Goal: Task Accomplishment & Management: Manage account settings

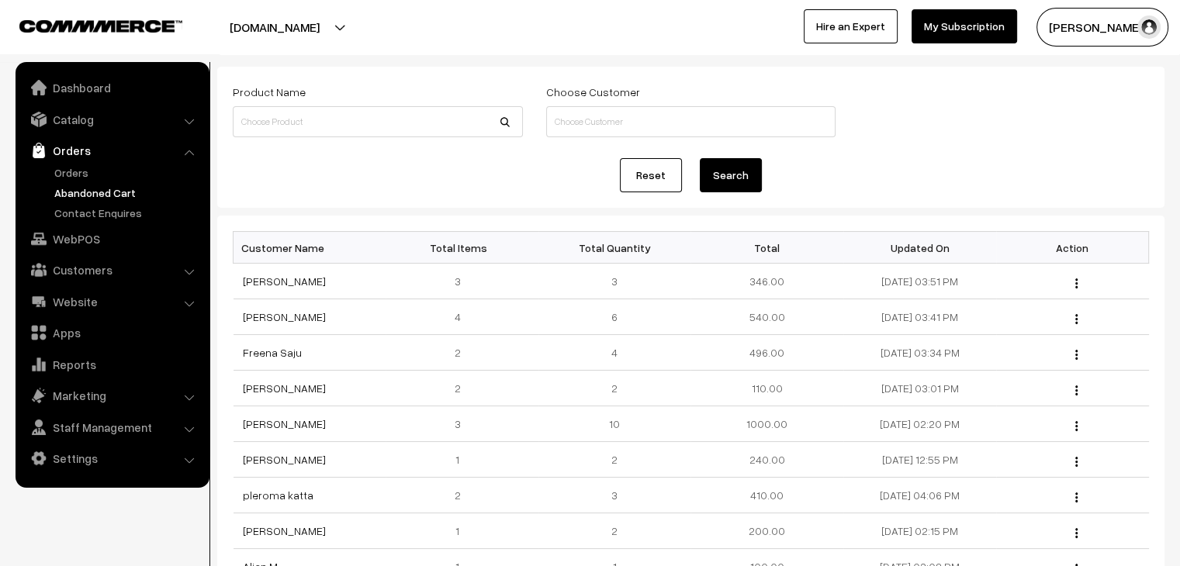
scroll to position [78, 0]
click at [68, 165] on link "Orders" at bounding box center [127, 172] width 154 height 16
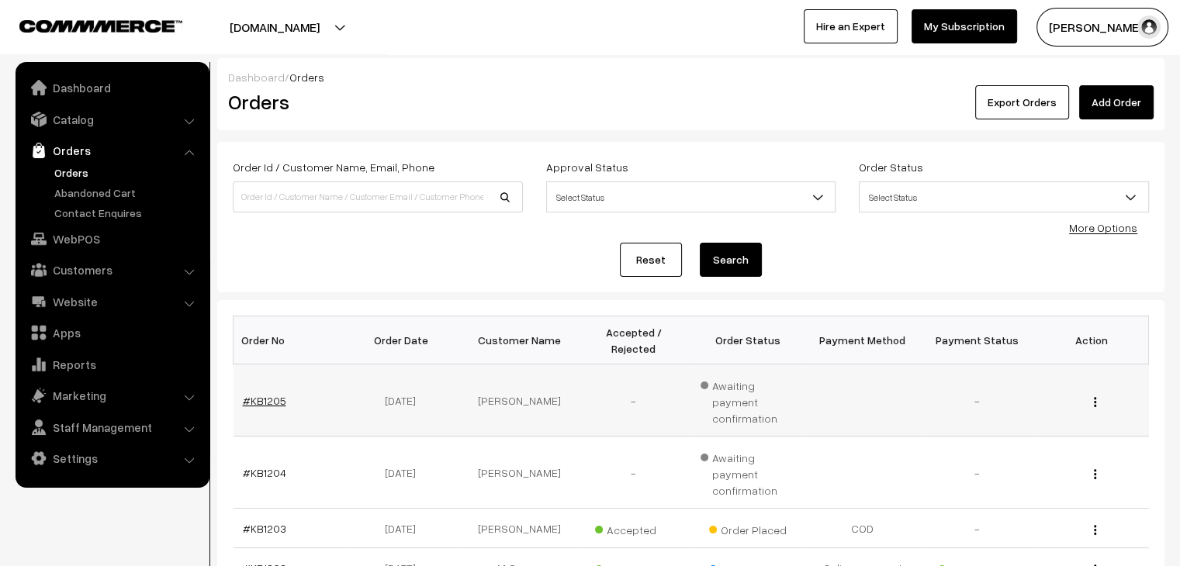
click at [254, 394] on link "#KB1205" at bounding box center [264, 400] width 43 height 13
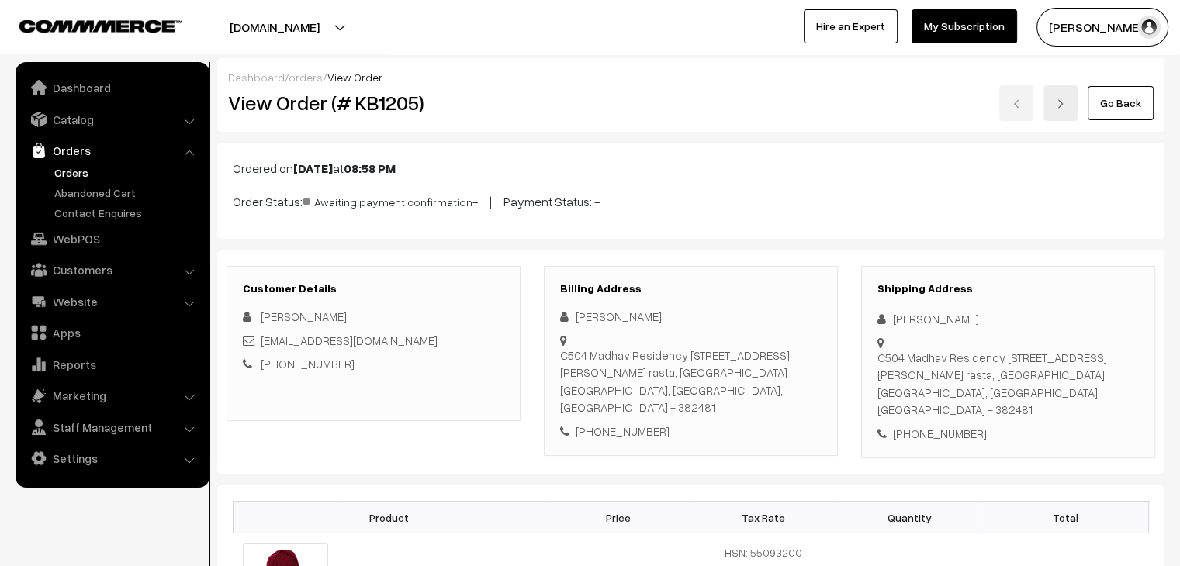
click at [55, 172] on link "Orders" at bounding box center [127, 172] width 154 height 16
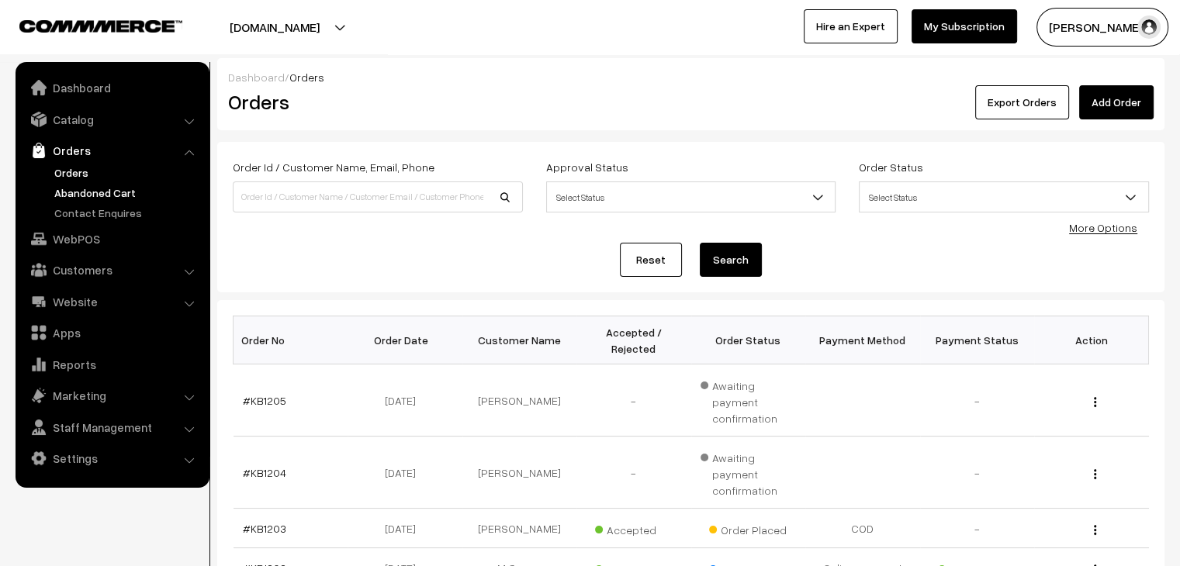
click at [57, 192] on link "Abandoned Cart" at bounding box center [127, 193] width 154 height 16
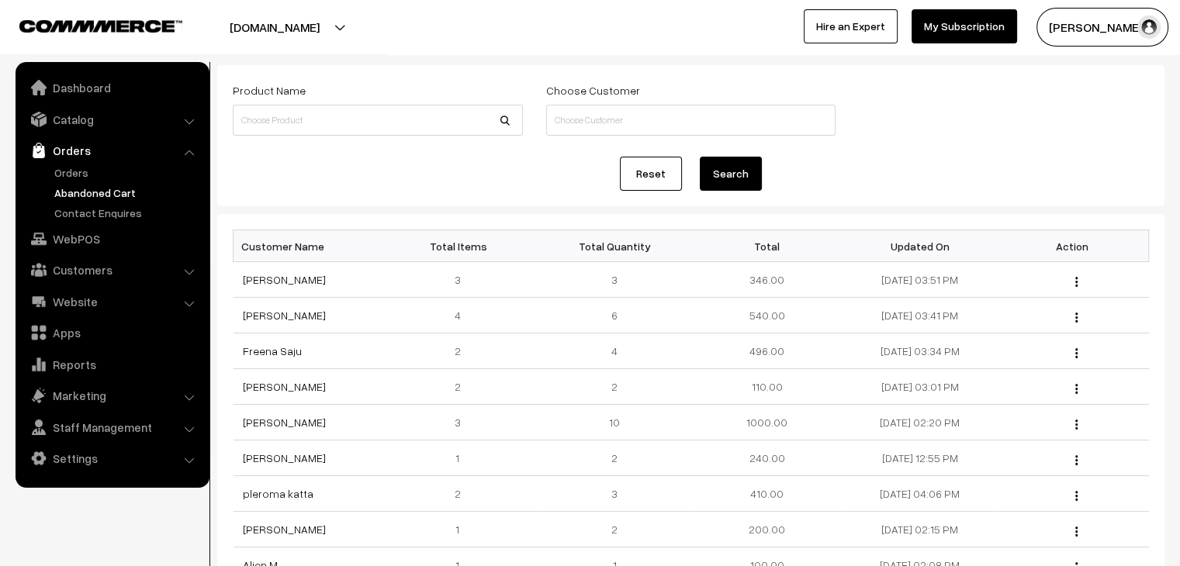
scroll to position [78, 0]
click at [296, 420] on link "Daphi Skhemlon" at bounding box center [284, 421] width 83 height 13
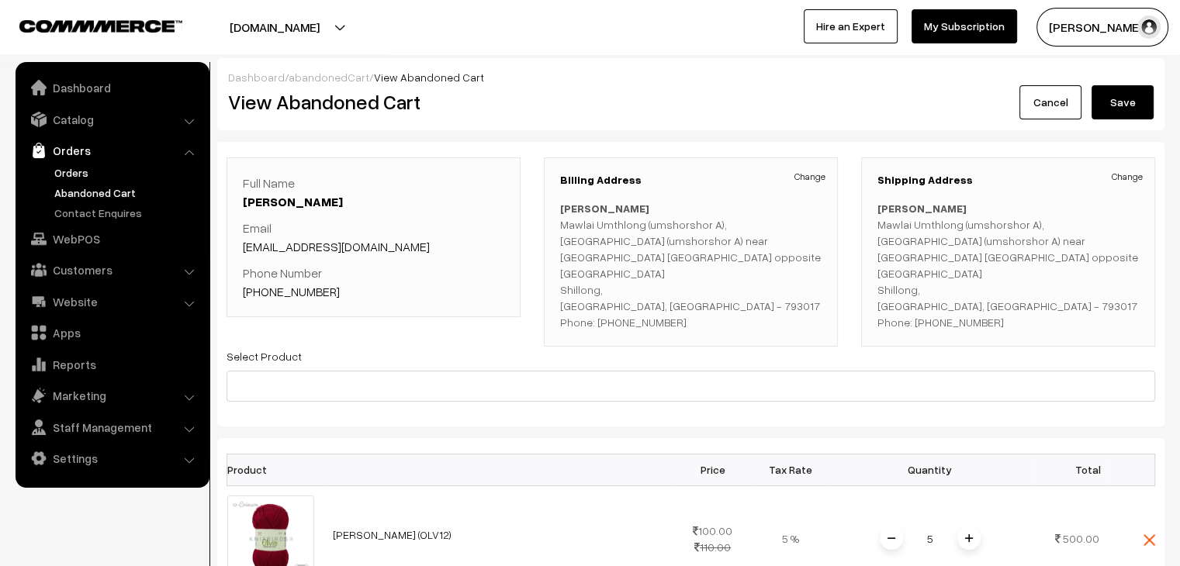
click at [86, 175] on link "Orders" at bounding box center [127, 172] width 154 height 16
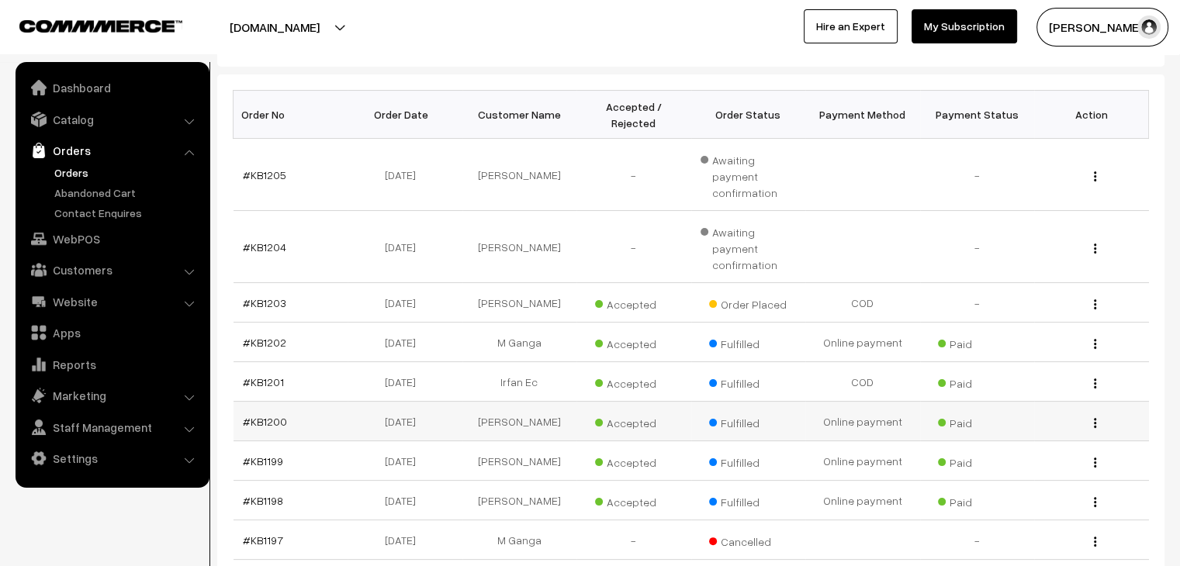
scroll to position [233, 0]
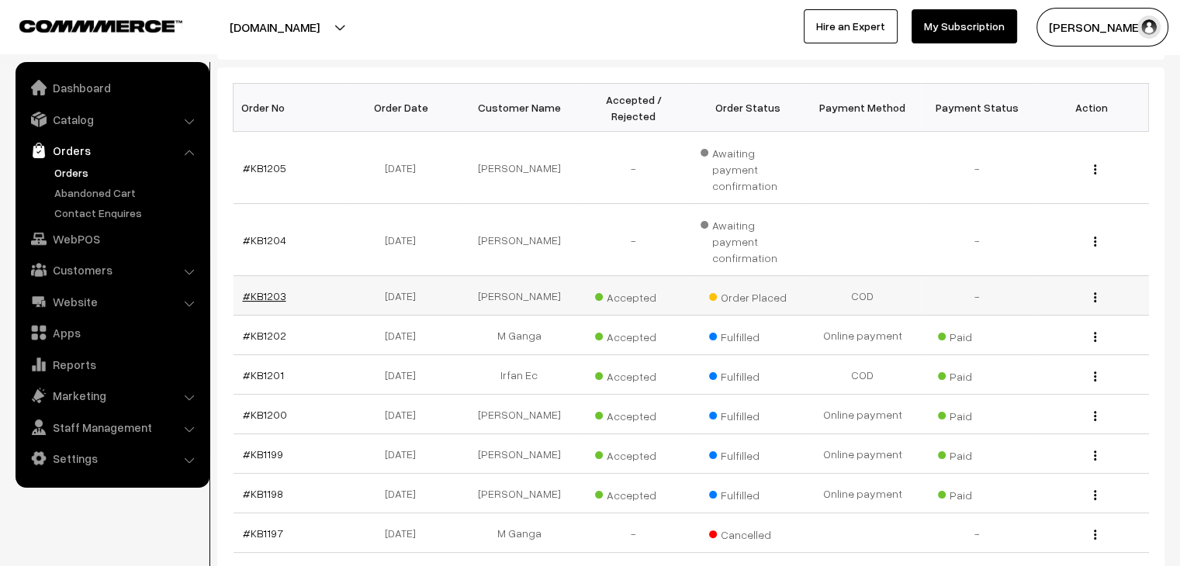
click at [271, 289] on link "#KB1203" at bounding box center [264, 295] width 43 height 13
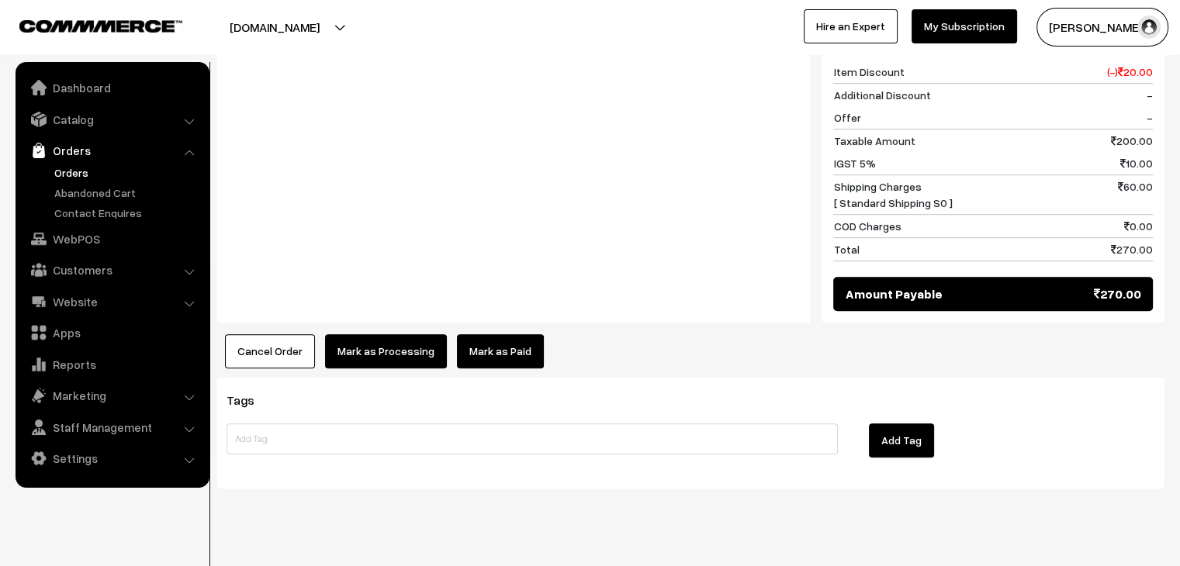
click at [285, 334] on button "Cancel Order" at bounding box center [270, 351] width 90 height 34
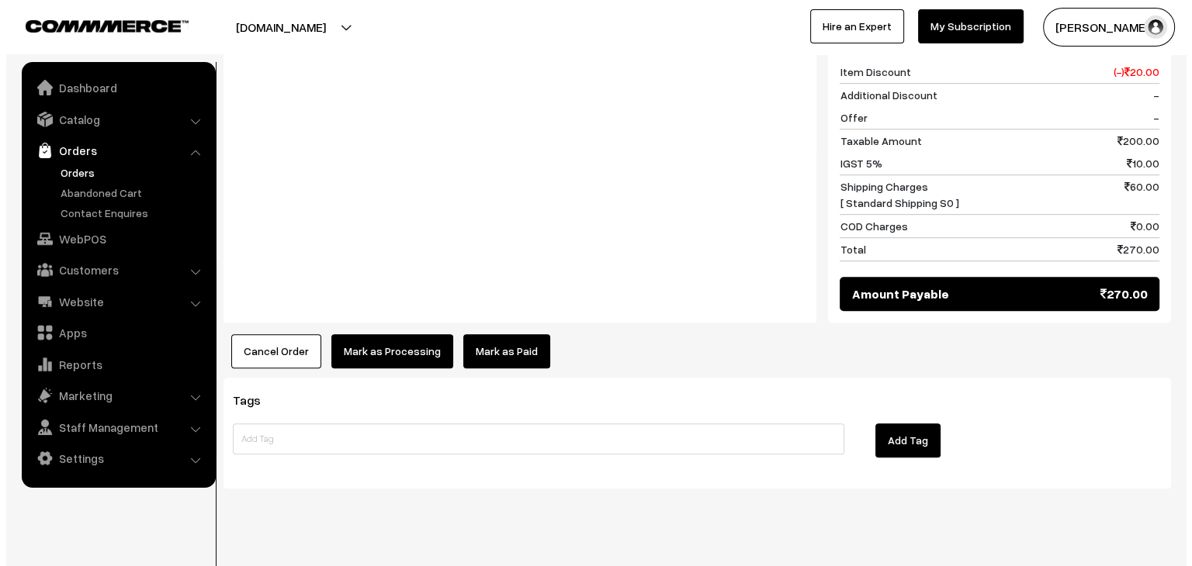
scroll to position [805, 0]
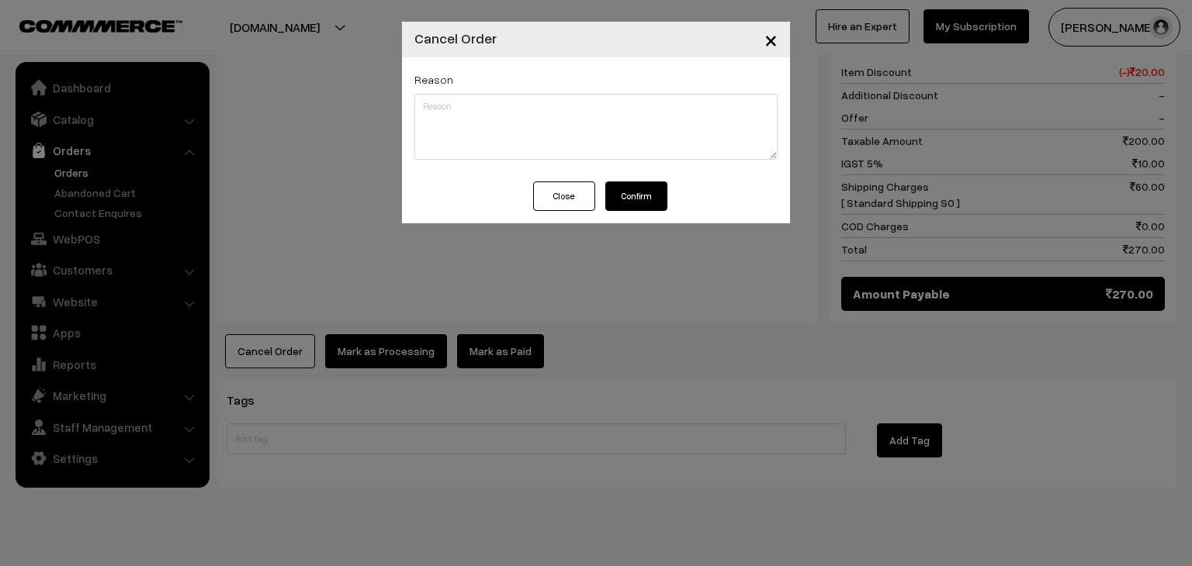
click at [644, 201] on button "Confirm" at bounding box center [636, 196] width 62 height 29
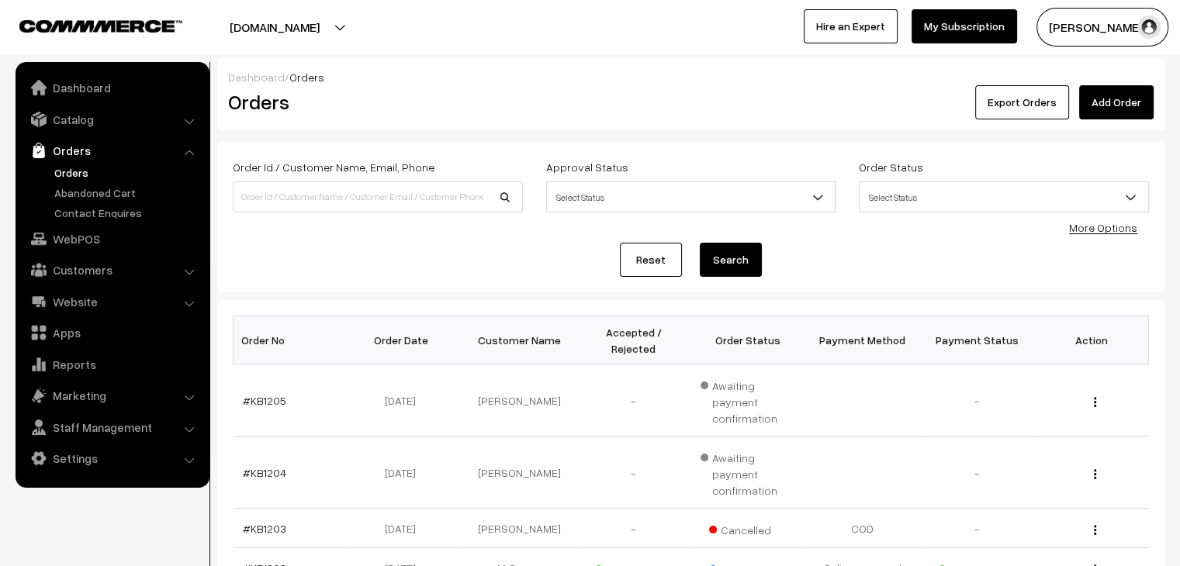
click at [74, 177] on link "Orders" at bounding box center [127, 172] width 154 height 16
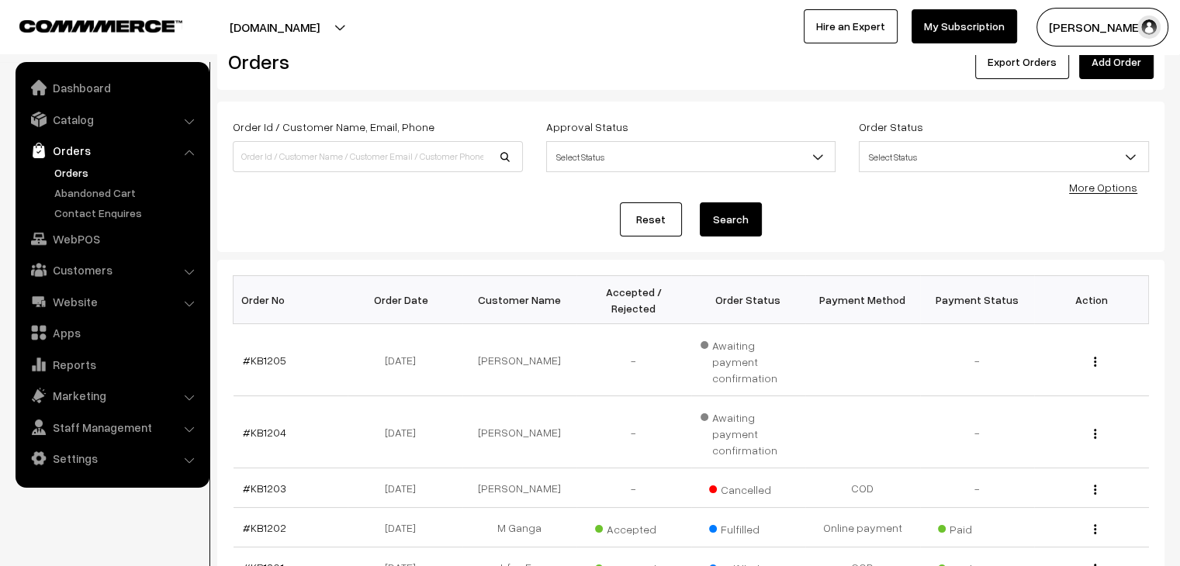
scroll to position [78, 0]
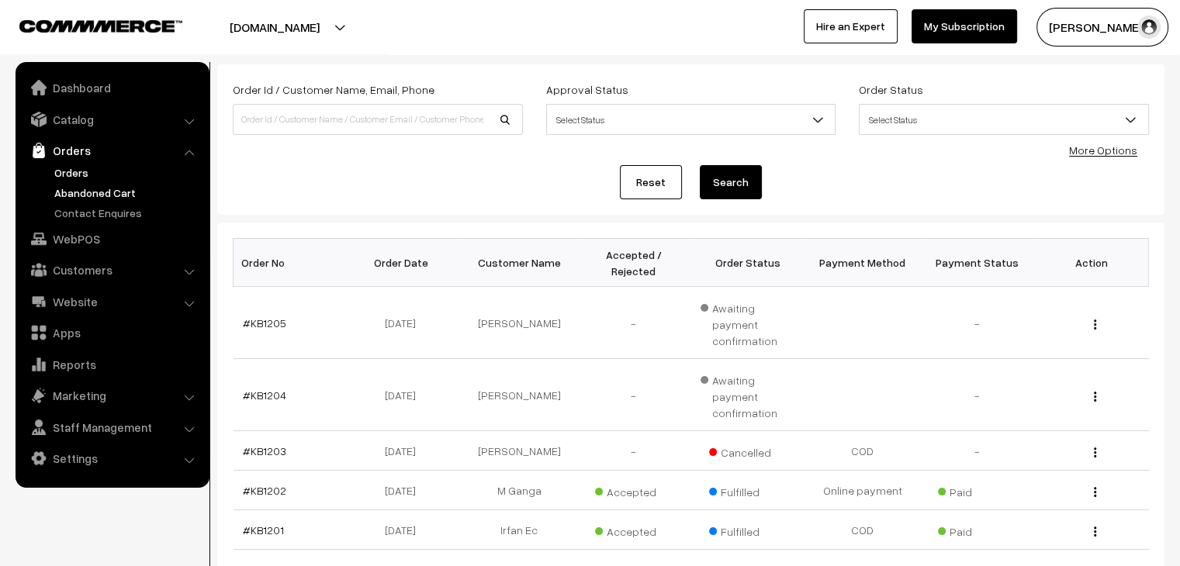
click at [132, 190] on link "Abandoned Cart" at bounding box center [127, 193] width 154 height 16
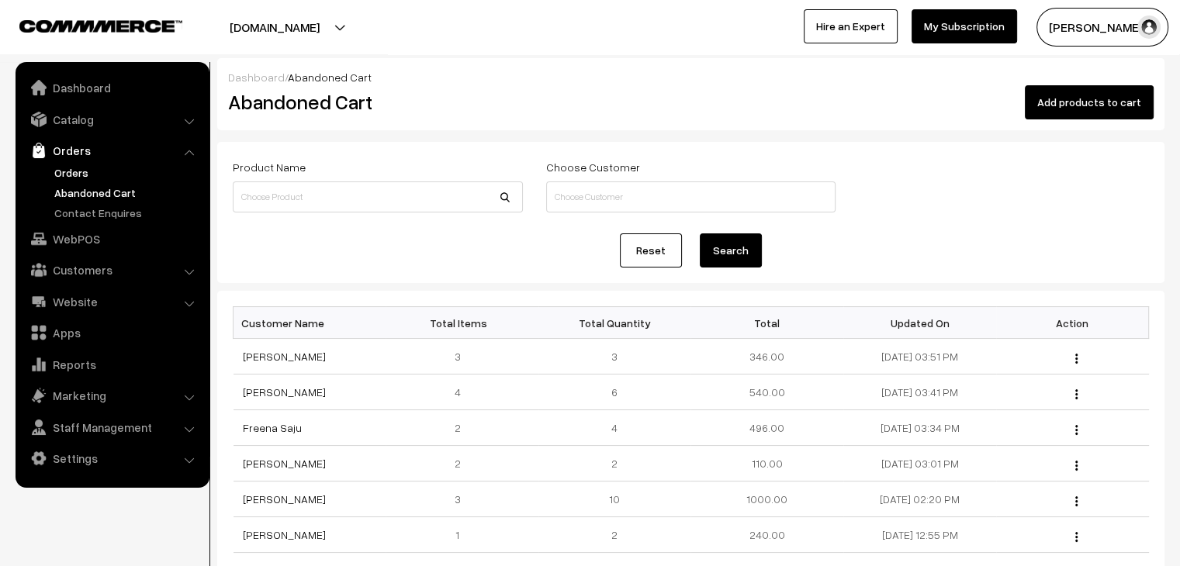
click at [78, 178] on link "Orders" at bounding box center [127, 172] width 154 height 16
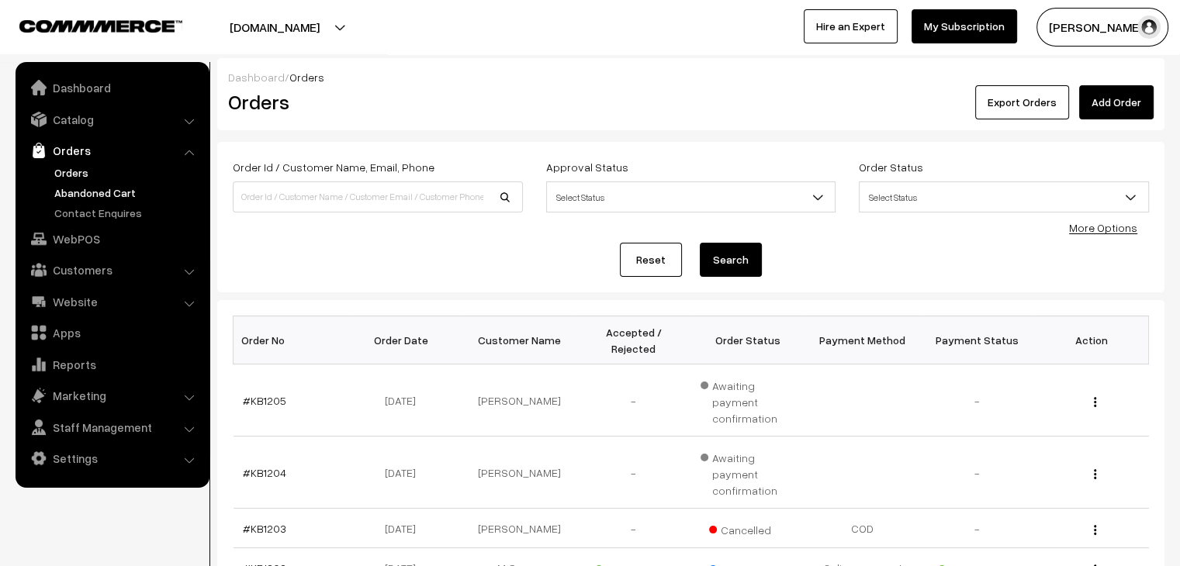
click at [137, 190] on link "Abandoned Cart" at bounding box center [127, 193] width 154 height 16
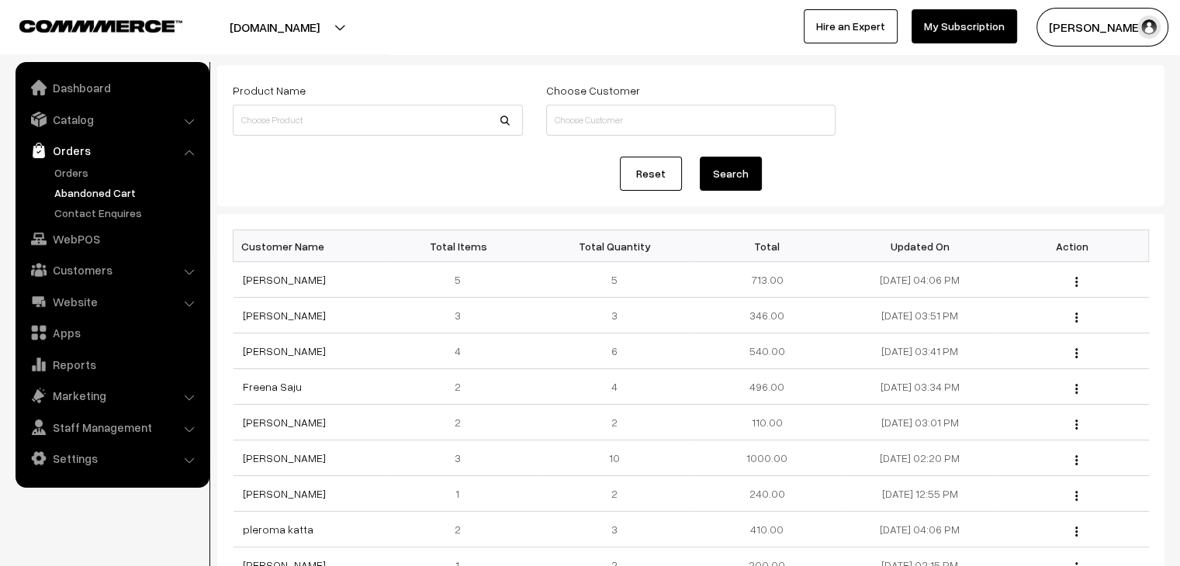
scroll to position [78, 0]
click at [257, 279] on link "Anjana C S" at bounding box center [284, 278] width 83 height 13
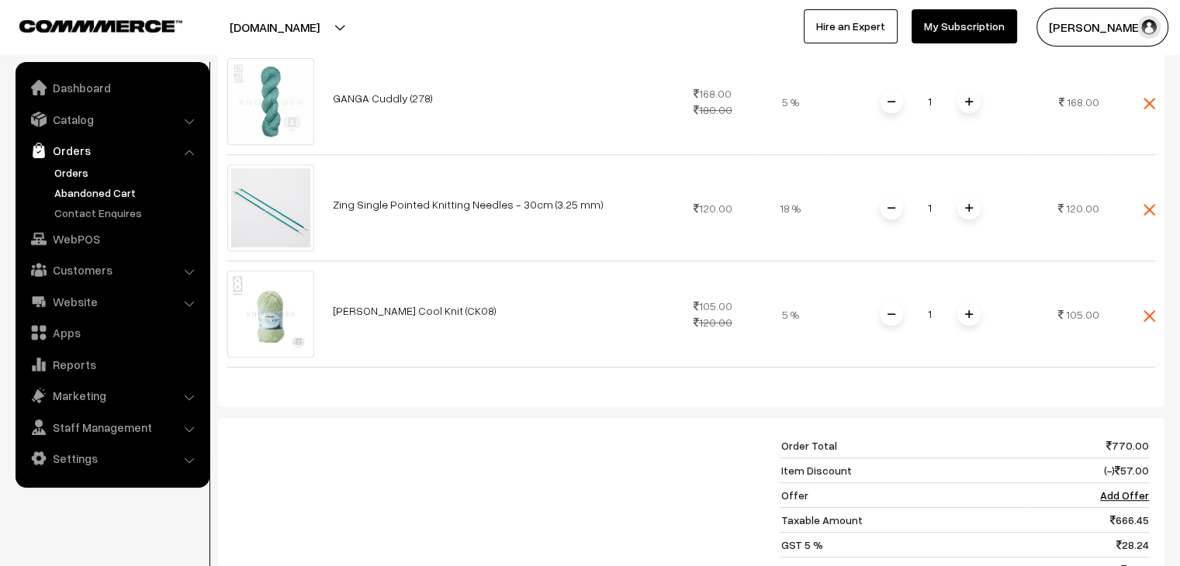
click at [79, 177] on link "Orders" at bounding box center [127, 172] width 154 height 16
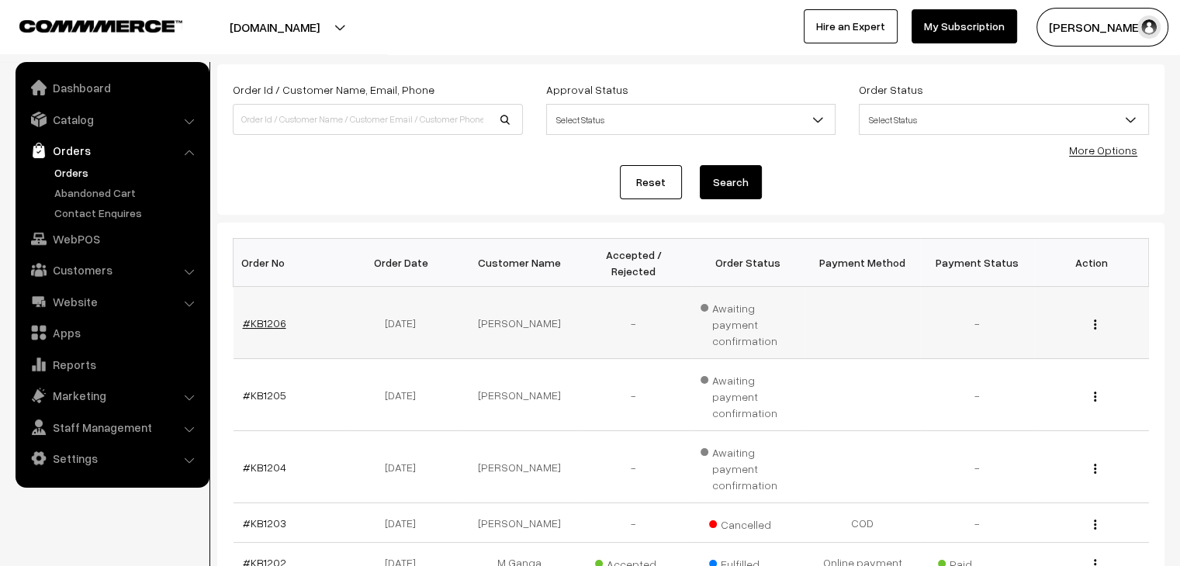
click at [279, 317] on link "#KB1206" at bounding box center [264, 323] width 43 height 13
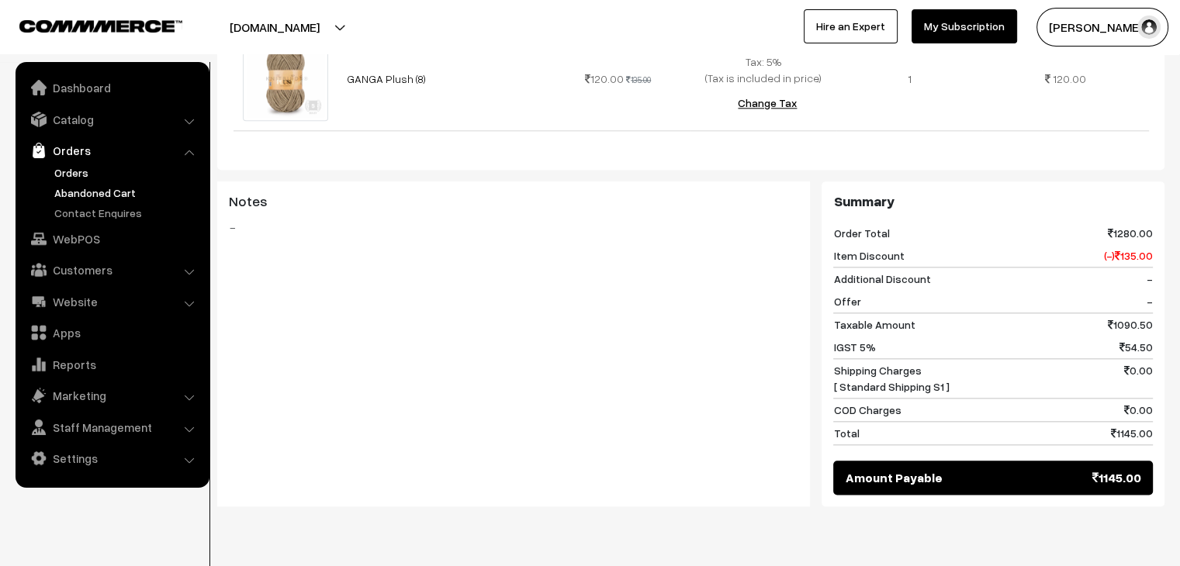
click at [93, 192] on link "Abandoned Cart" at bounding box center [127, 193] width 154 height 16
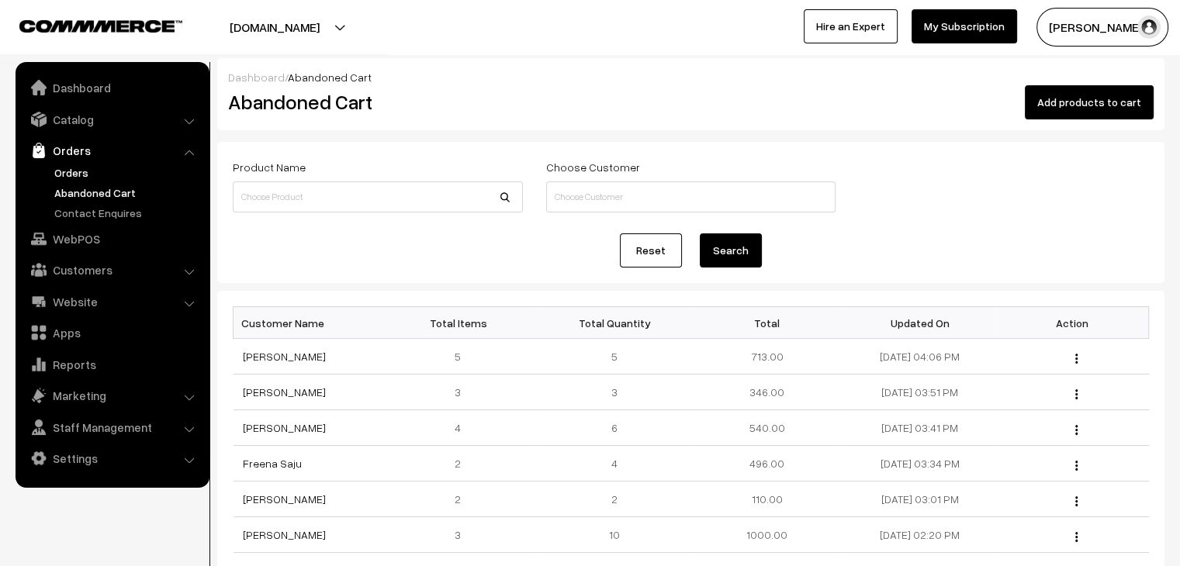
click at [84, 168] on link "Orders" at bounding box center [127, 172] width 154 height 16
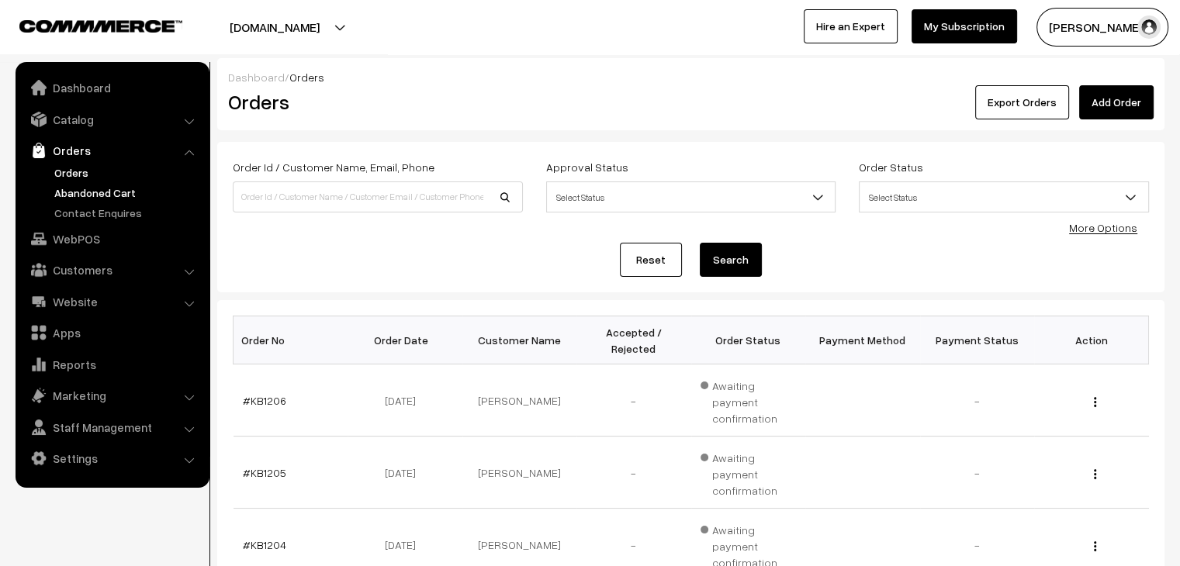
click at [91, 196] on link "Abandoned Cart" at bounding box center [127, 193] width 154 height 16
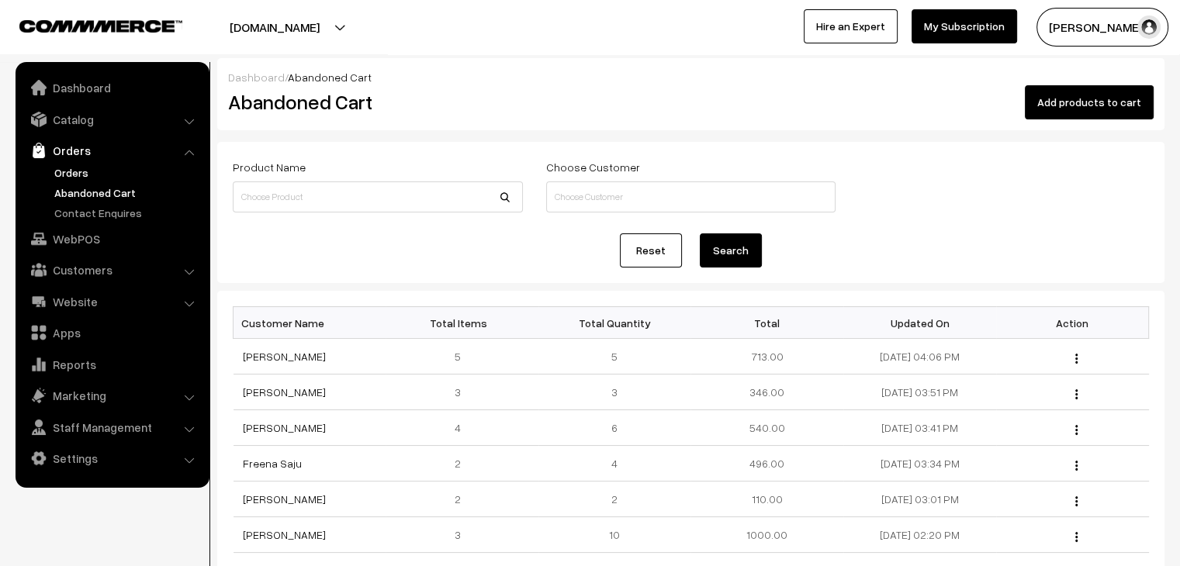
click at [92, 176] on link "Orders" at bounding box center [127, 172] width 154 height 16
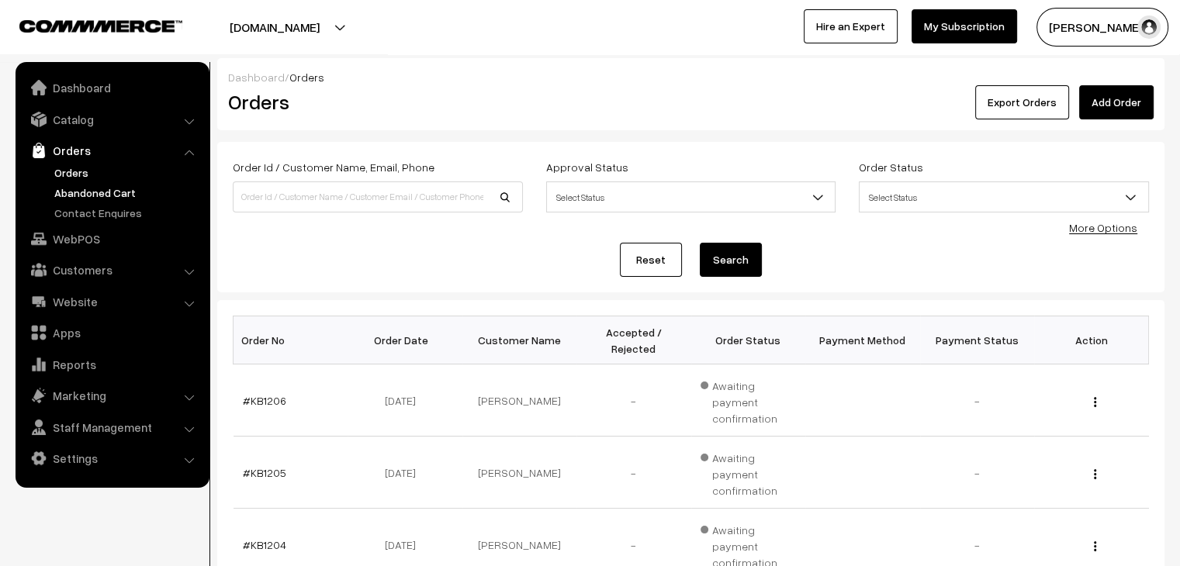
click at [111, 195] on link "Abandoned Cart" at bounding box center [127, 193] width 154 height 16
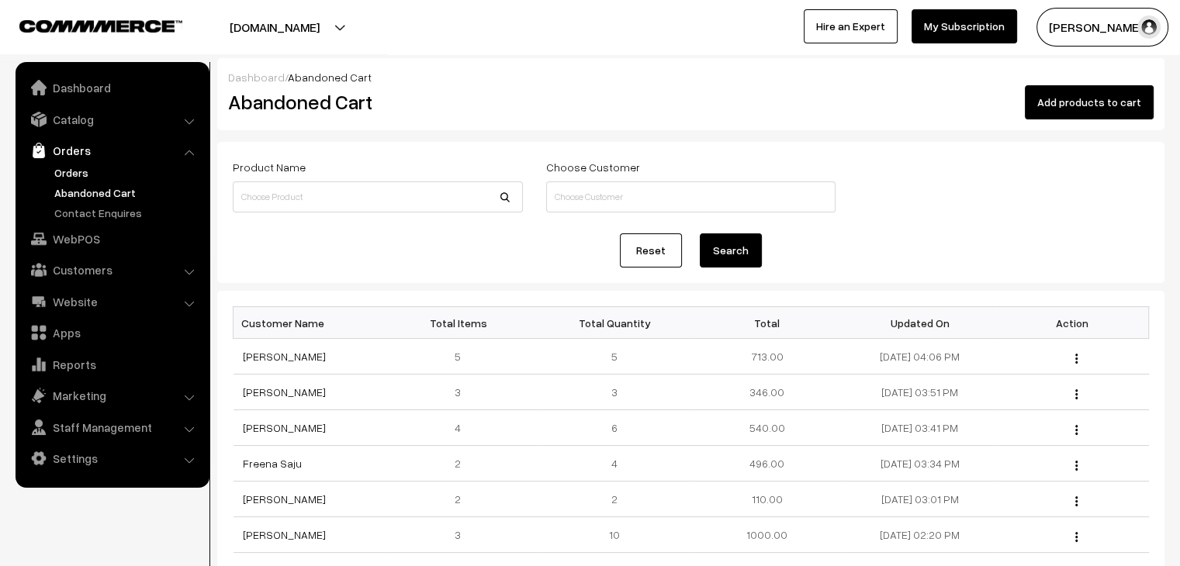
click at [74, 175] on link "Orders" at bounding box center [127, 172] width 154 height 16
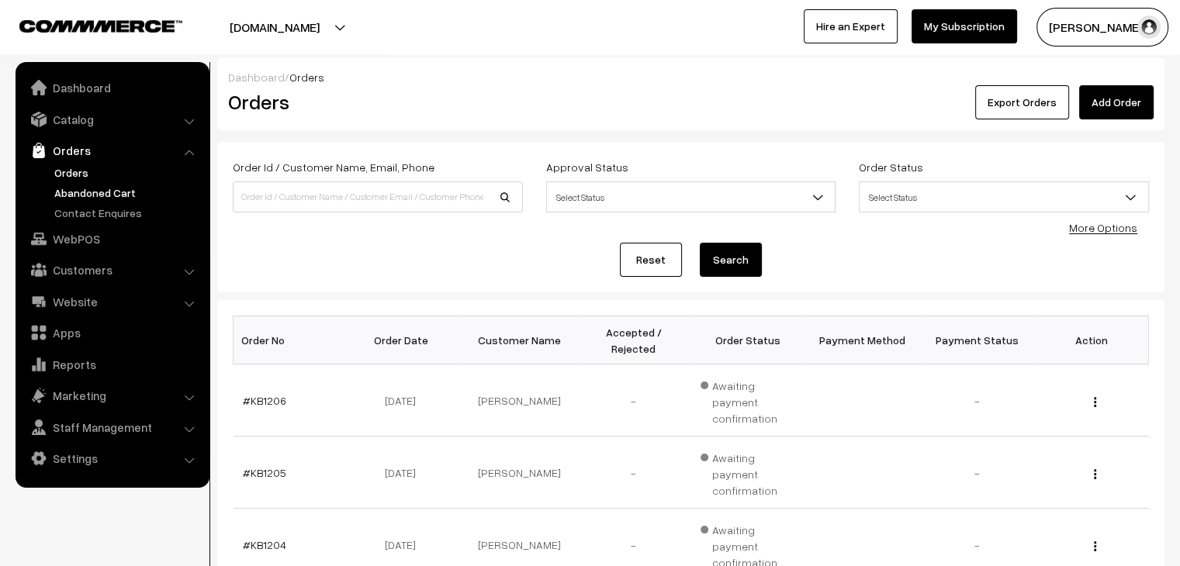
click at [87, 194] on link "Abandoned Cart" at bounding box center [127, 193] width 154 height 16
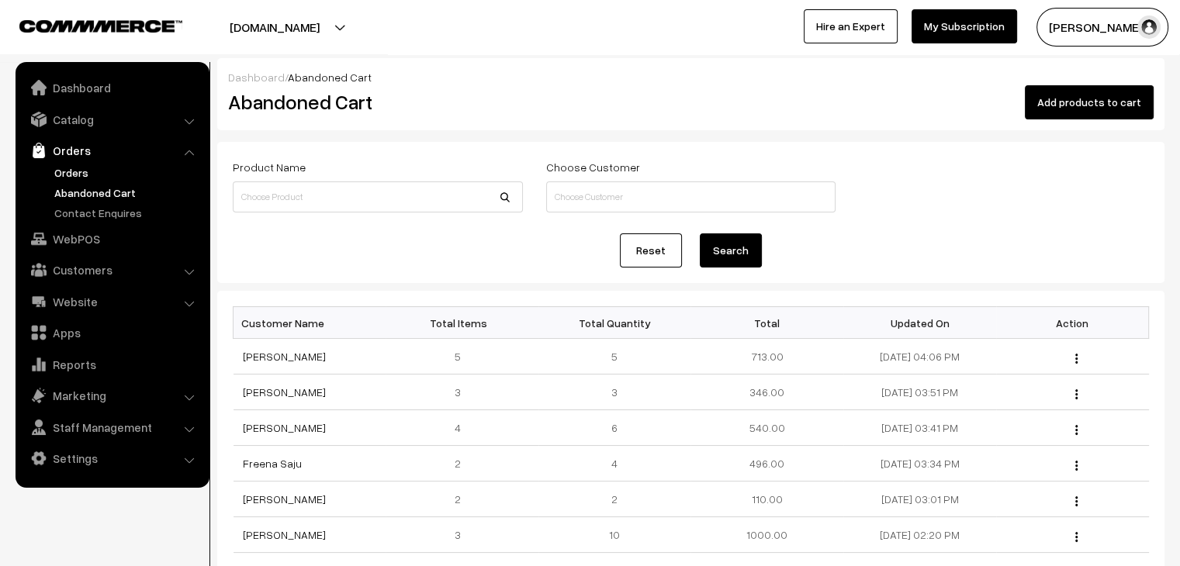
click at [93, 175] on link "Orders" at bounding box center [127, 172] width 154 height 16
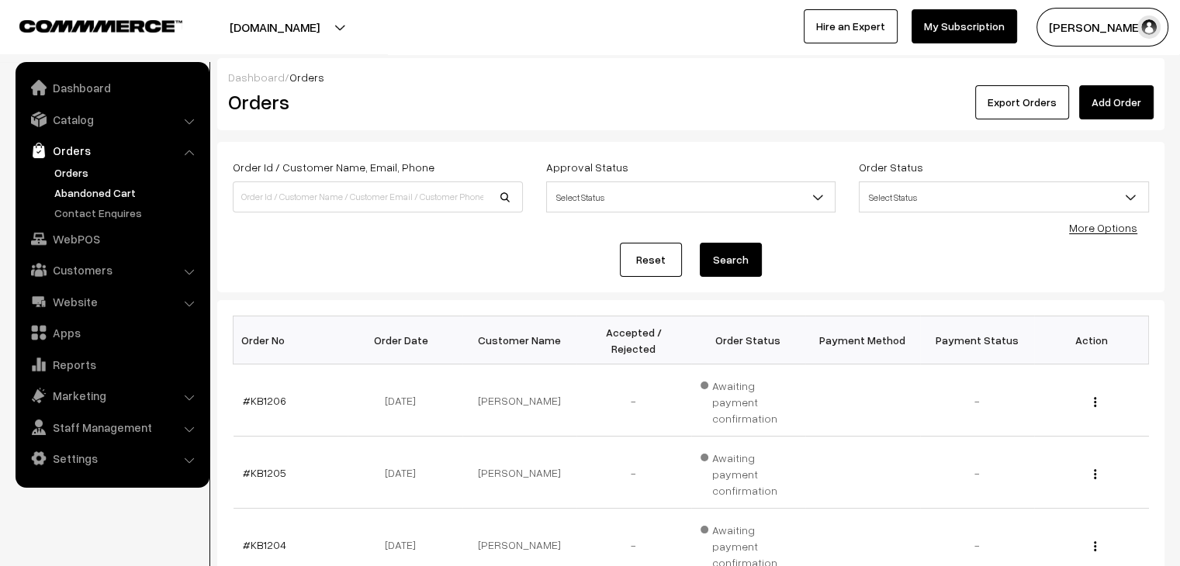
click at [87, 185] on link "Abandoned Cart" at bounding box center [127, 193] width 154 height 16
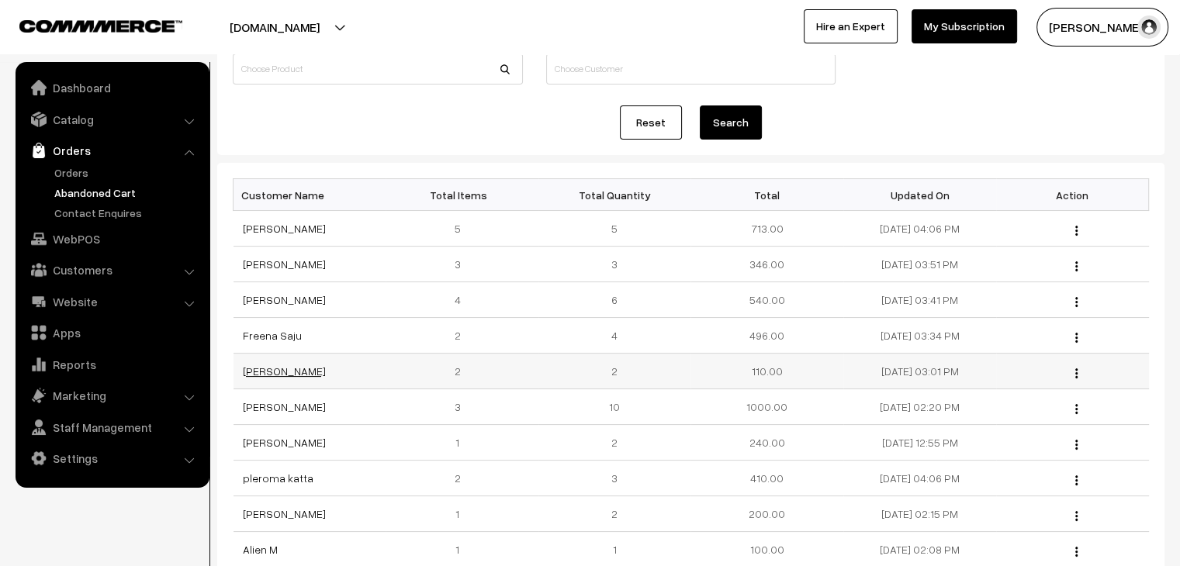
scroll to position [155, 0]
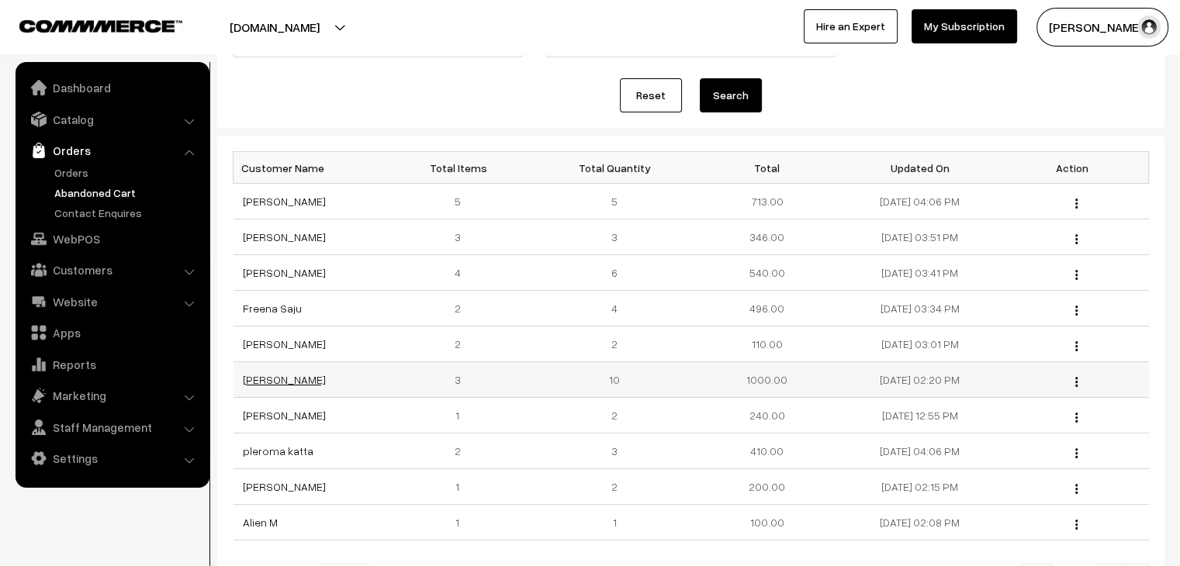
click at [287, 383] on link "[PERSON_NAME]" at bounding box center [284, 379] width 83 height 13
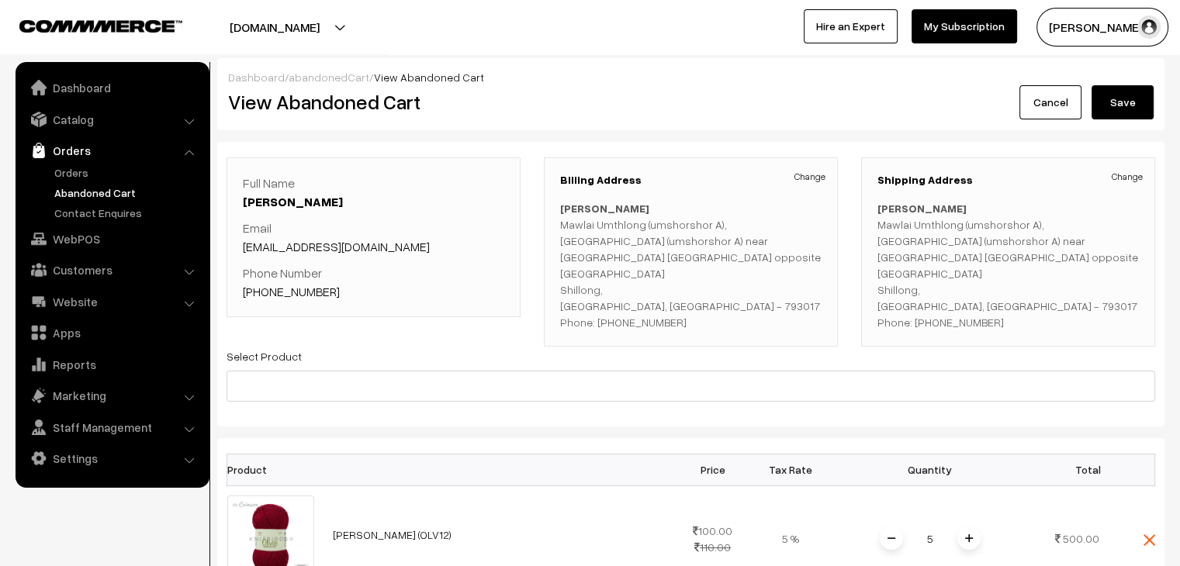
click at [335, 75] on link "abandonedCart" at bounding box center [329, 77] width 81 height 13
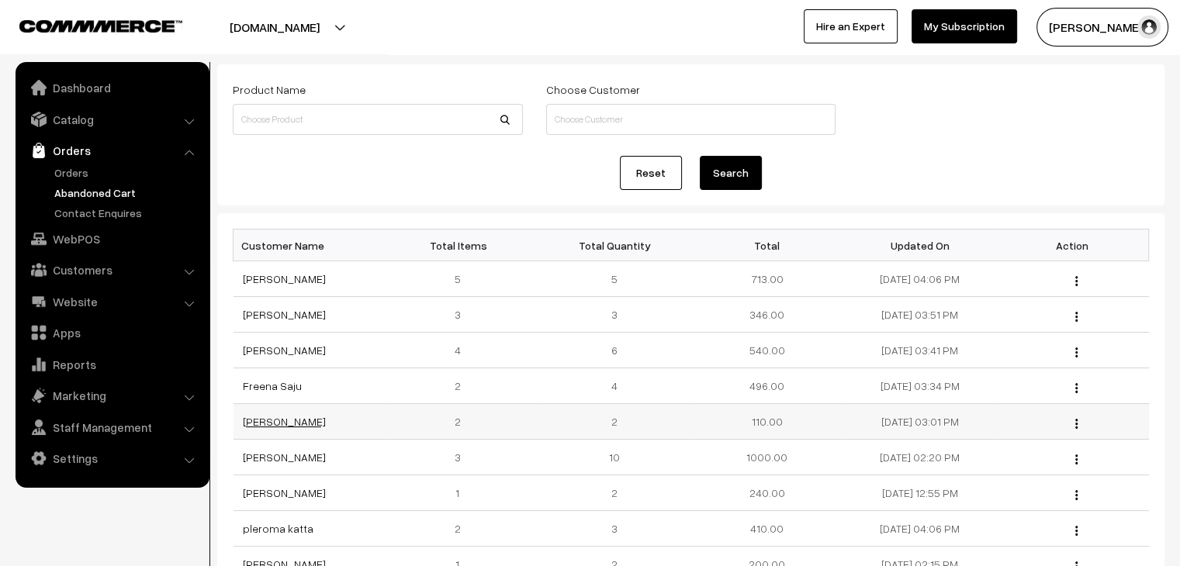
click at [286, 421] on link "[PERSON_NAME]" at bounding box center [284, 421] width 83 height 13
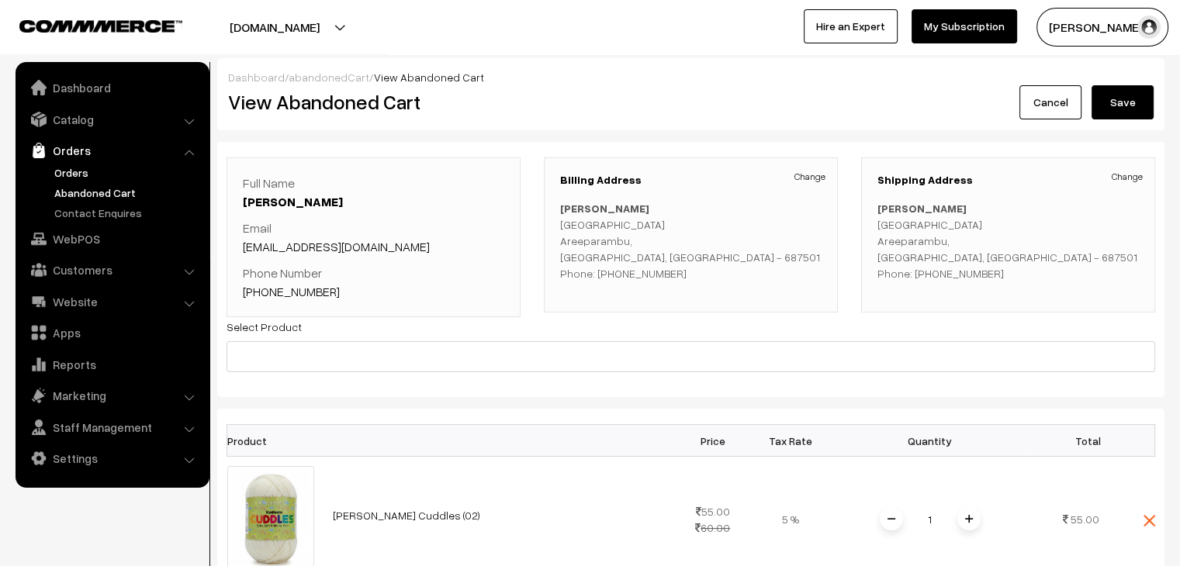
click at [87, 174] on link "Orders" at bounding box center [127, 172] width 154 height 16
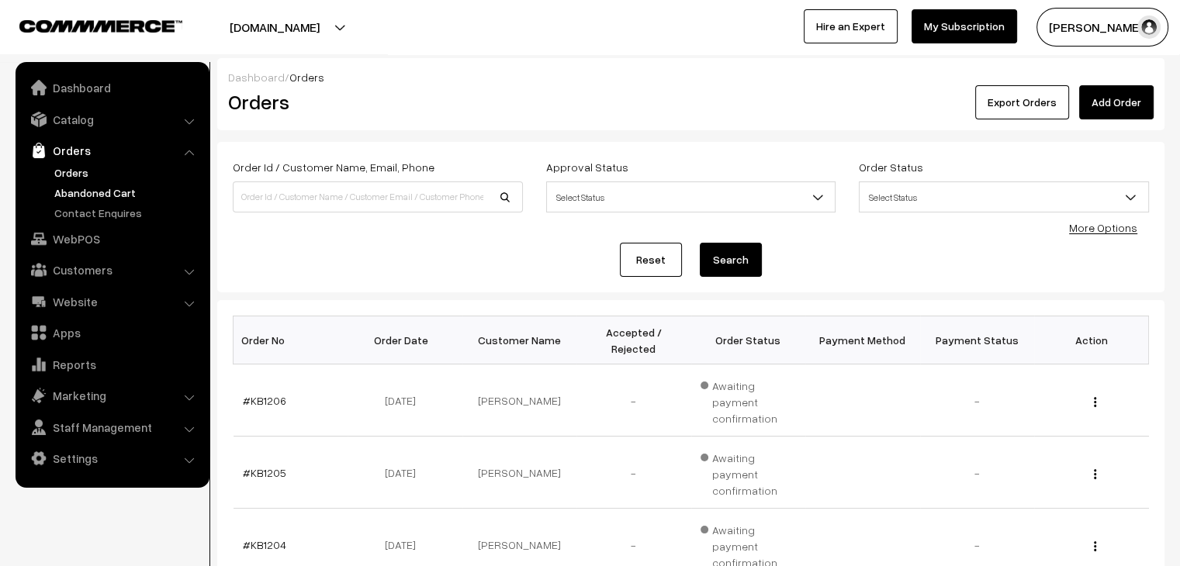
click at [106, 193] on link "Abandoned Cart" at bounding box center [127, 193] width 154 height 16
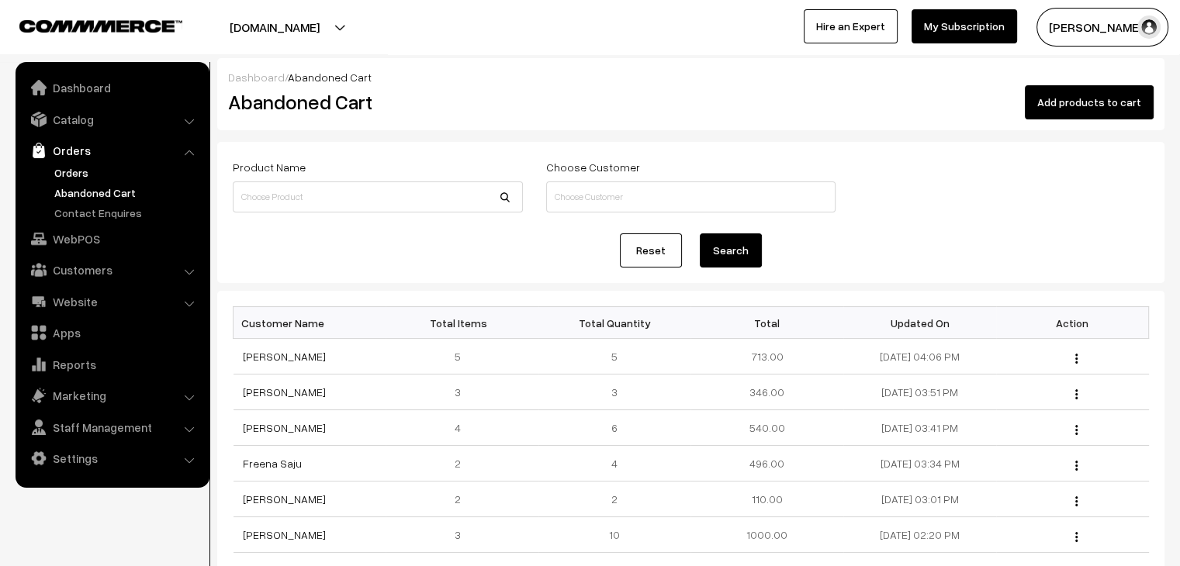
click at [68, 171] on link "Orders" at bounding box center [127, 172] width 154 height 16
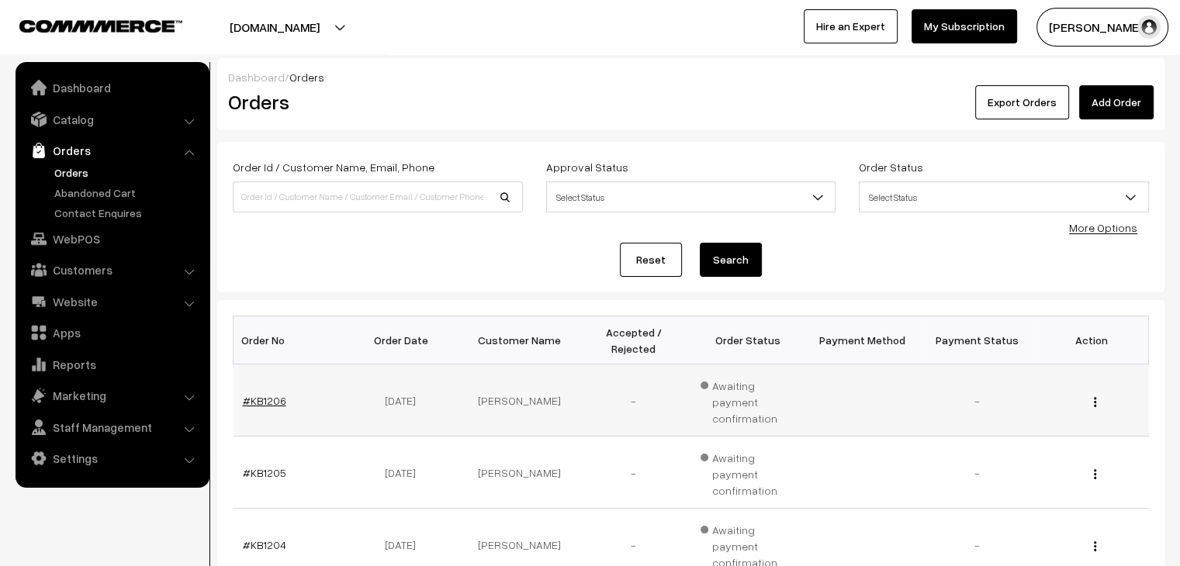
click at [259, 394] on link "#KB1206" at bounding box center [264, 400] width 43 height 13
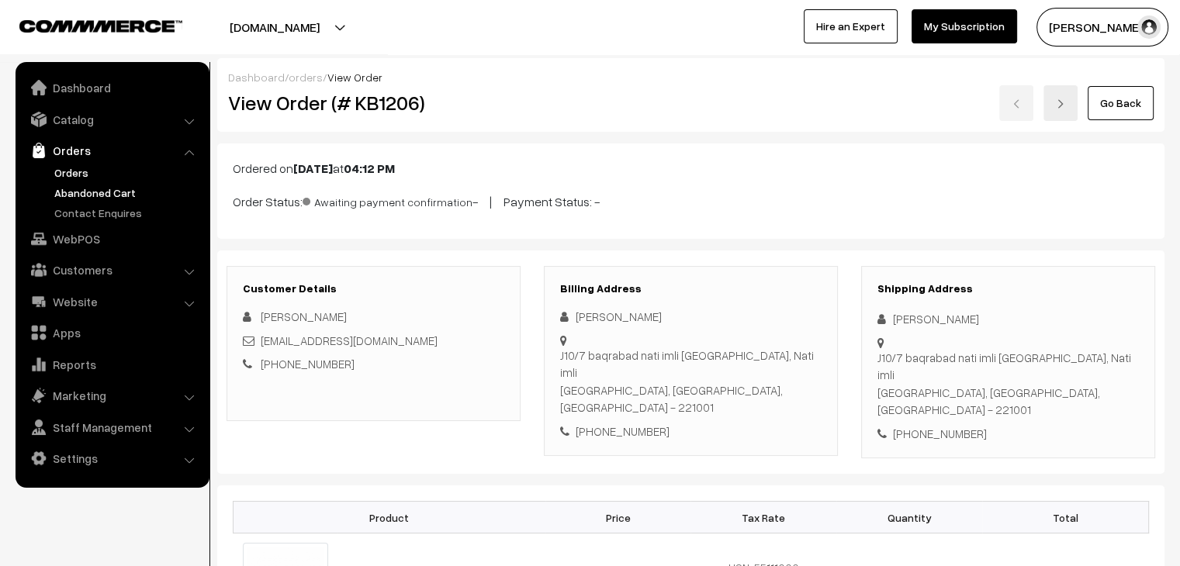
click at [95, 192] on link "Abandoned Cart" at bounding box center [127, 193] width 154 height 16
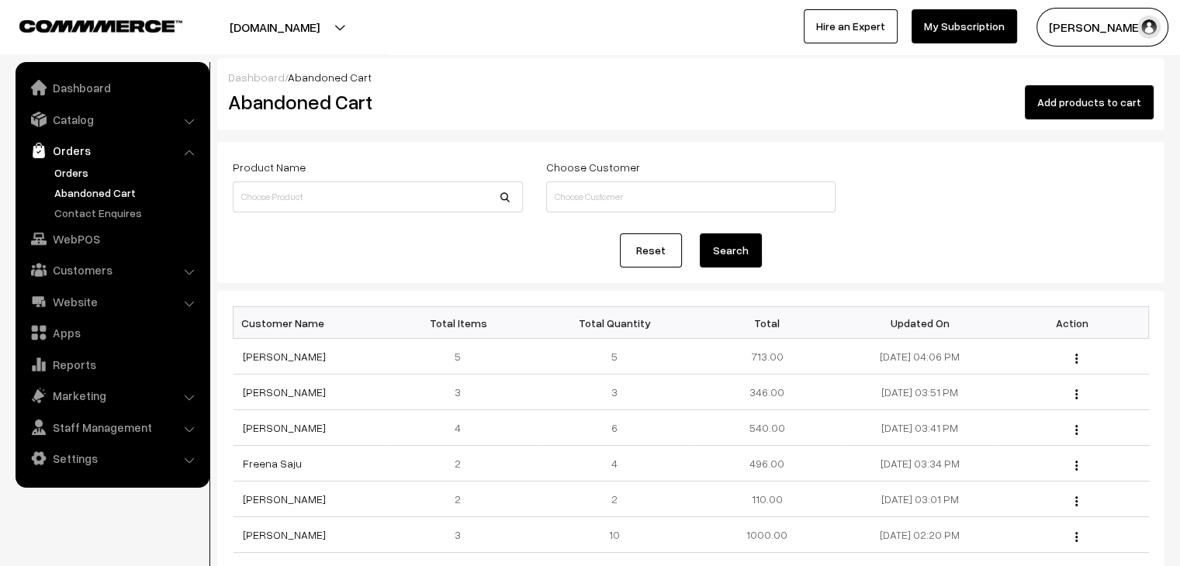
click at [64, 164] on link "Orders" at bounding box center [127, 172] width 154 height 16
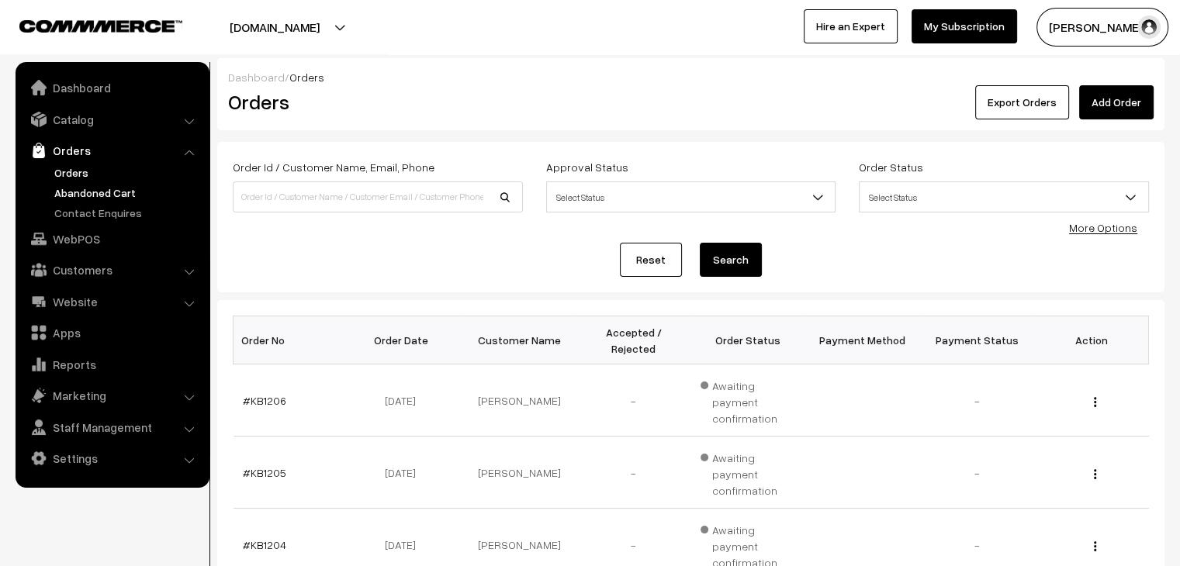
click at [132, 185] on link "Abandoned Cart" at bounding box center [127, 193] width 154 height 16
click at [95, 193] on link "Abandoned Cart" at bounding box center [127, 193] width 154 height 16
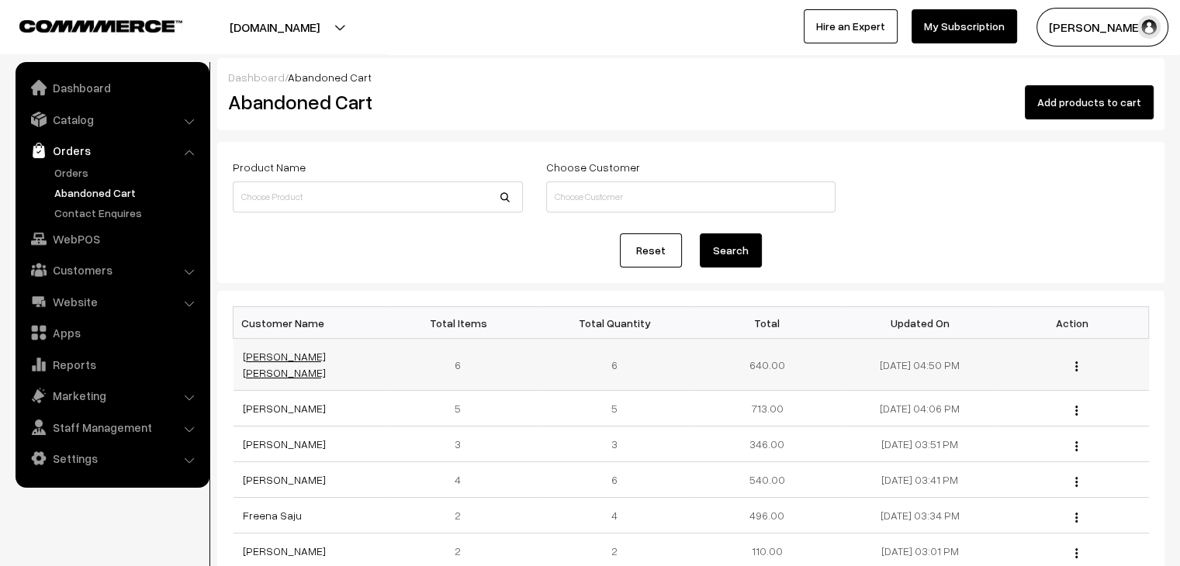
click at [288, 355] on link "Sivakami Latha Arun" at bounding box center [284, 364] width 83 height 29
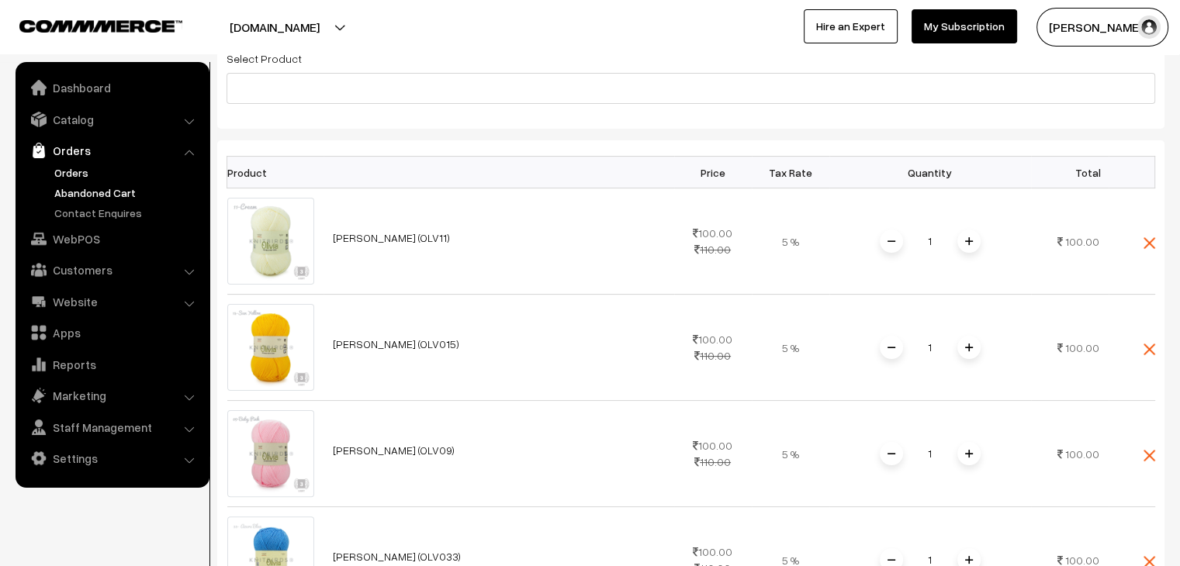
click at [81, 167] on link "Orders" at bounding box center [127, 172] width 154 height 16
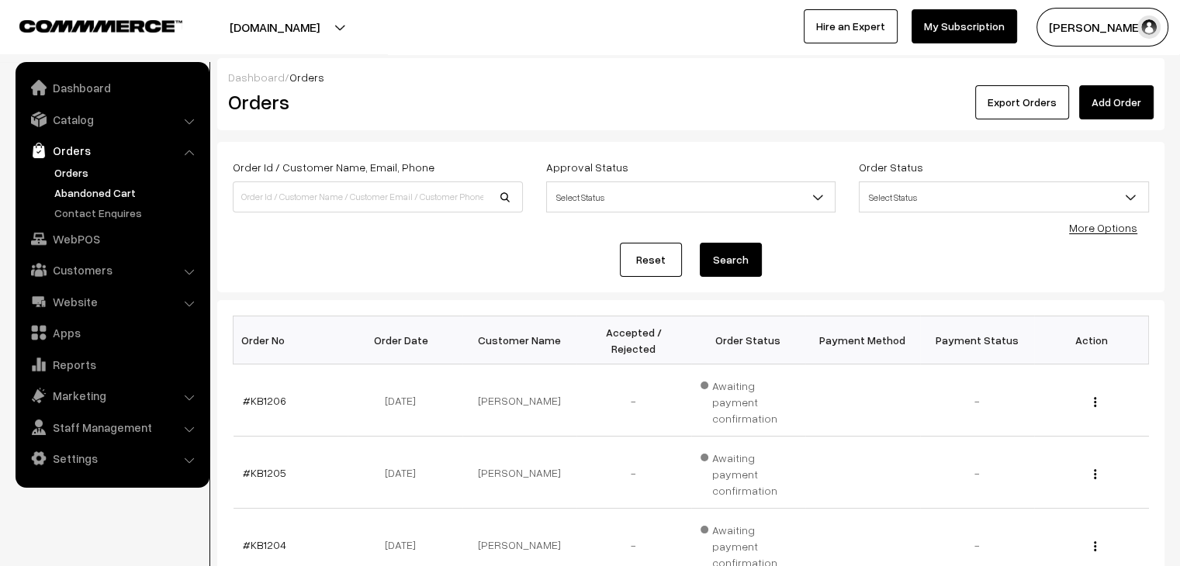
click at [109, 190] on link "Abandoned Cart" at bounding box center [127, 193] width 154 height 16
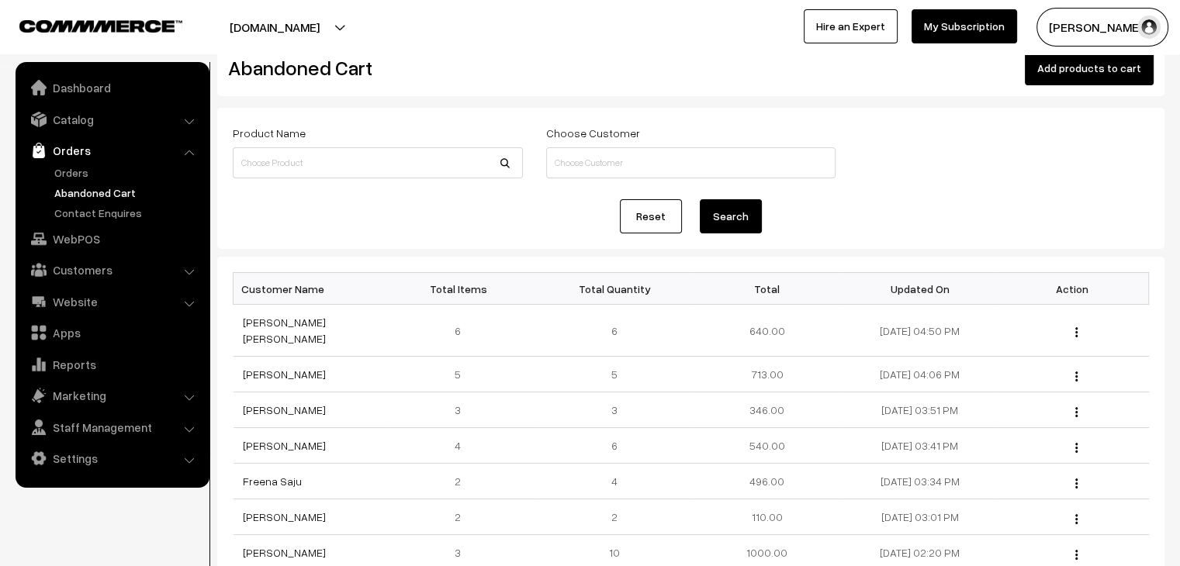
scroll to position [78, 0]
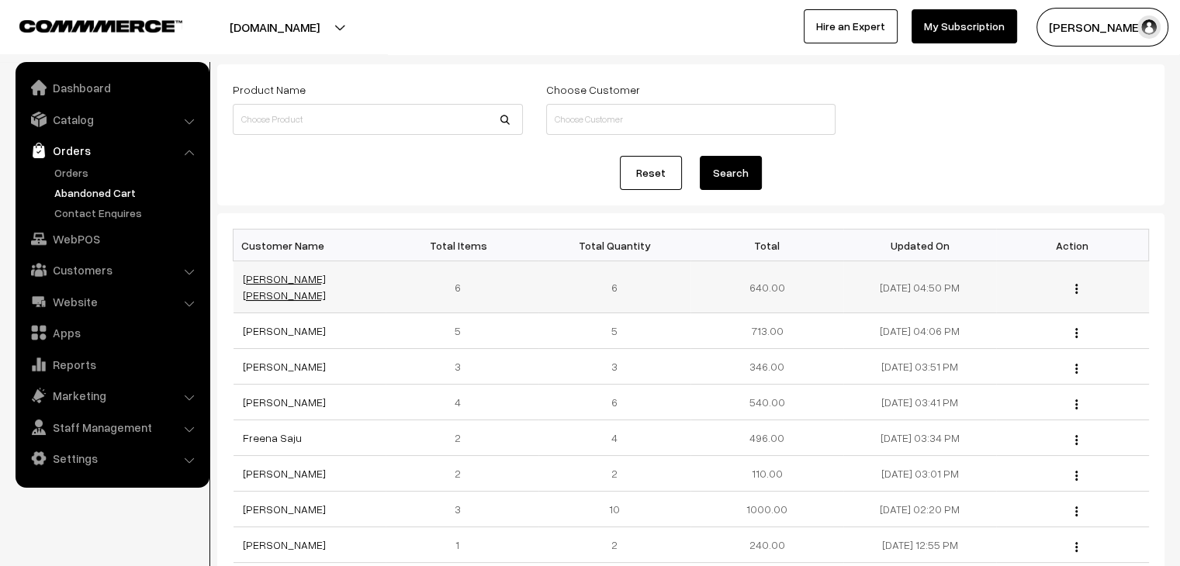
click at [281, 274] on link "[PERSON_NAME] [PERSON_NAME]" at bounding box center [284, 286] width 83 height 29
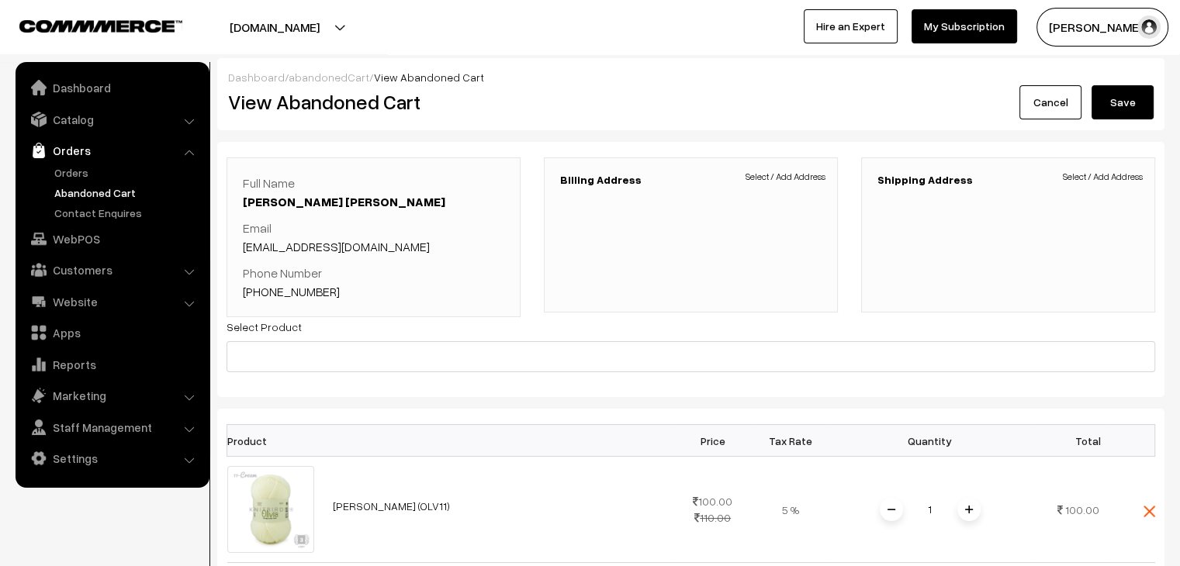
click at [329, 74] on link "abandonedCart" at bounding box center [329, 77] width 81 height 13
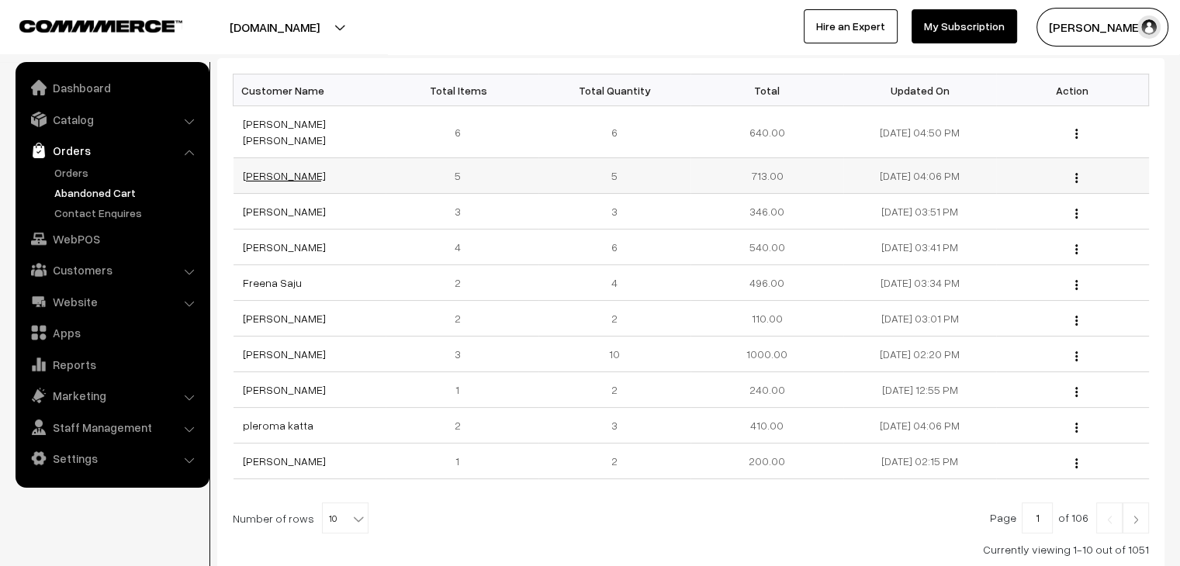
click at [276, 169] on link "[PERSON_NAME]" at bounding box center [284, 175] width 83 height 13
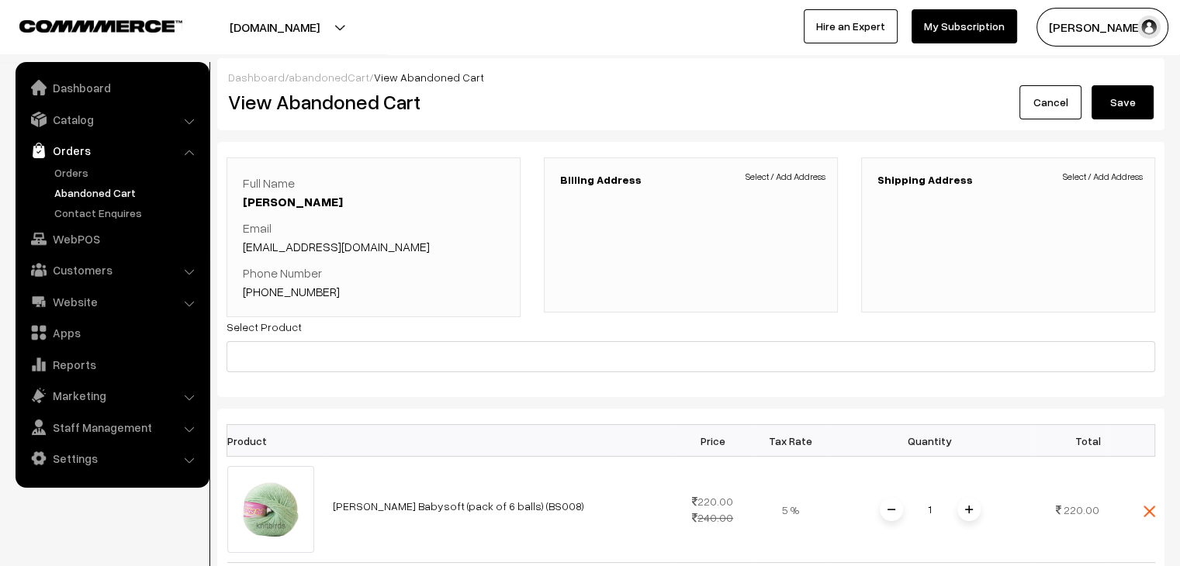
click at [301, 77] on link "abandonedCart" at bounding box center [329, 77] width 81 height 13
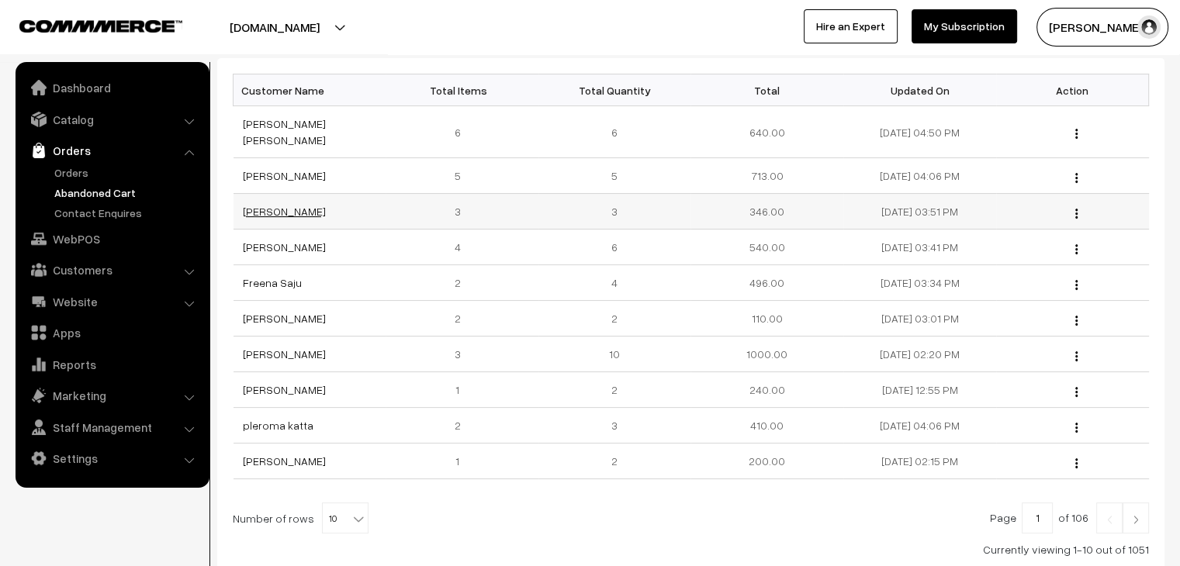
click at [265, 205] on link "[PERSON_NAME]" at bounding box center [284, 211] width 83 height 13
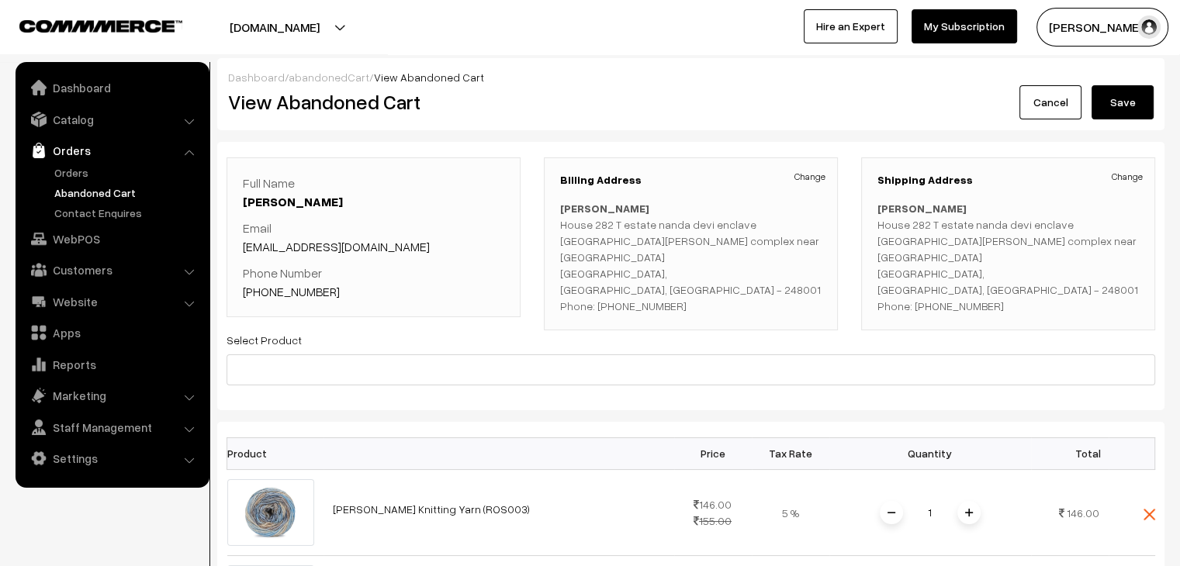
drag, startPoint x: 320, startPoint y: 72, endPoint x: 662, endPoint y: 20, distance: 346.1
click at [320, 72] on link "abandonedCart" at bounding box center [329, 77] width 81 height 13
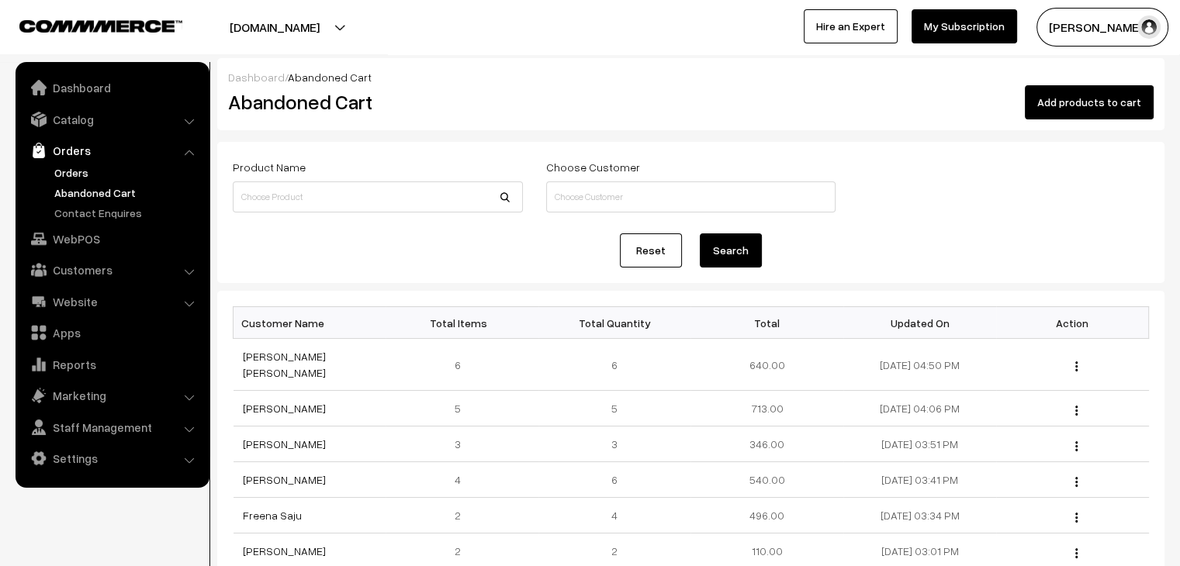
click at [68, 170] on link "Orders" at bounding box center [127, 172] width 154 height 16
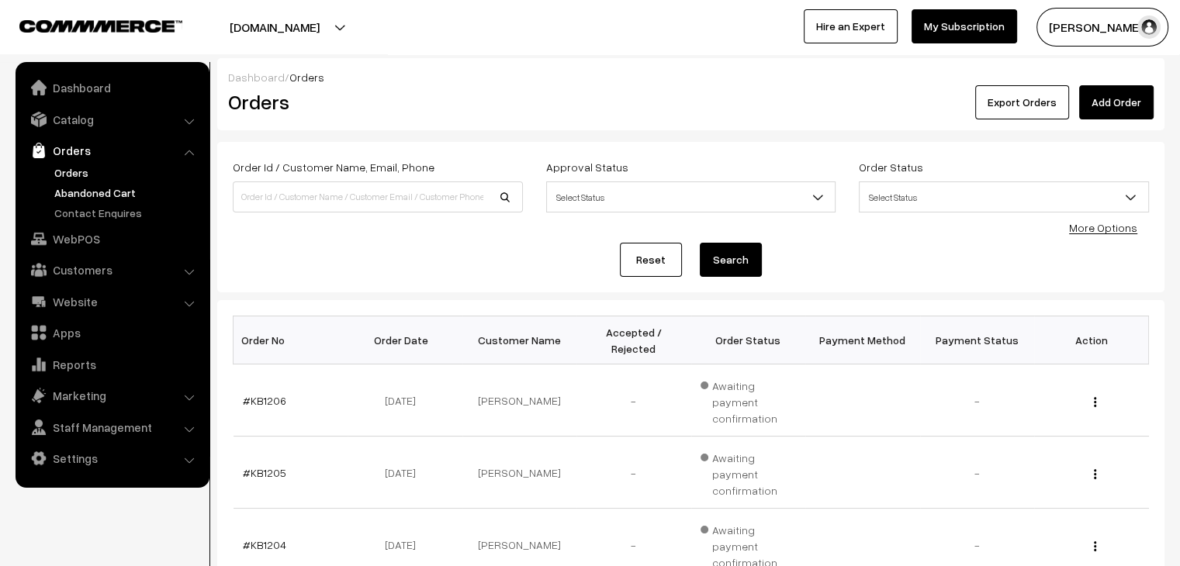
click at [121, 196] on link "Abandoned Cart" at bounding box center [127, 193] width 154 height 16
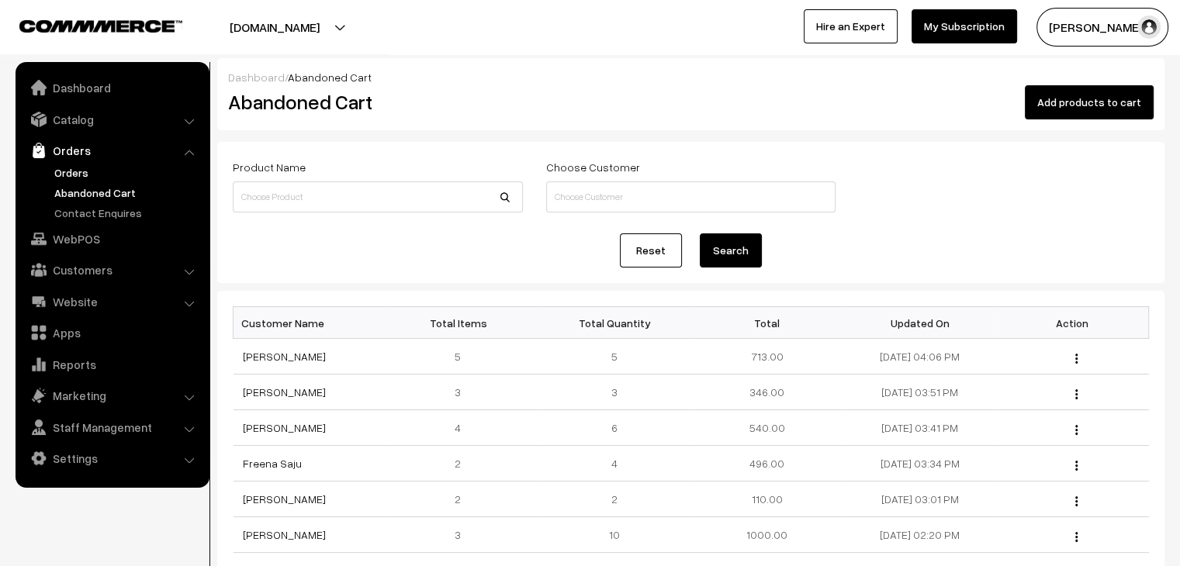
click at [55, 169] on link "Orders" at bounding box center [127, 172] width 154 height 16
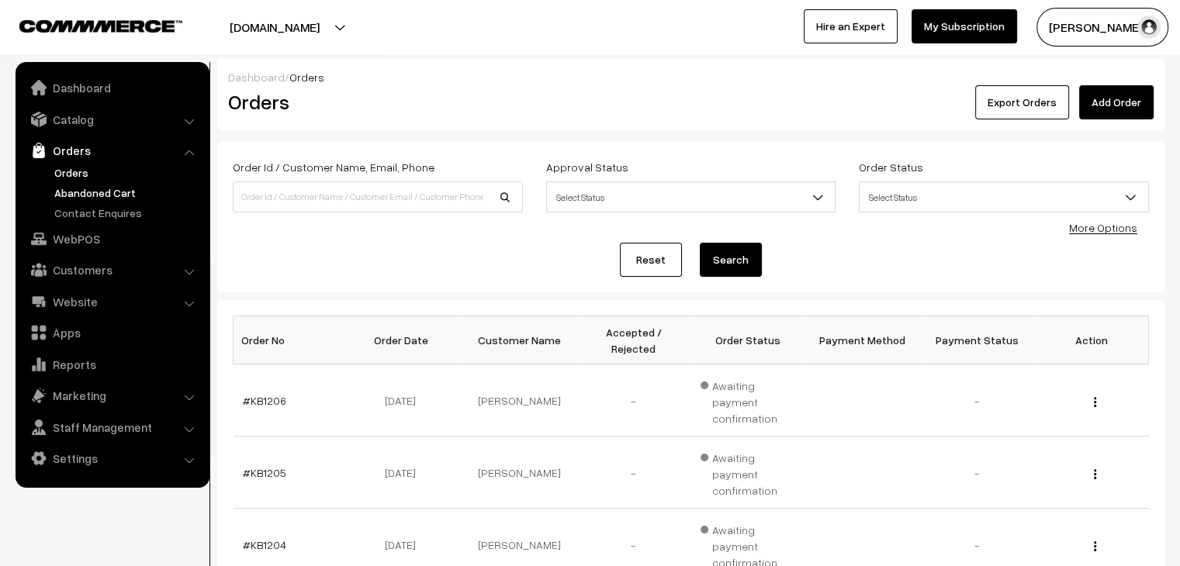
click at [84, 191] on link "Abandoned Cart" at bounding box center [127, 193] width 154 height 16
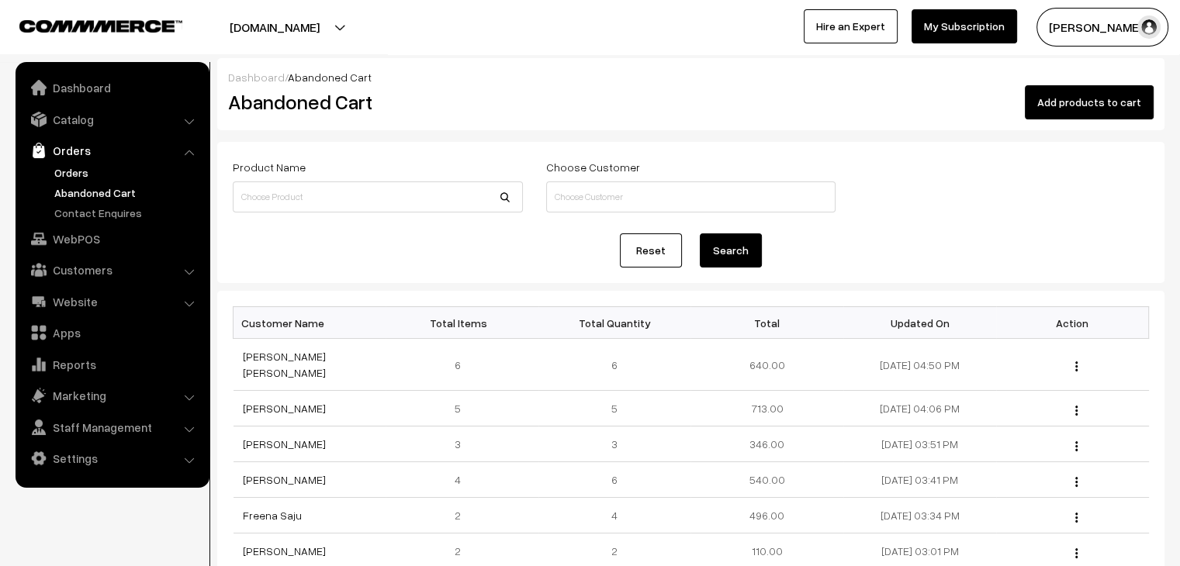
click at [65, 171] on link "Orders" at bounding box center [127, 172] width 154 height 16
click at [295, 355] on link "[PERSON_NAME] [PERSON_NAME]" at bounding box center [284, 364] width 83 height 29
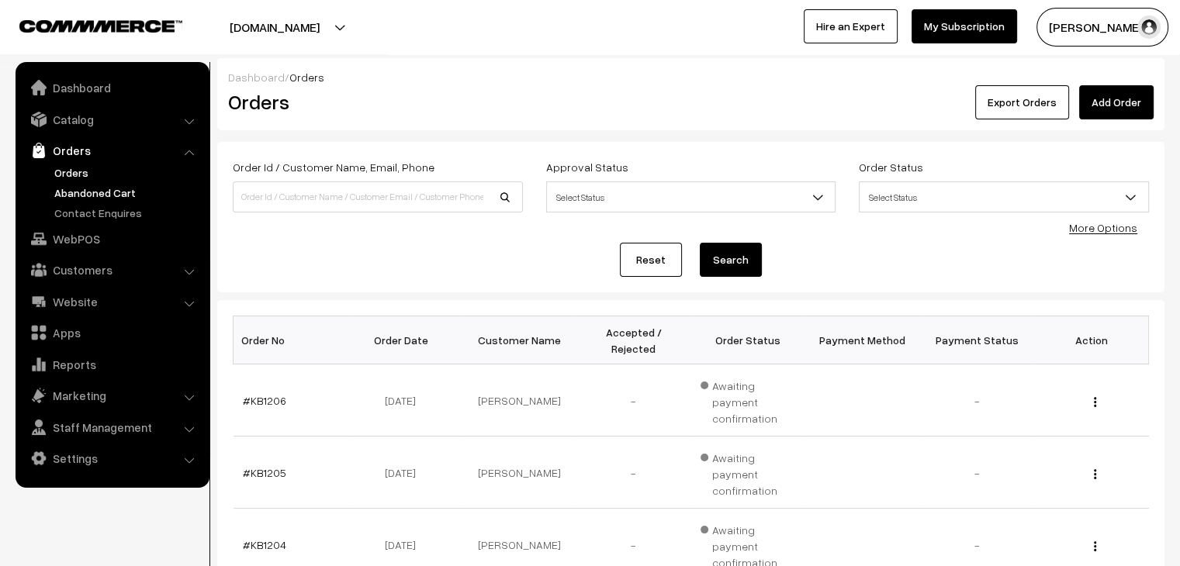
click at [72, 188] on link "Abandoned Cart" at bounding box center [127, 193] width 154 height 16
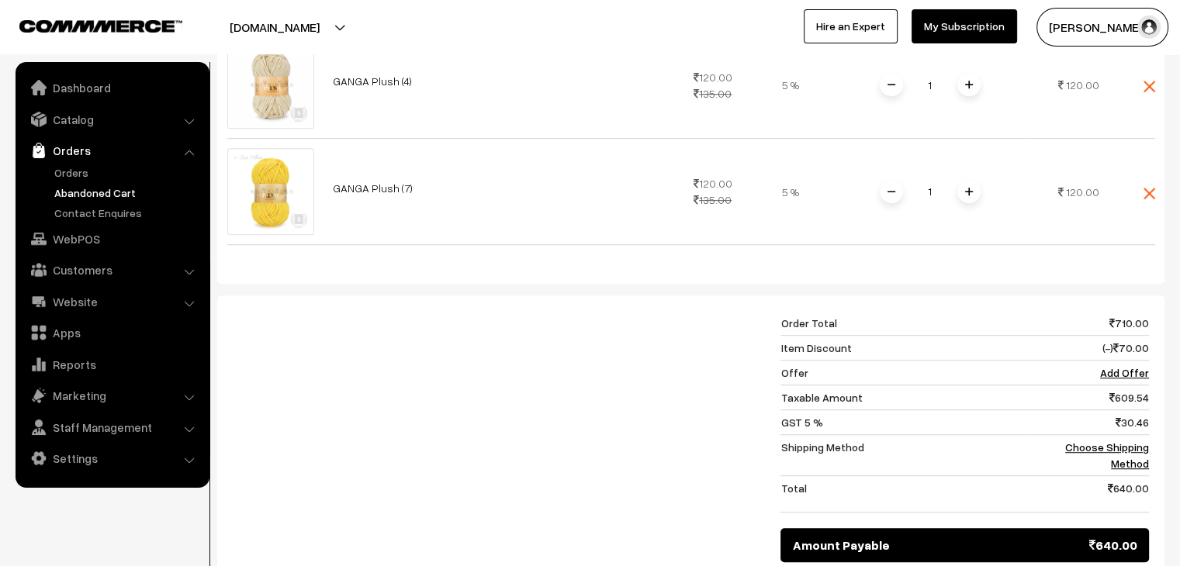
scroll to position [854, 0]
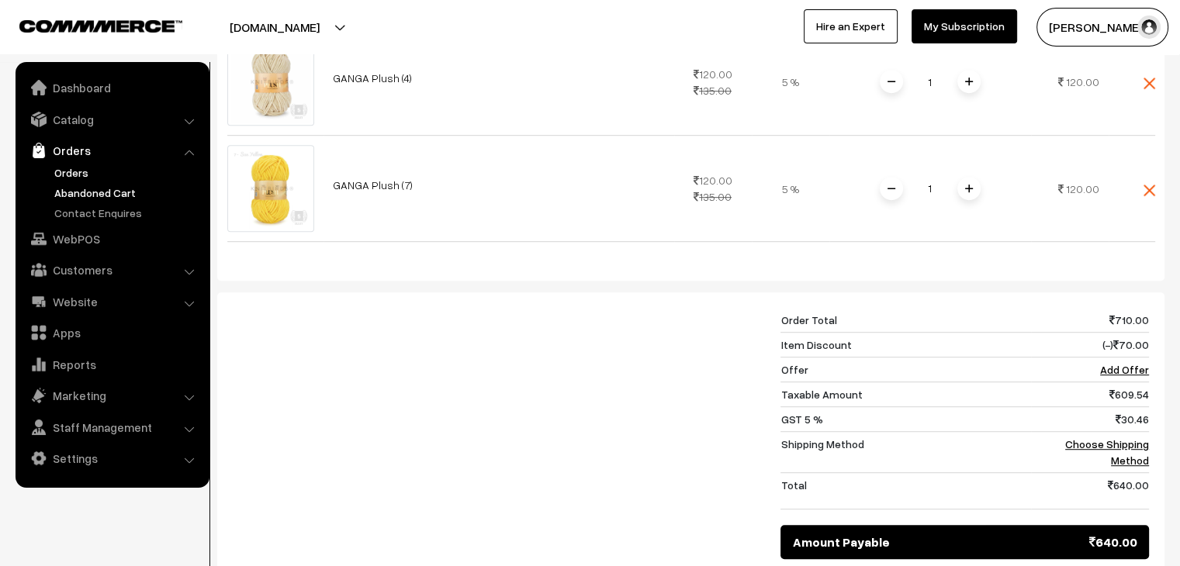
click at [90, 175] on link "Orders" at bounding box center [127, 172] width 154 height 16
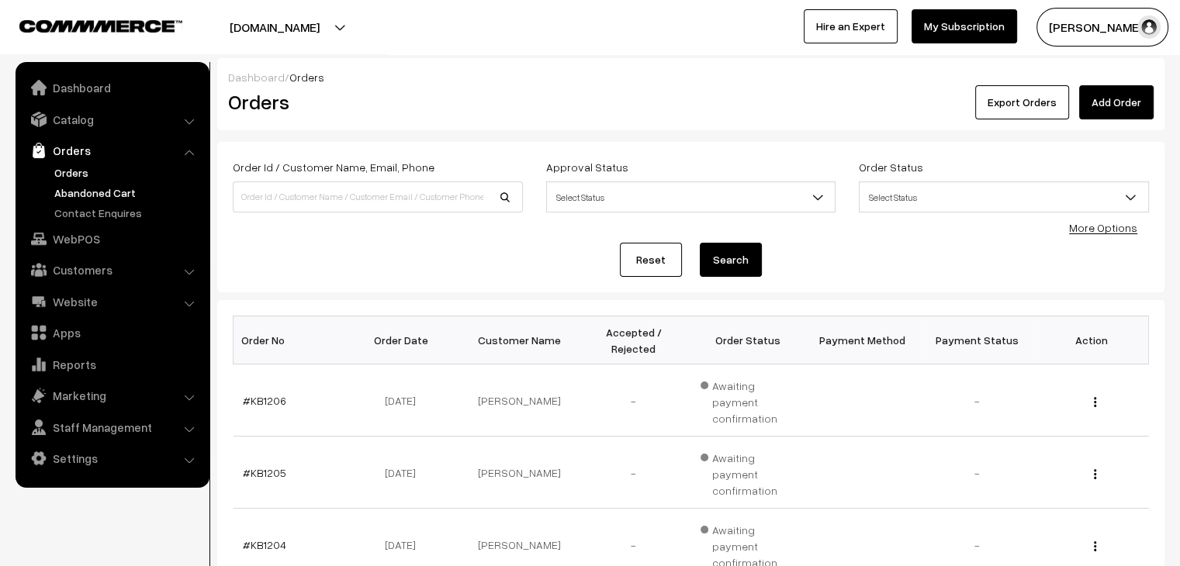
click at [95, 189] on link "Abandoned Cart" at bounding box center [127, 193] width 154 height 16
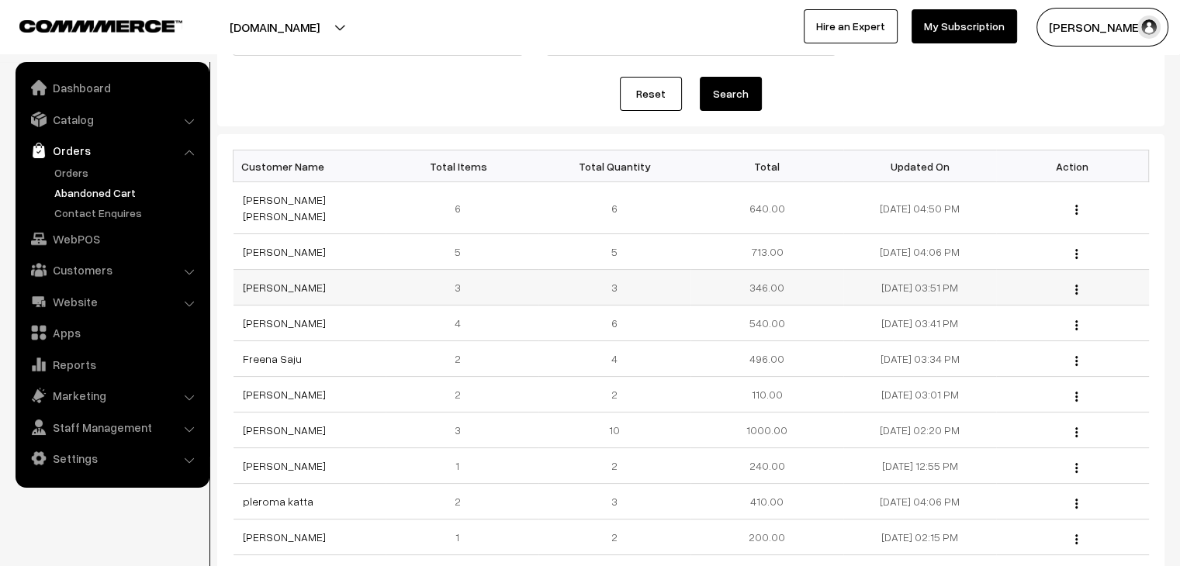
scroll to position [155, 0]
click at [276, 204] on link "Sivakami Latha Arun" at bounding box center [284, 209] width 83 height 29
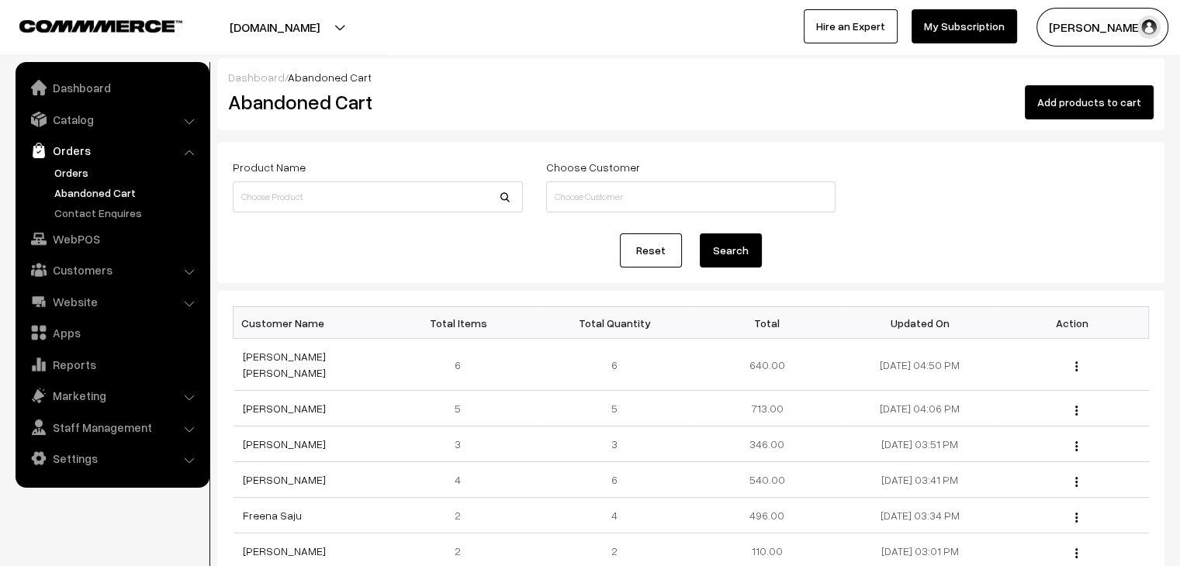
click at [80, 174] on link "Orders" at bounding box center [127, 172] width 154 height 16
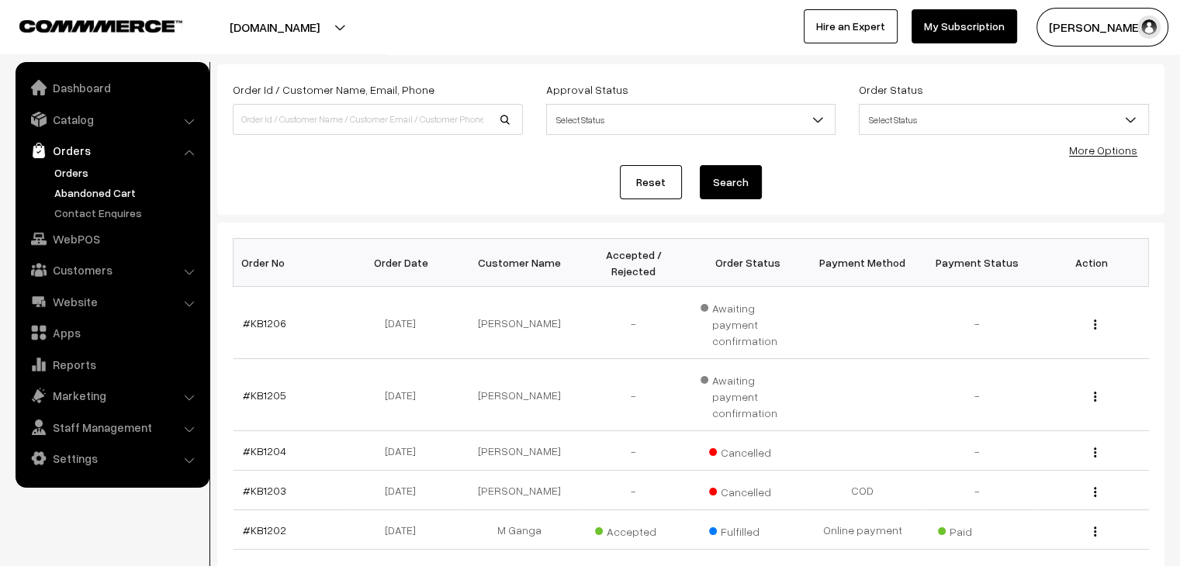
click at [123, 185] on link "Abandoned Cart" at bounding box center [127, 193] width 154 height 16
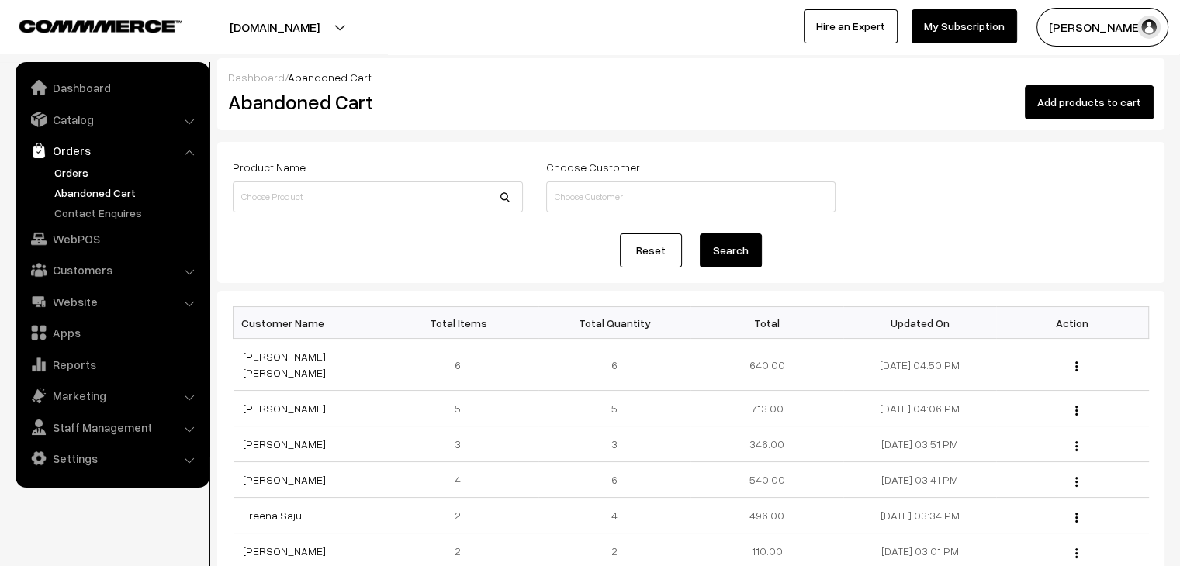
click at [99, 173] on link "Orders" at bounding box center [127, 172] width 154 height 16
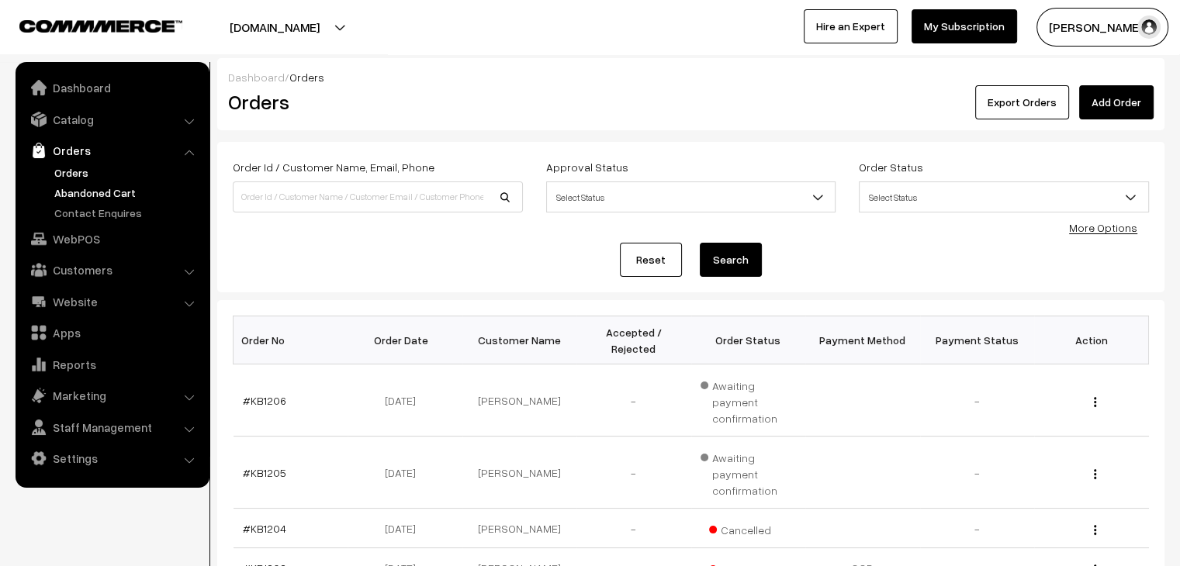
click at [120, 197] on link "Abandoned Cart" at bounding box center [127, 193] width 154 height 16
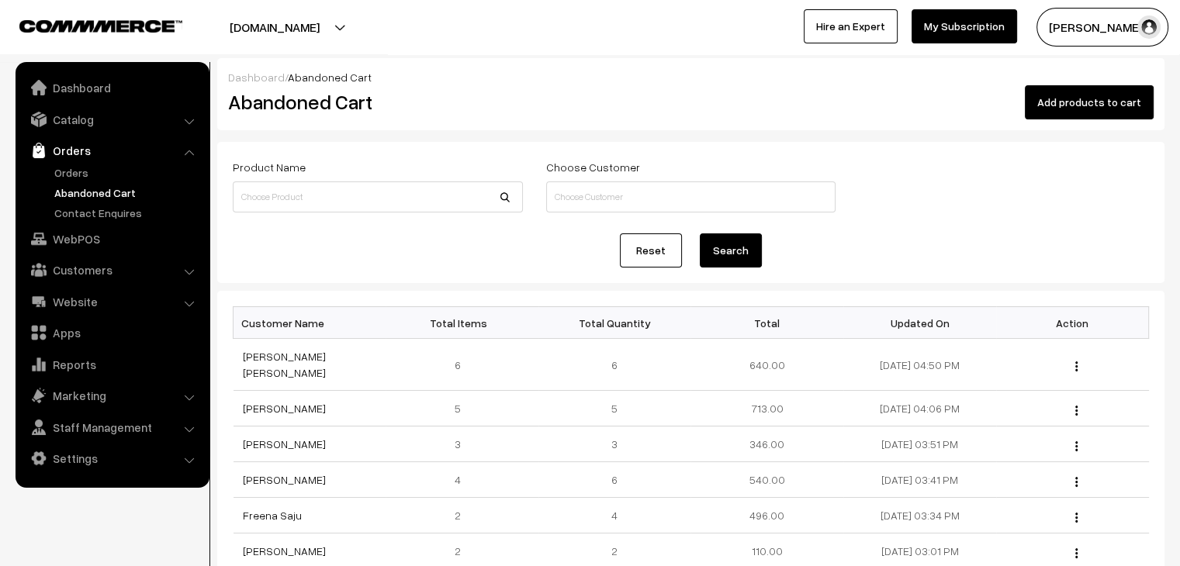
click at [126, 162] on link "Orders" at bounding box center [111, 151] width 185 height 28
click at [62, 171] on link "Orders" at bounding box center [127, 172] width 154 height 16
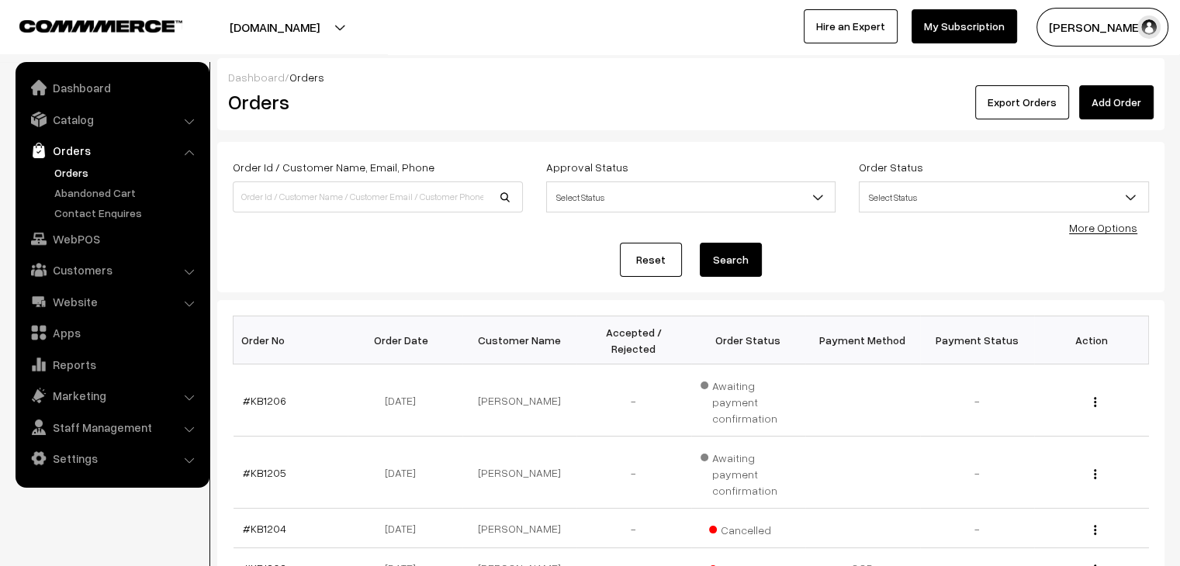
click at [78, 201] on ul "Orders" at bounding box center [112, 192] width 186 height 57
click at [82, 196] on link "Abandoned Cart" at bounding box center [127, 193] width 154 height 16
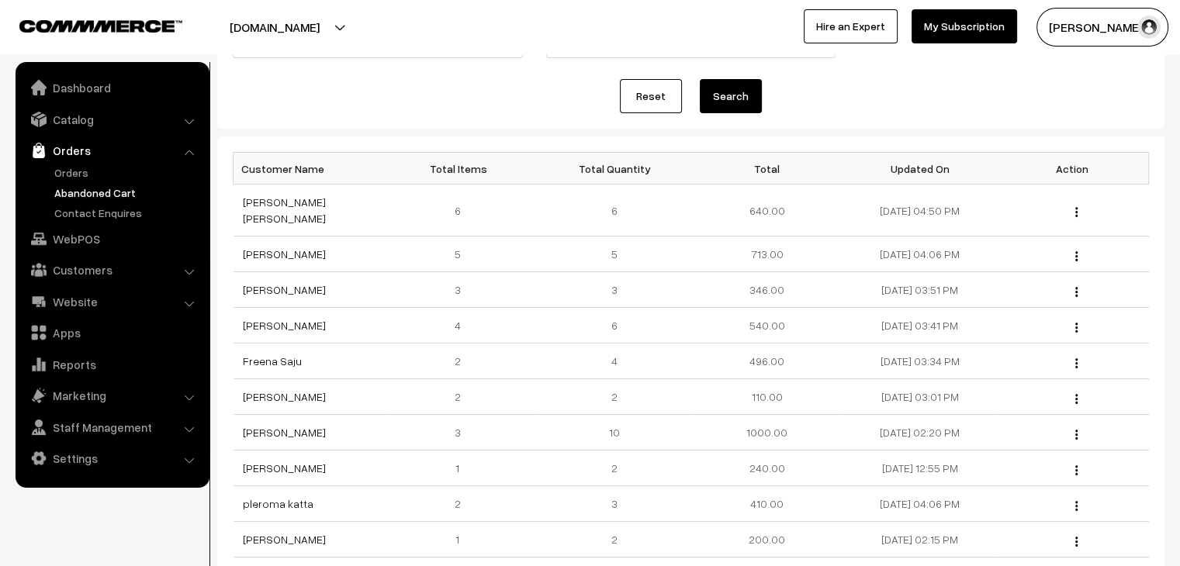
scroll to position [155, 0]
click at [95, 177] on link "Orders" at bounding box center [127, 172] width 154 height 16
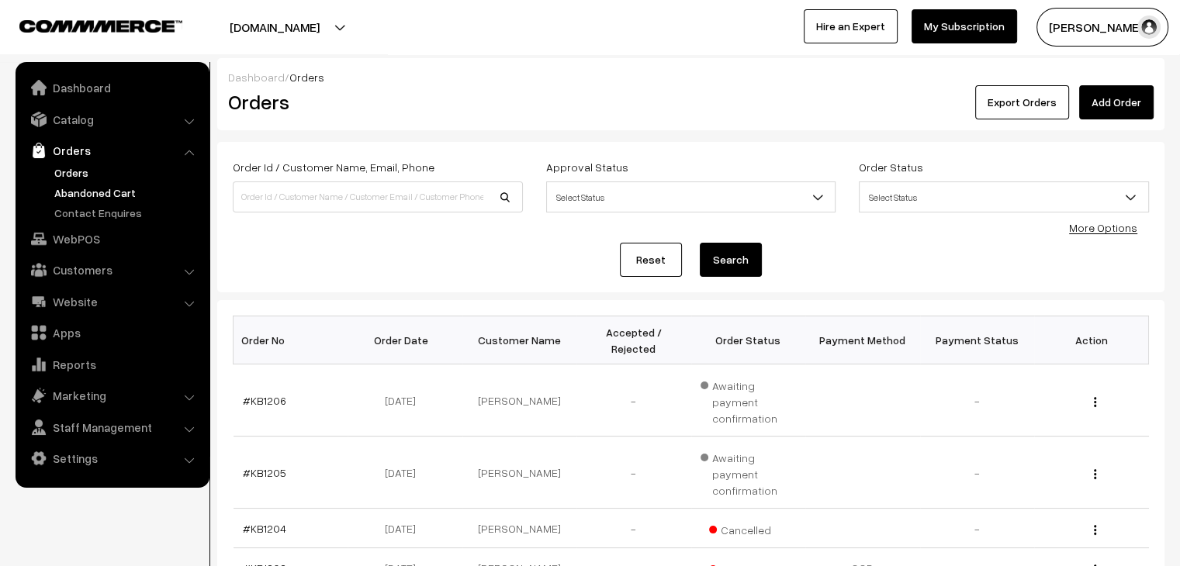
click at [125, 198] on link "Abandoned Cart" at bounding box center [127, 193] width 154 height 16
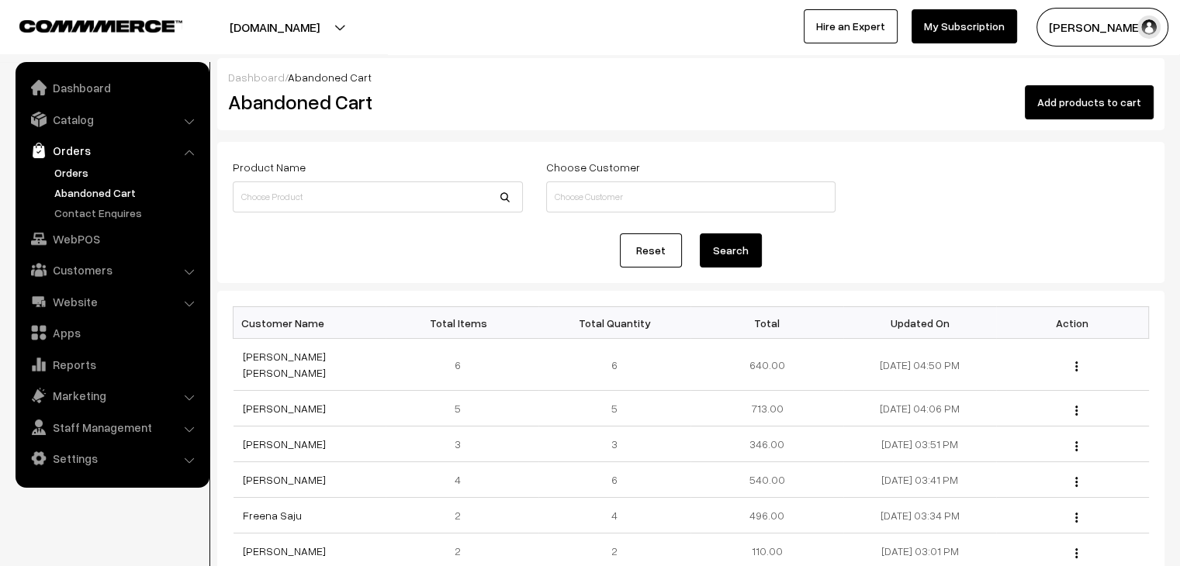
click at [81, 173] on link "Orders" at bounding box center [127, 172] width 154 height 16
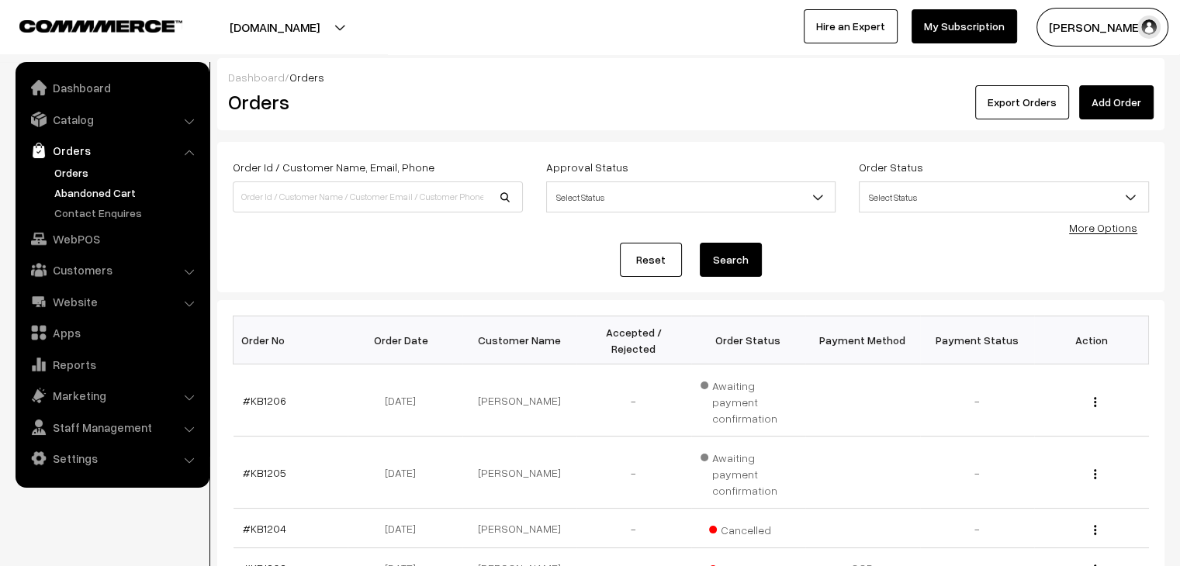
click at [87, 190] on link "Abandoned Cart" at bounding box center [127, 193] width 154 height 16
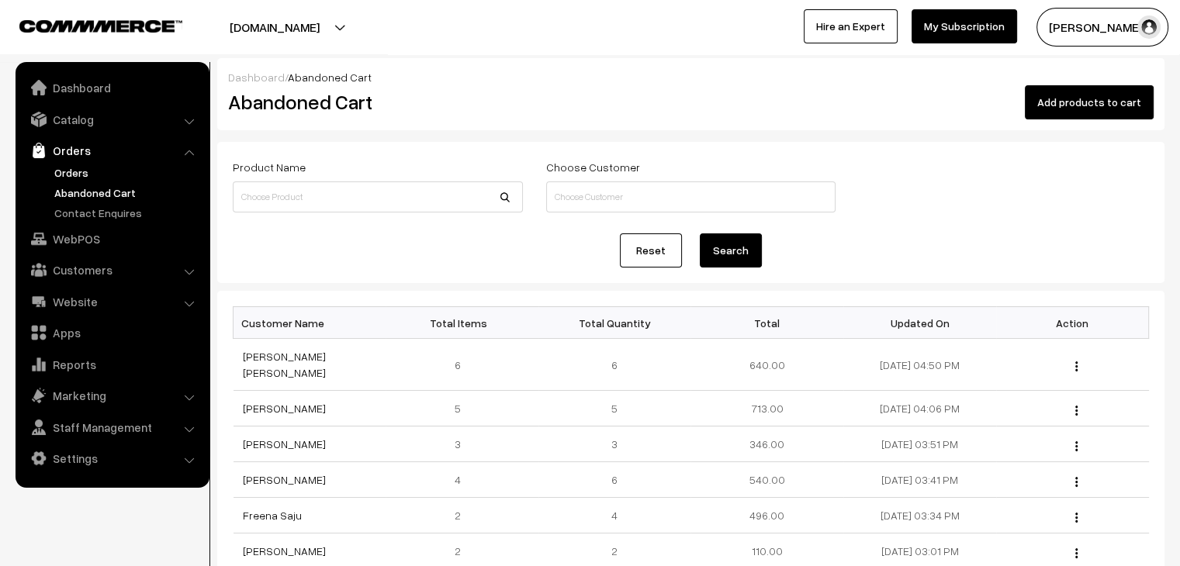
click at [99, 169] on link "Orders" at bounding box center [127, 172] width 154 height 16
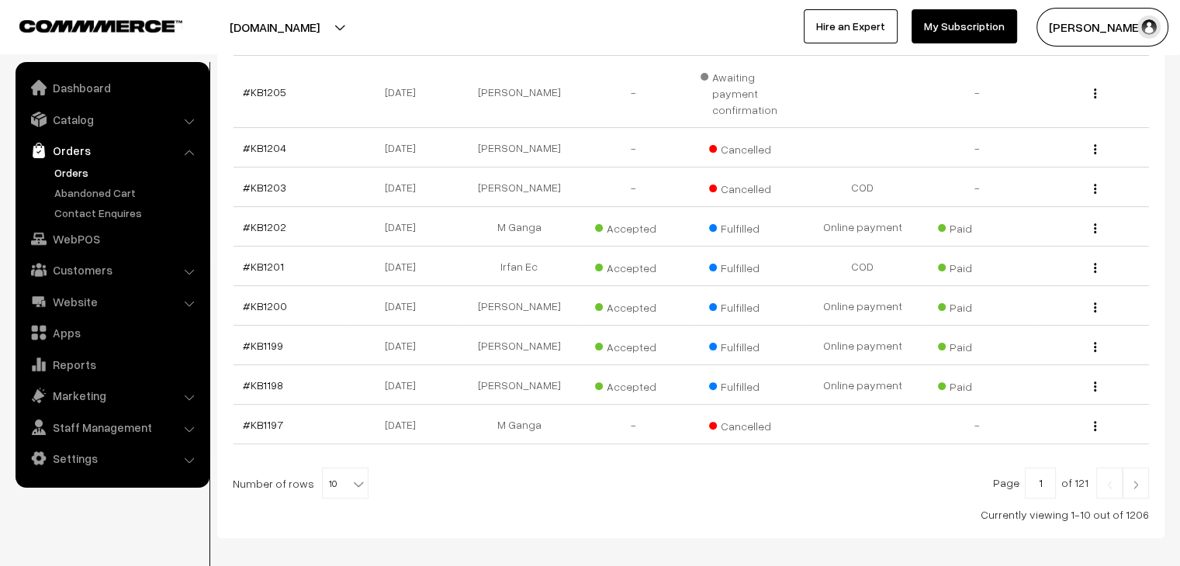
scroll to position [388, 0]
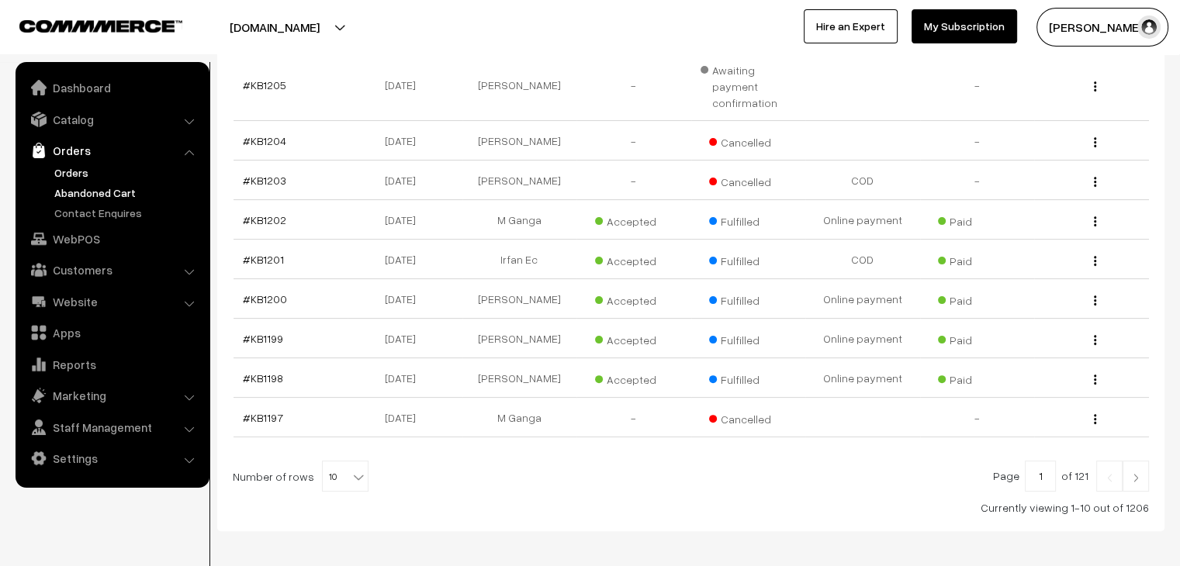
click at [106, 187] on link "Abandoned Cart" at bounding box center [127, 193] width 154 height 16
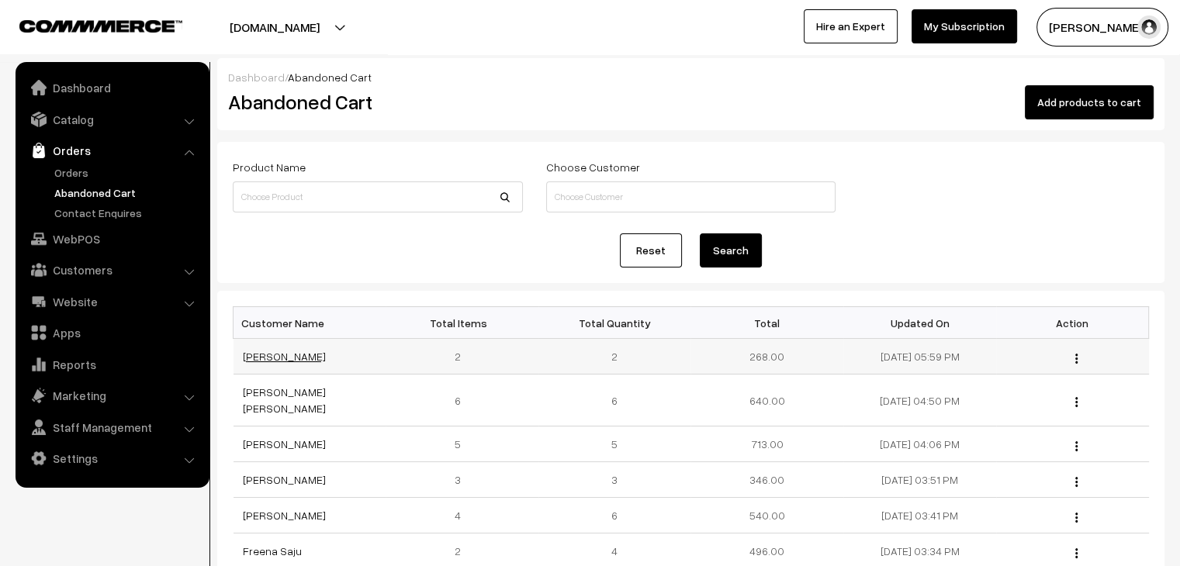
click at [272, 358] on link "Hasna fathima" at bounding box center [284, 356] width 83 height 13
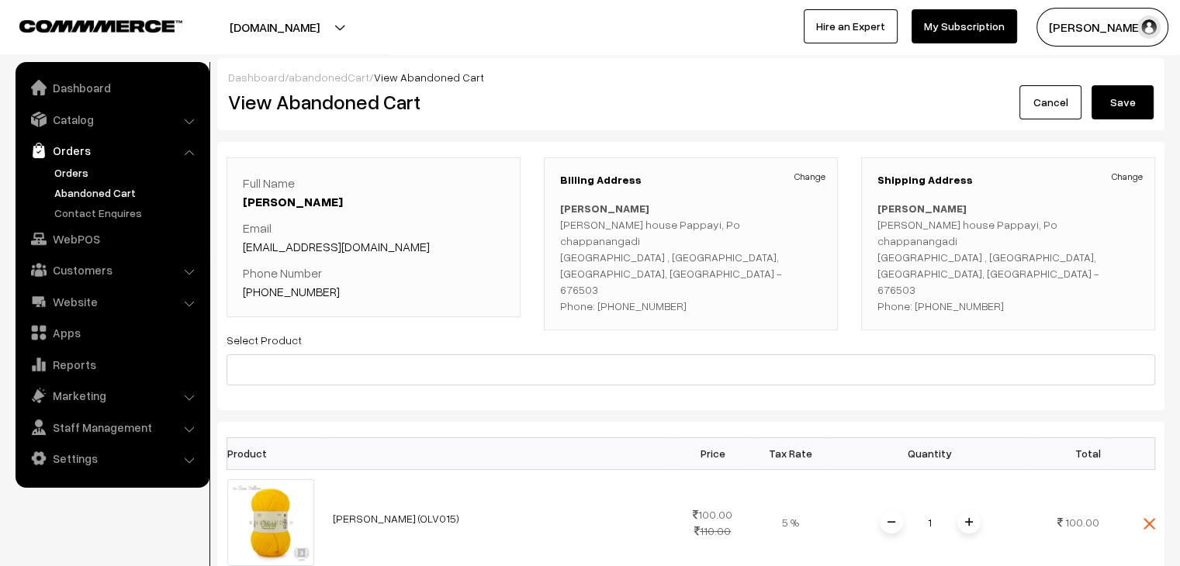
click at [89, 171] on link "Orders" at bounding box center [127, 172] width 154 height 16
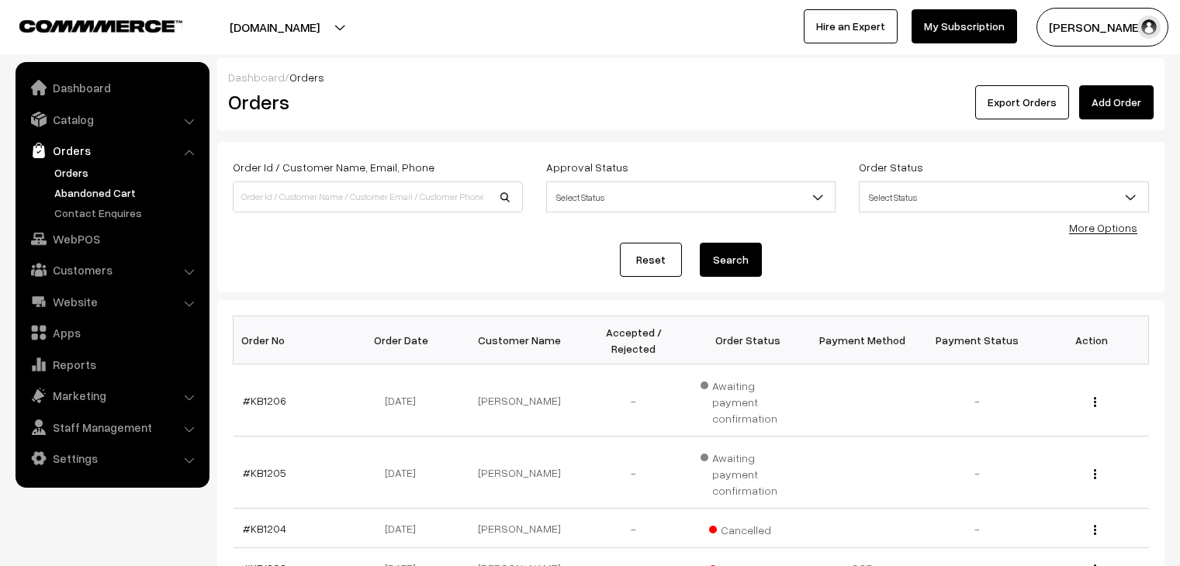
scroll to position [155, 0]
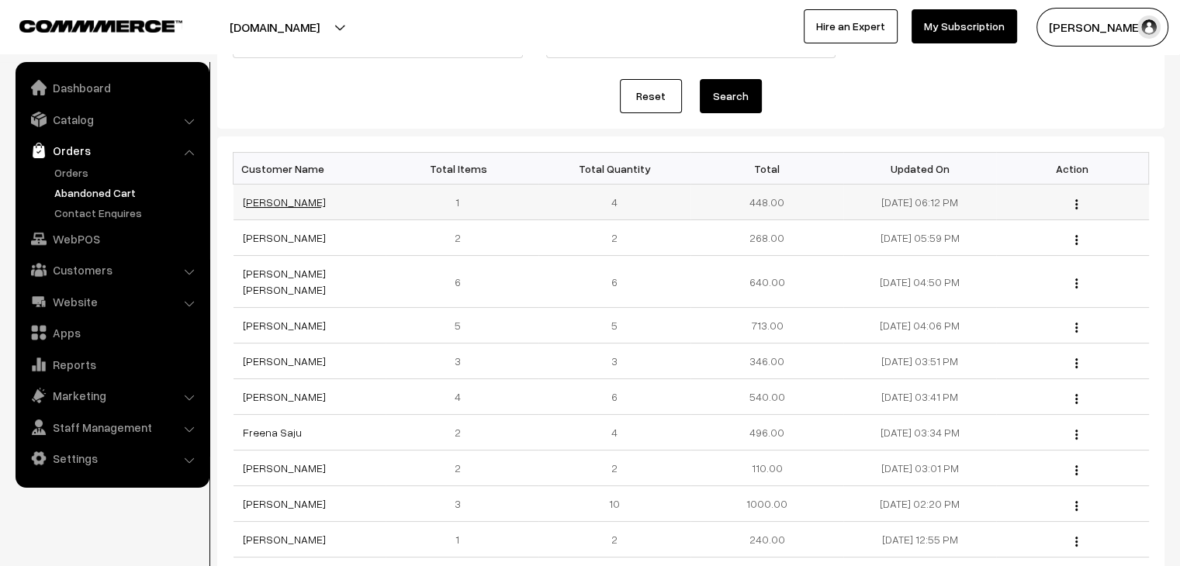
scroll to position [155, 0]
click at [300, 204] on link "Nandhini Periyasamy" at bounding box center [284, 201] width 83 height 13
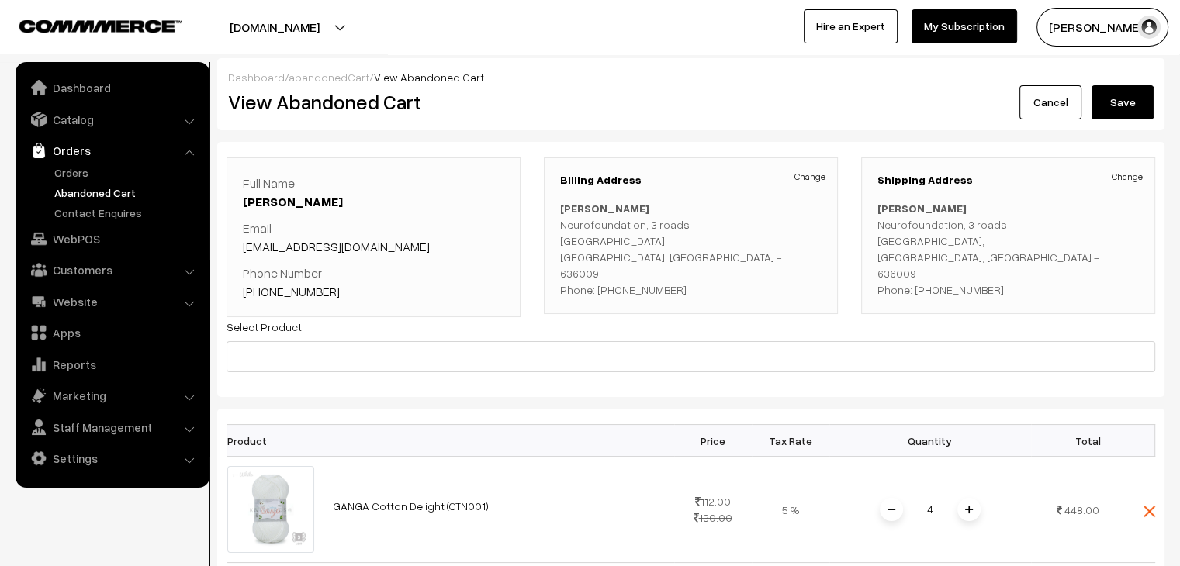
click at [313, 80] on link "abandonedCart" at bounding box center [329, 77] width 81 height 13
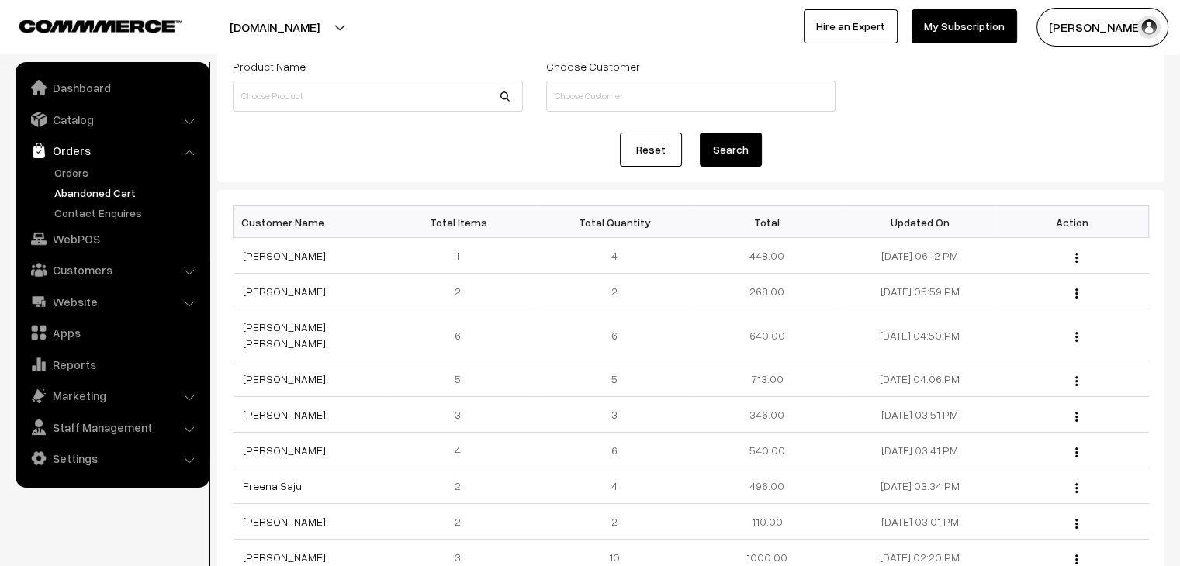
scroll to position [155, 0]
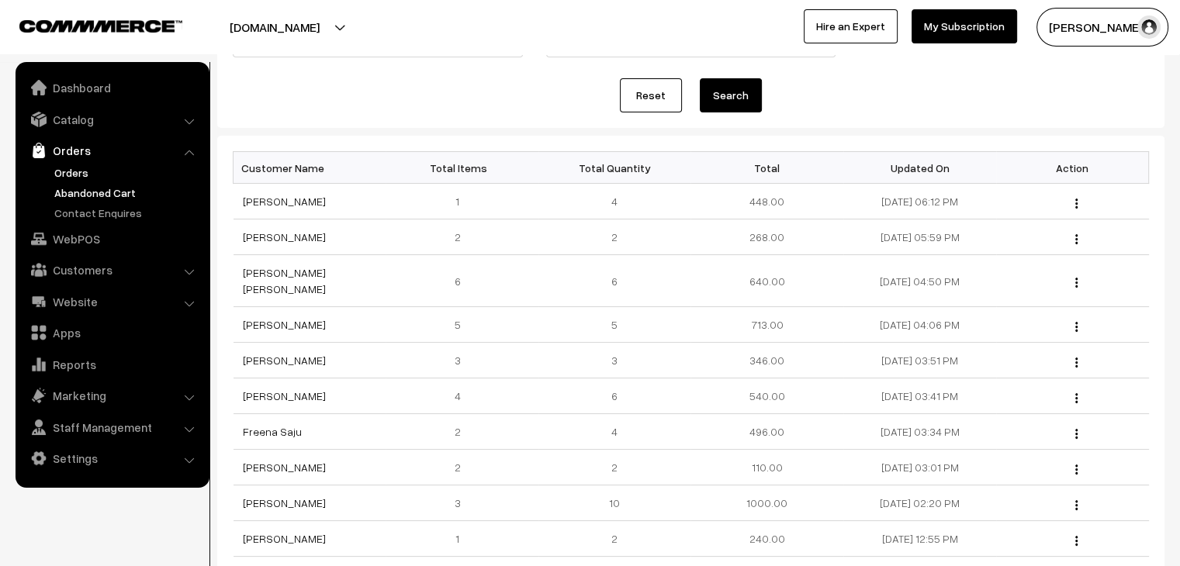
click at [71, 172] on link "Orders" at bounding box center [127, 172] width 154 height 16
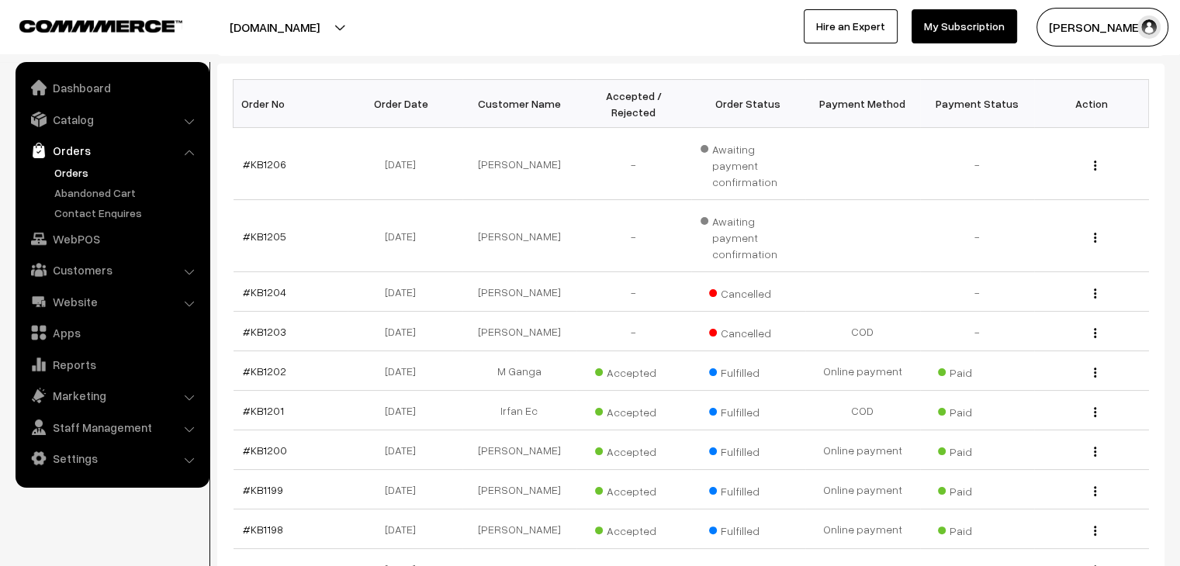
scroll to position [233, 0]
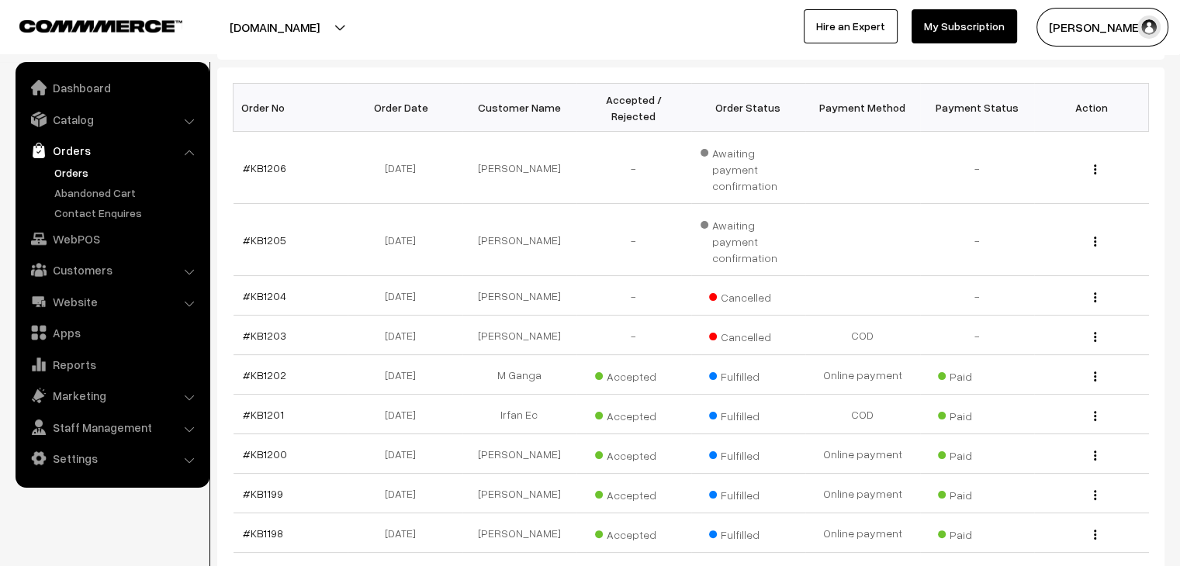
drag, startPoint x: 92, startPoint y: 261, endPoint x: 86, endPoint y: 251, distance: 11.8
click at [92, 261] on link "Customers" at bounding box center [111, 270] width 185 height 28
click at [87, 230] on link "Customers" at bounding box center [127, 235] width 154 height 16
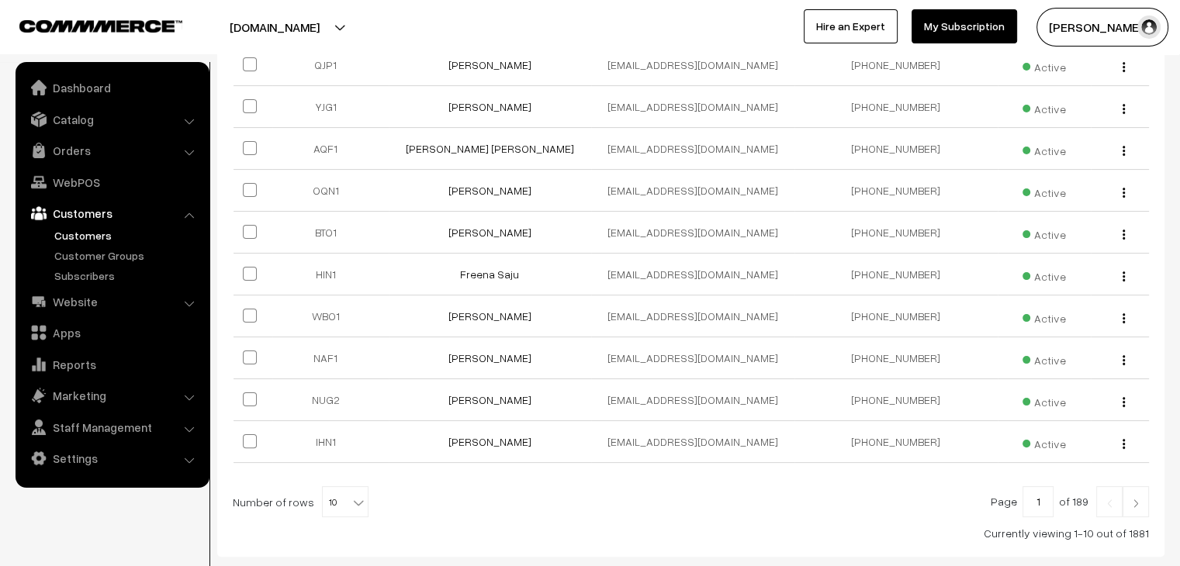
scroll to position [310, 0]
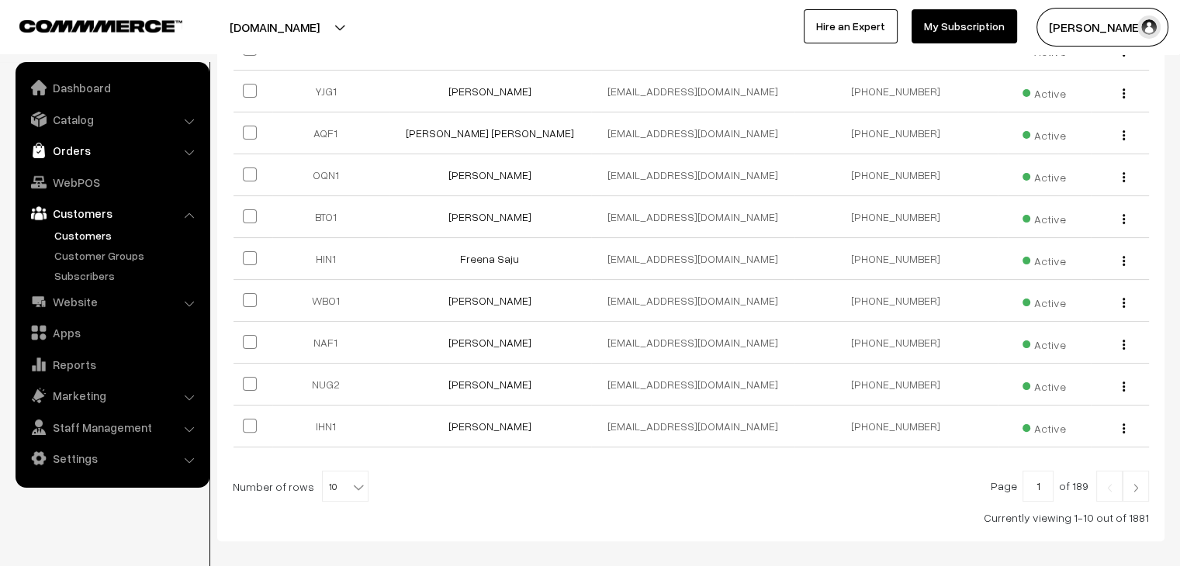
click at [82, 153] on link "Orders" at bounding box center [111, 151] width 185 height 28
click at [88, 181] on ul "Orders" at bounding box center [112, 192] width 186 height 57
click at [81, 178] on link "Orders" at bounding box center [127, 172] width 154 height 16
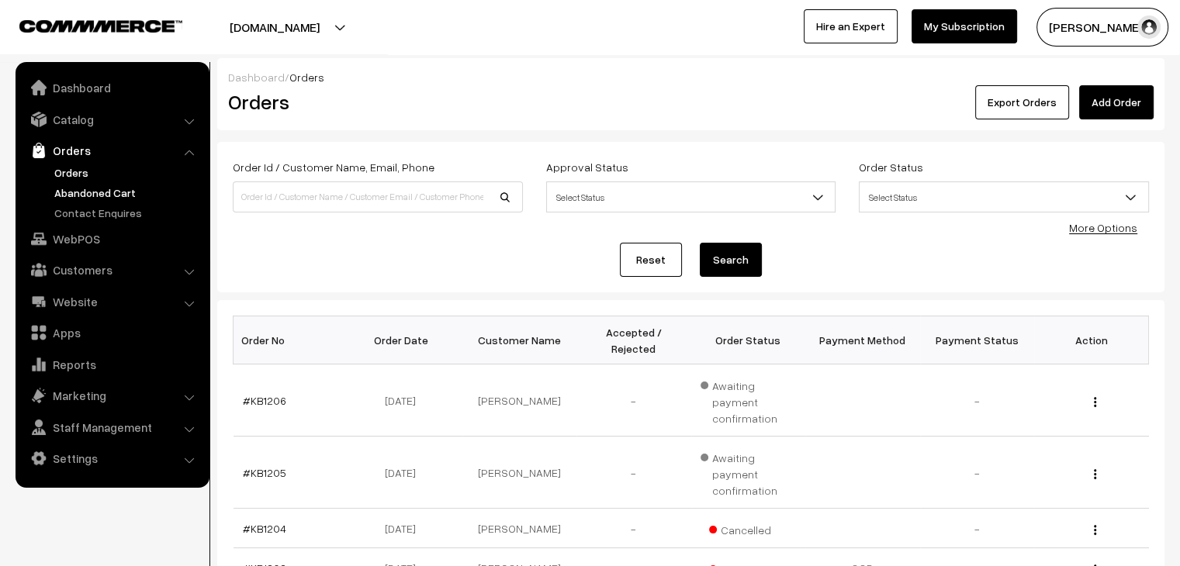
click at [109, 197] on link "Abandoned Cart" at bounding box center [127, 193] width 154 height 16
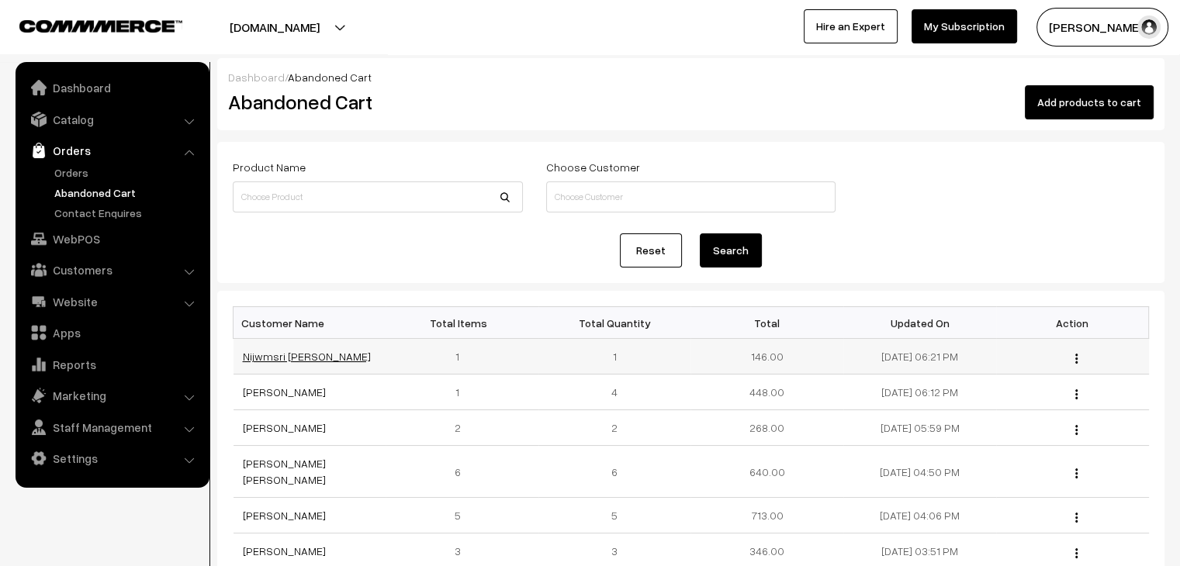
click at [254, 351] on link "Nijwmsri [PERSON_NAME]" at bounding box center [307, 356] width 128 height 13
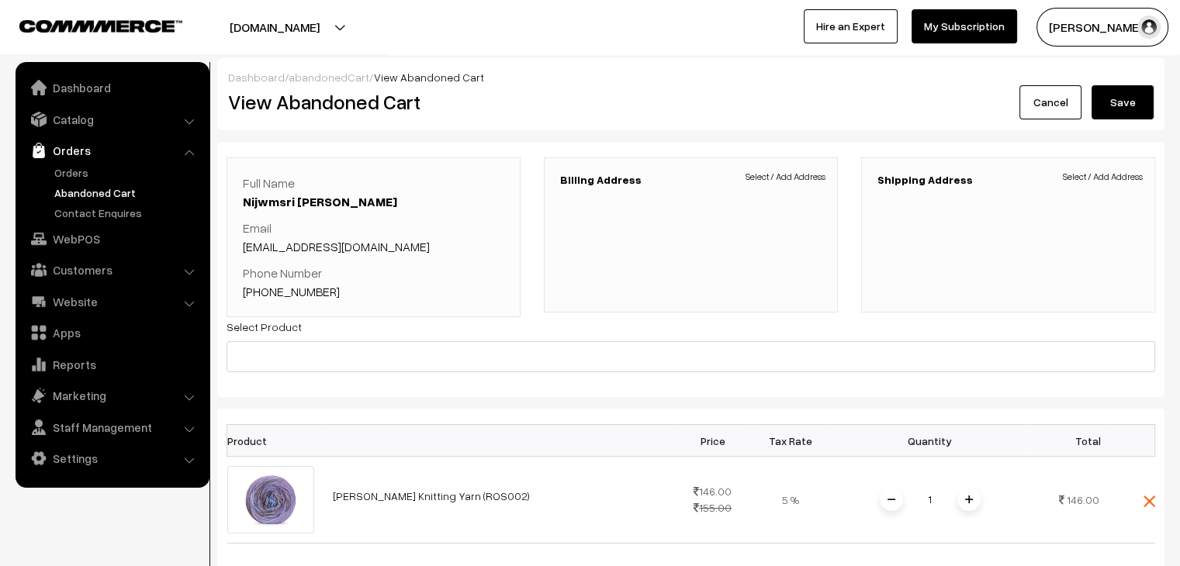
click at [81, 193] on link "Abandoned Cart" at bounding box center [127, 193] width 154 height 16
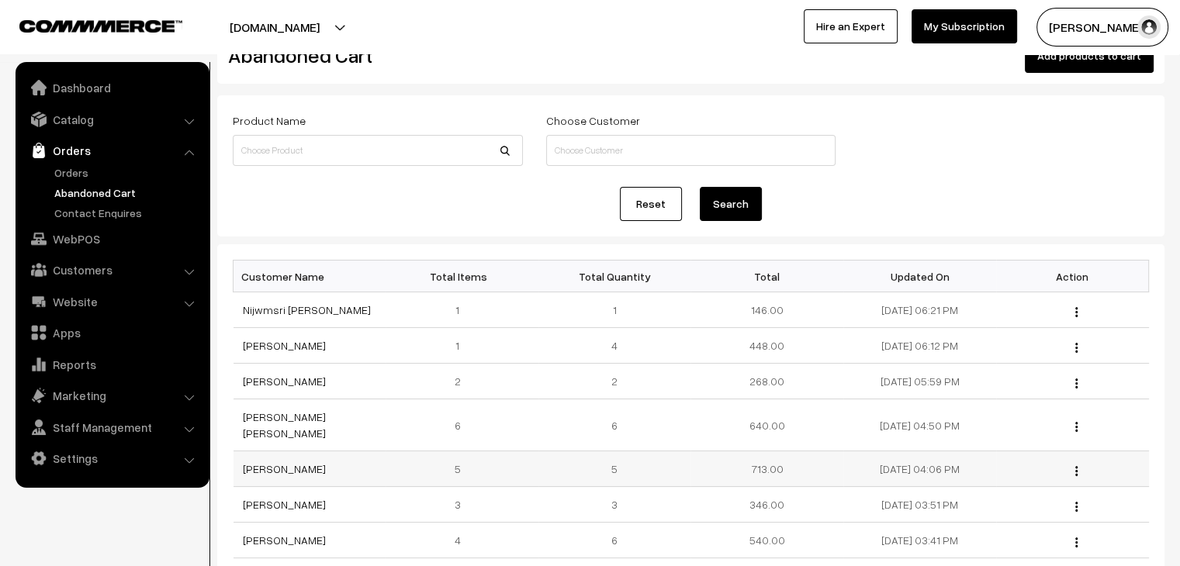
scroll to position [233, 0]
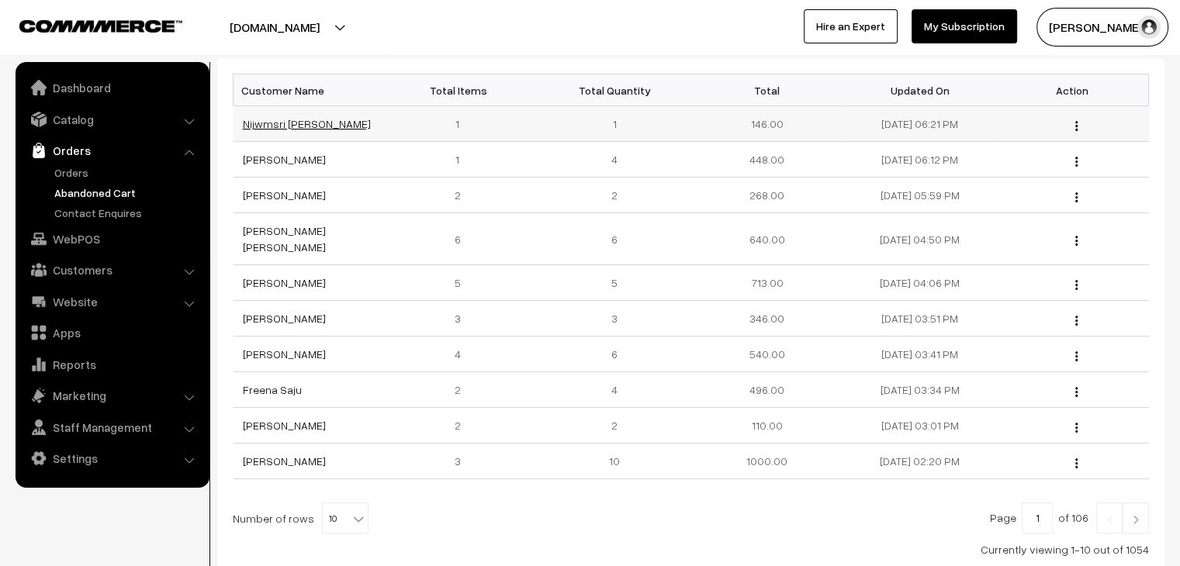
click at [299, 126] on link "Nijwmsri [PERSON_NAME]" at bounding box center [307, 123] width 128 height 13
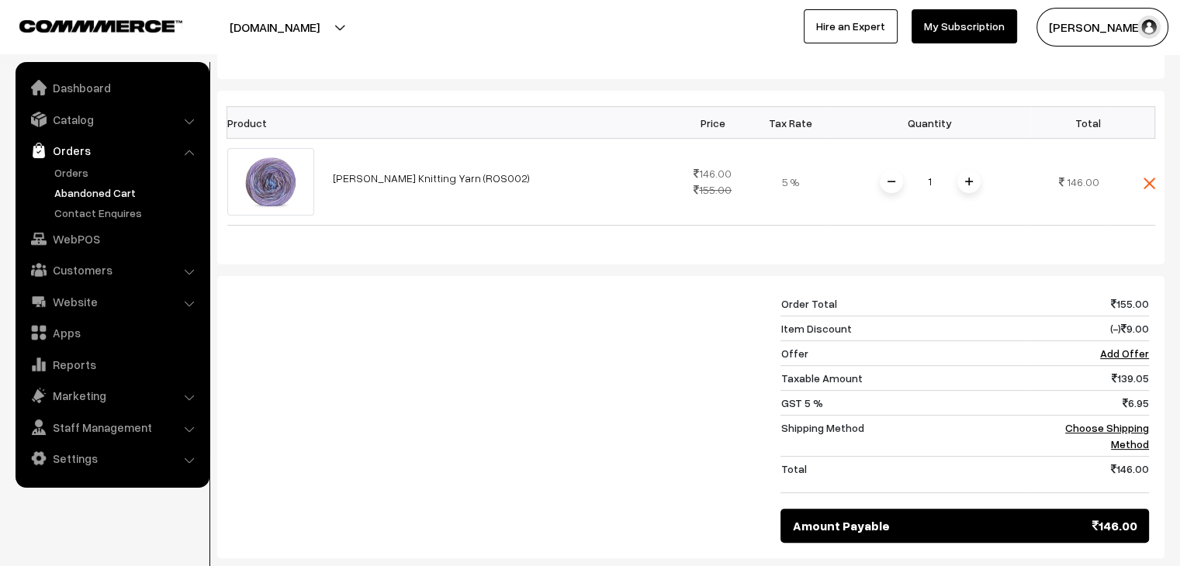
scroll to position [388, 0]
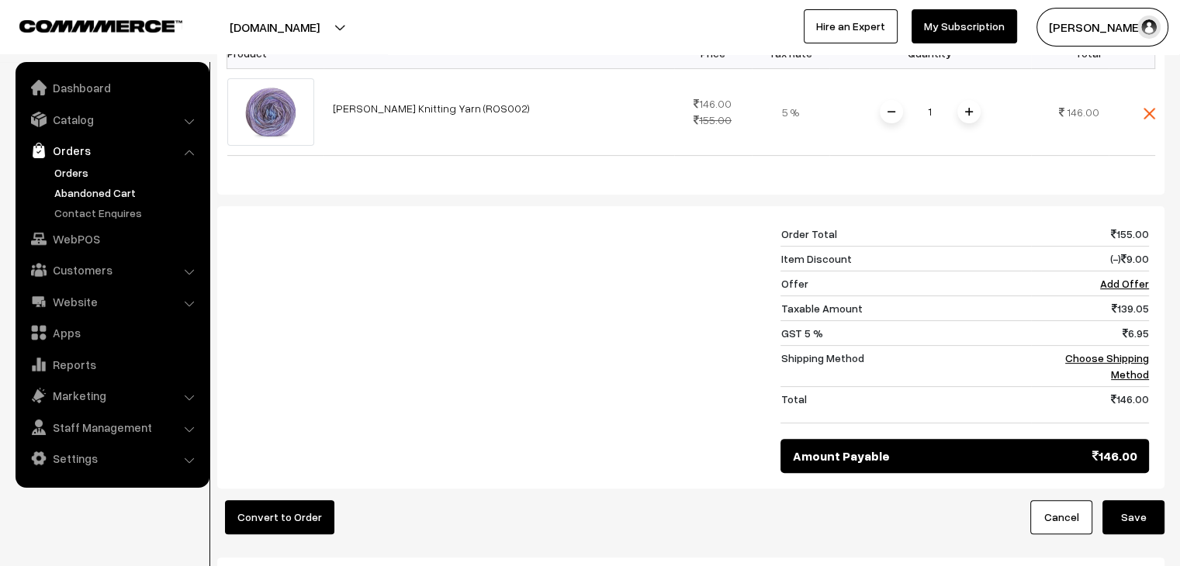
click at [64, 176] on link "Orders" at bounding box center [127, 172] width 154 height 16
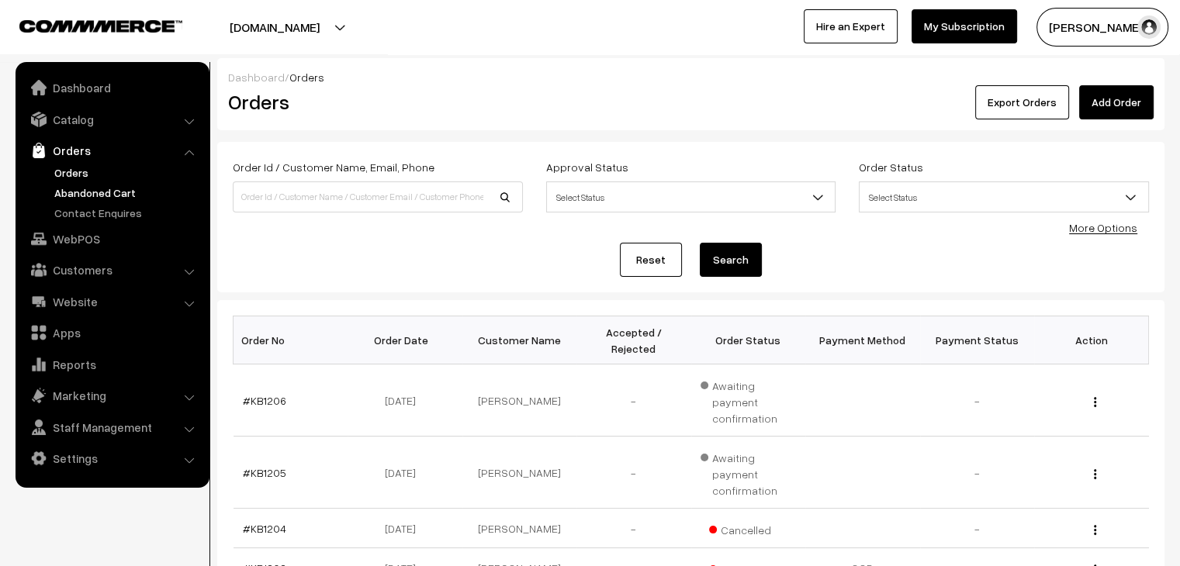
click at [124, 196] on link "Abandoned Cart" at bounding box center [127, 193] width 154 height 16
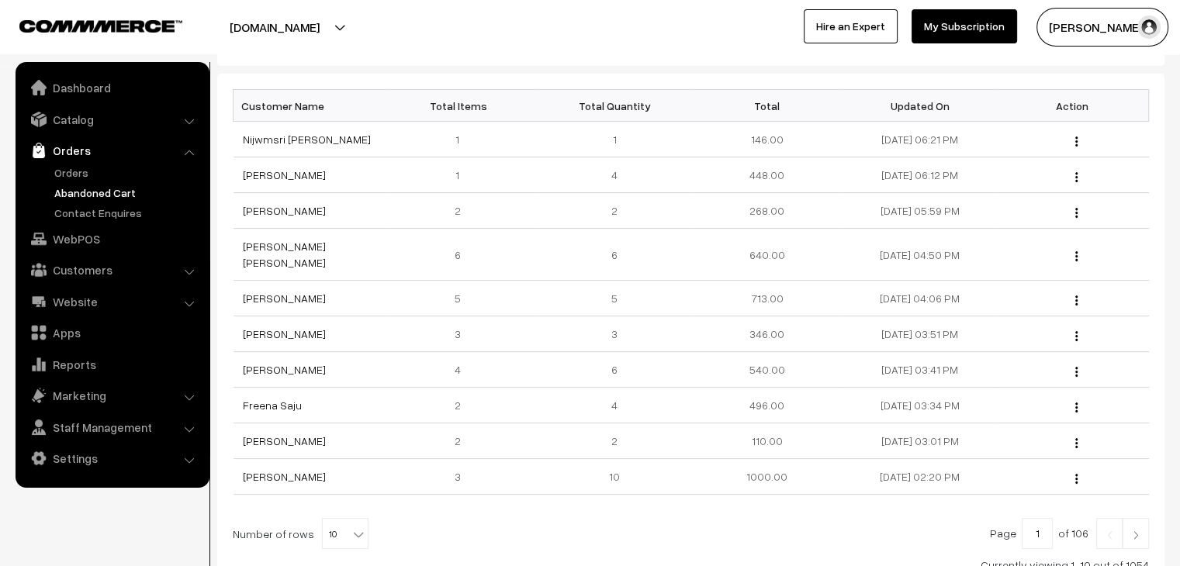
scroll to position [233, 0]
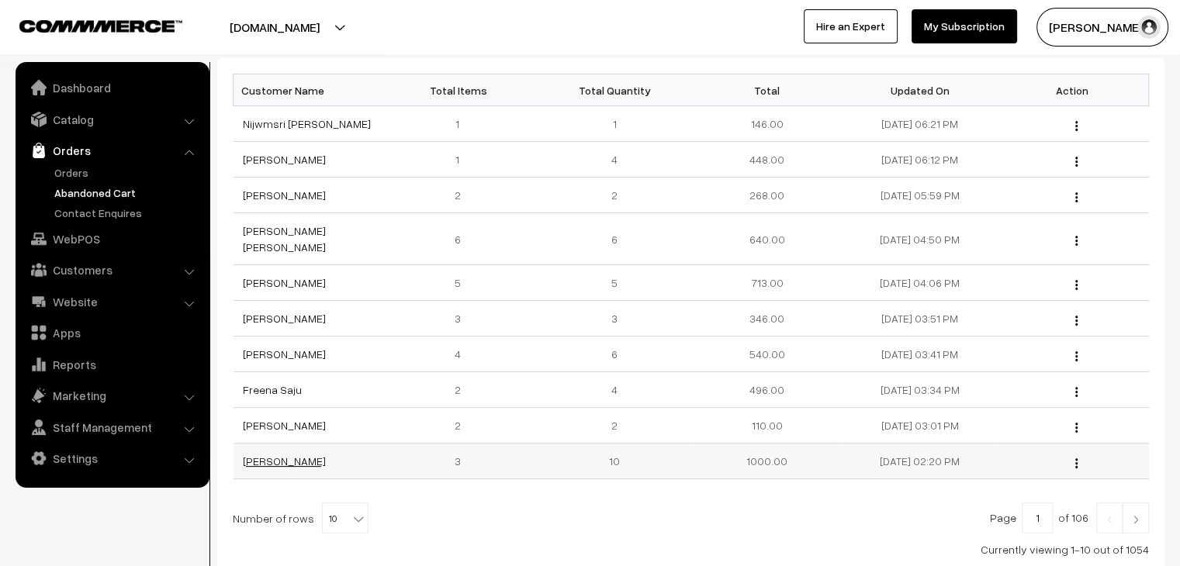
click at [273, 455] on link "[PERSON_NAME]" at bounding box center [284, 461] width 83 height 13
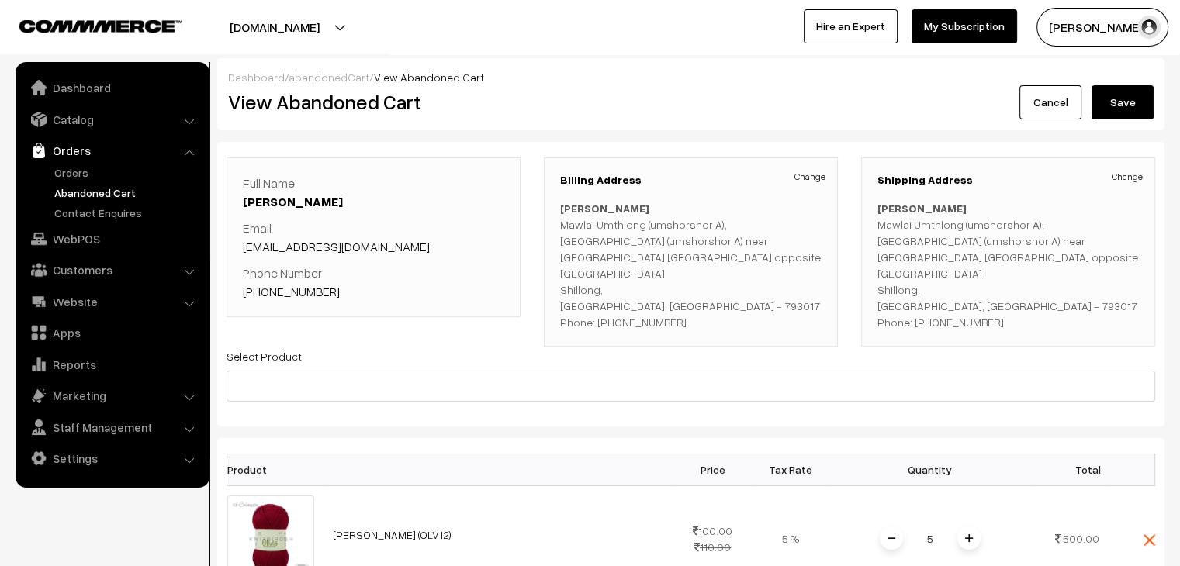
click at [341, 79] on link "abandonedCart" at bounding box center [329, 77] width 81 height 13
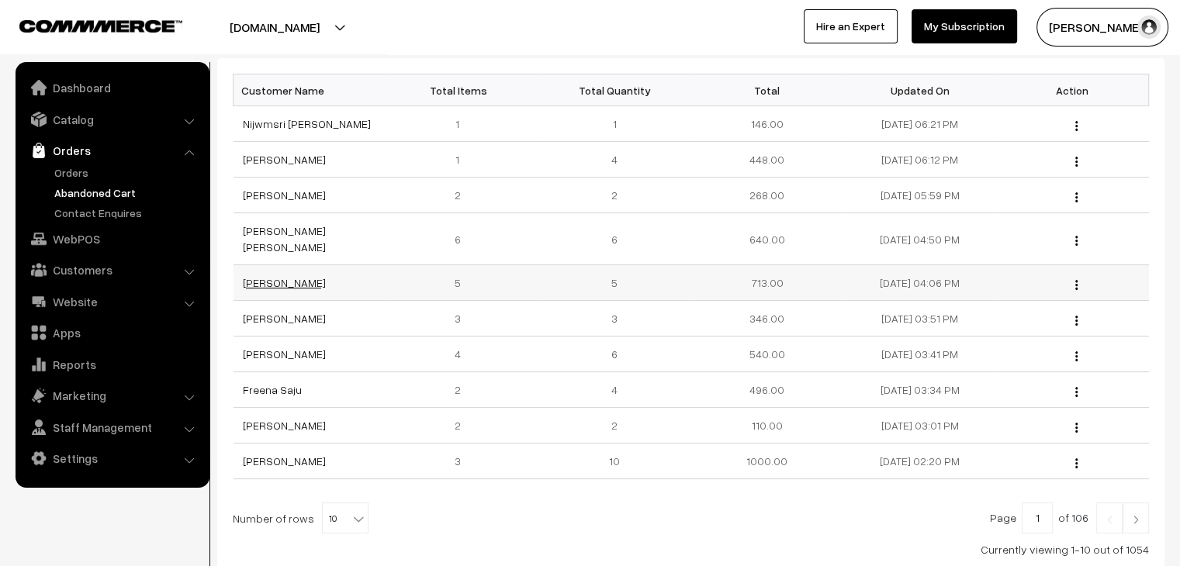
click at [282, 276] on link "[PERSON_NAME]" at bounding box center [284, 282] width 83 height 13
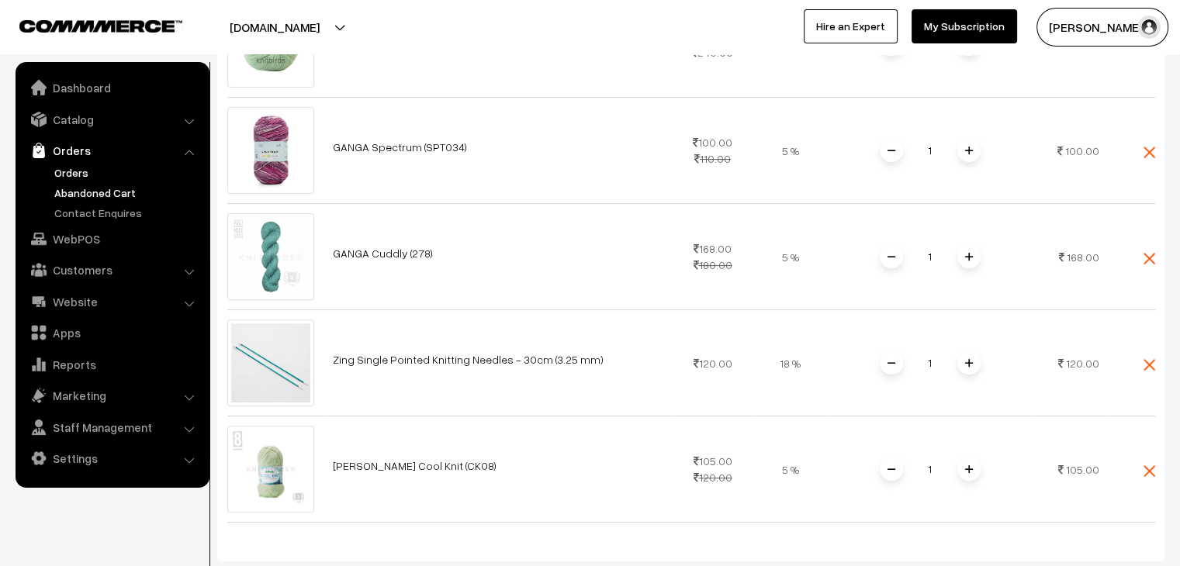
click at [82, 178] on link "Orders" at bounding box center [127, 172] width 154 height 16
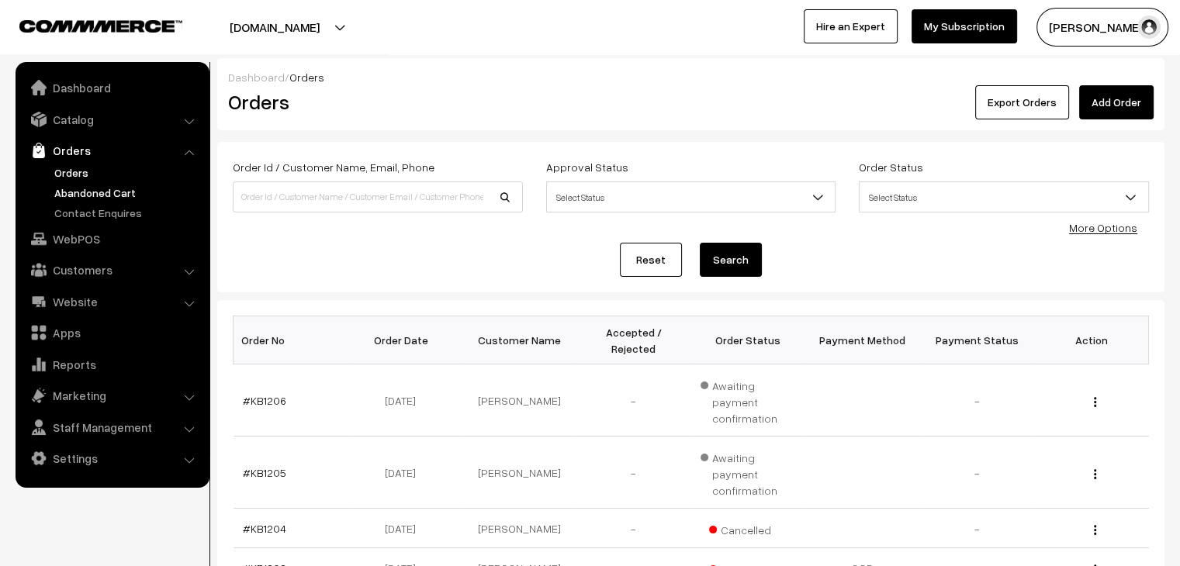
click at [106, 195] on link "Abandoned Cart" at bounding box center [127, 193] width 154 height 16
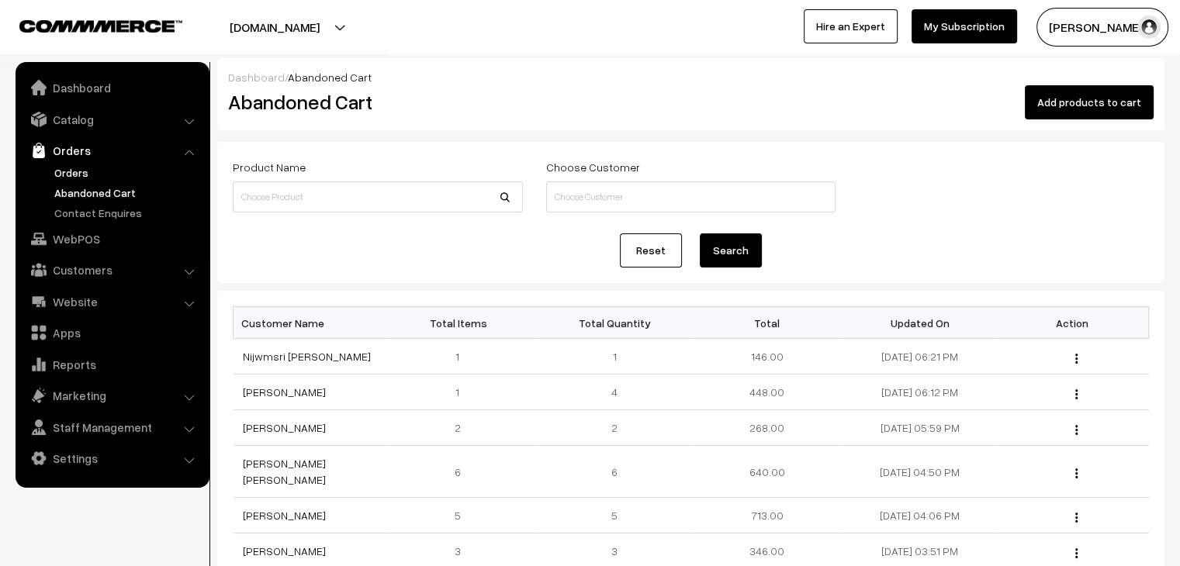
click at [112, 169] on link "Orders" at bounding box center [127, 172] width 154 height 16
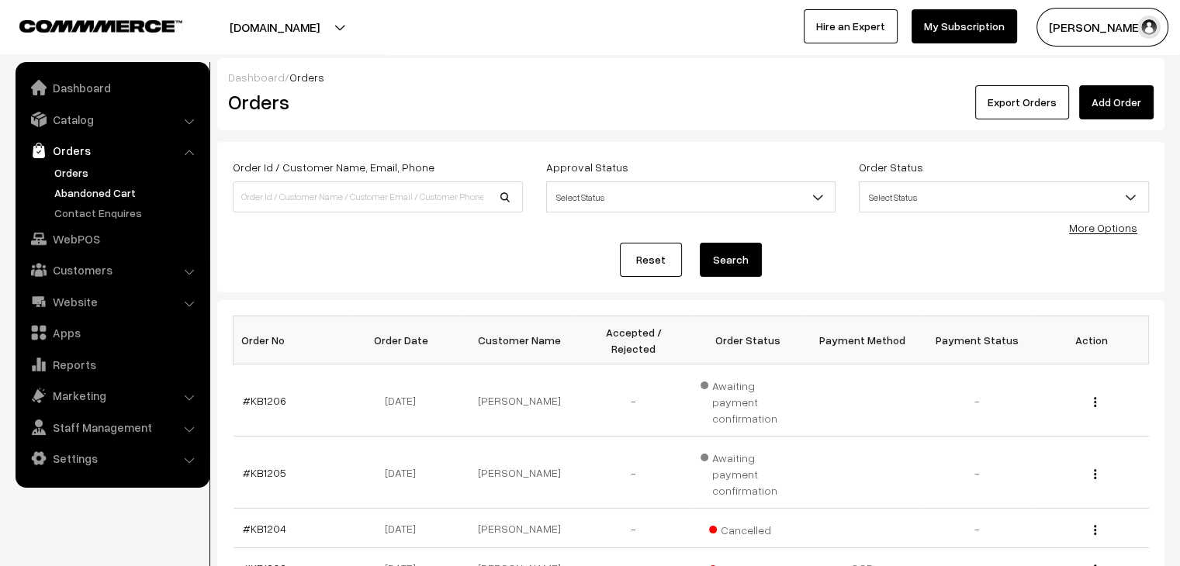
click at [103, 193] on link "Abandoned Cart" at bounding box center [127, 193] width 154 height 16
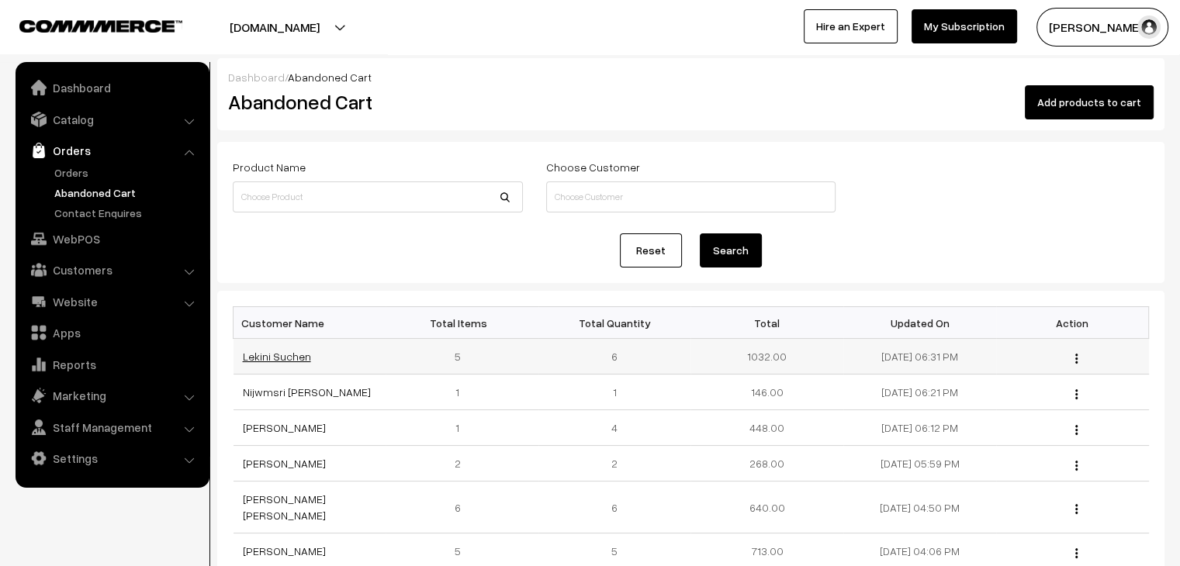
click at [286, 354] on link "Lekini Suchen" at bounding box center [277, 356] width 68 height 13
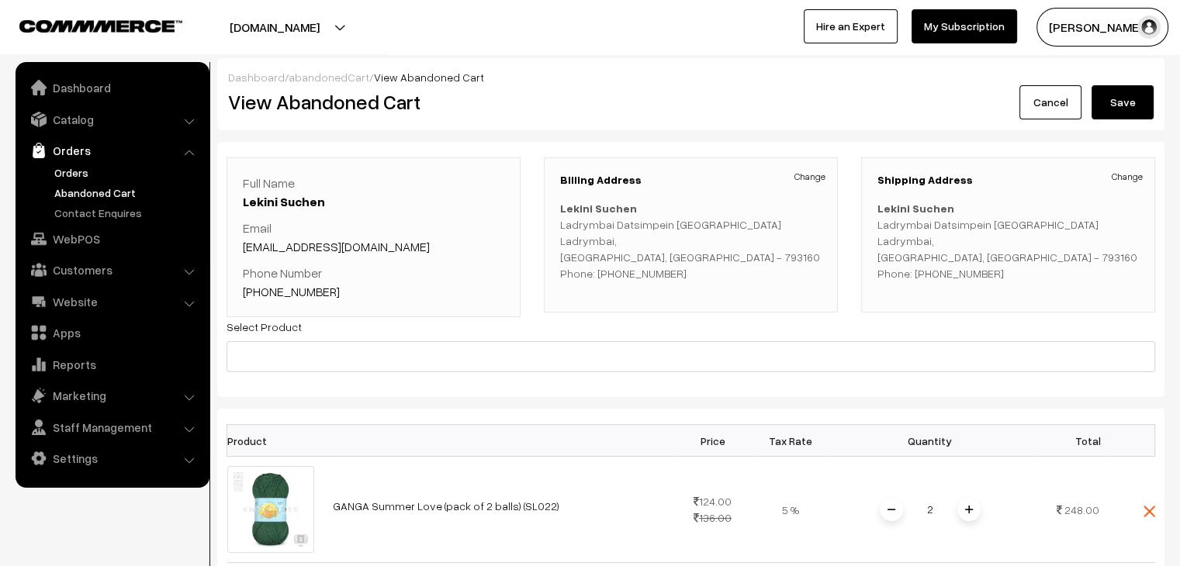
click at [96, 177] on link "Orders" at bounding box center [127, 172] width 154 height 16
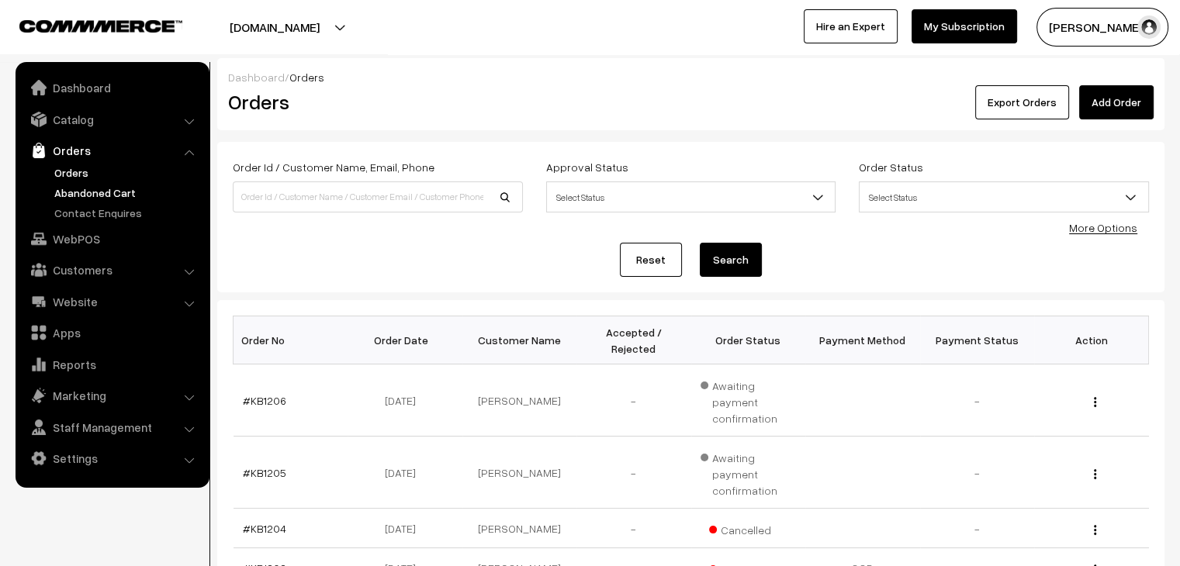
click at [82, 189] on link "Abandoned Cart" at bounding box center [127, 193] width 154 height 16
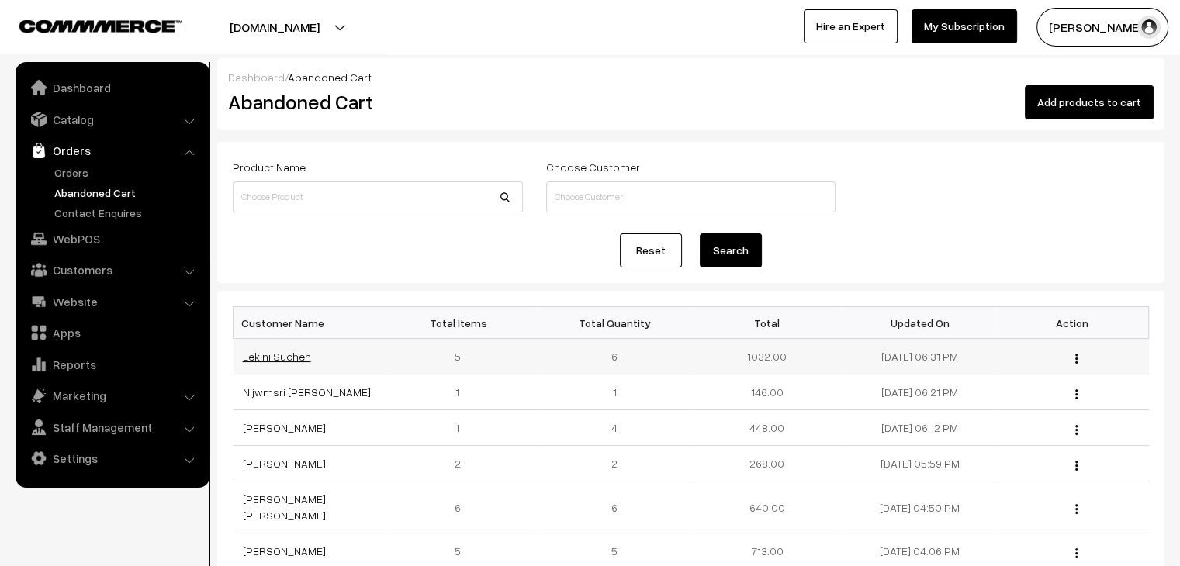
click at [299, 357] on link "Lekini Suchen" at bounding box center [277, 356] width 68 height 13
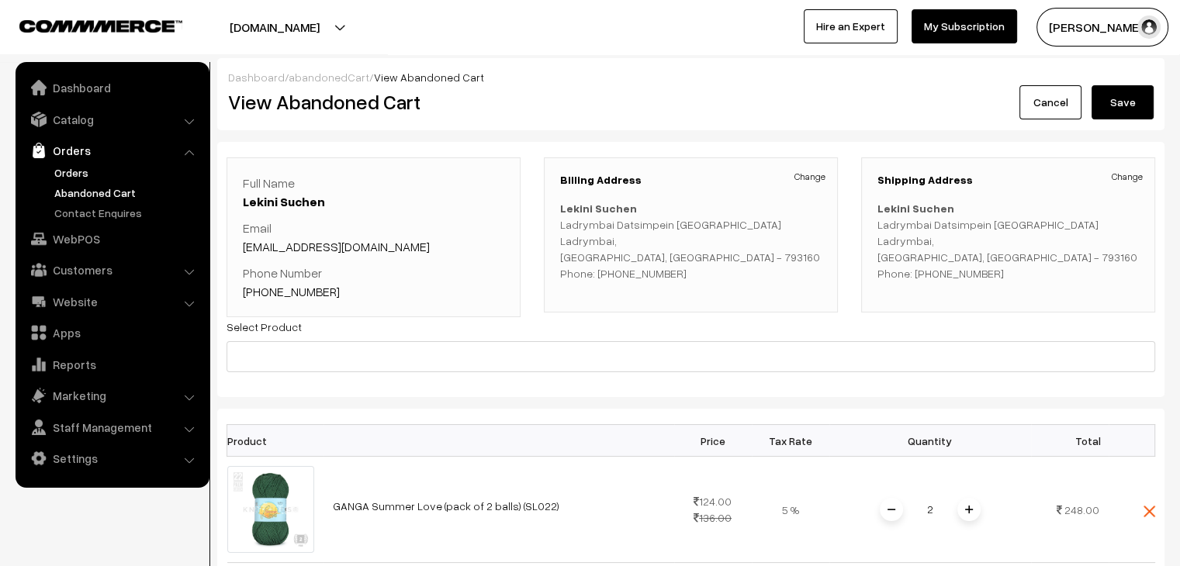
click at [78, 170] on link "Orders" at bounding box center [127, 172] width 154 height 16
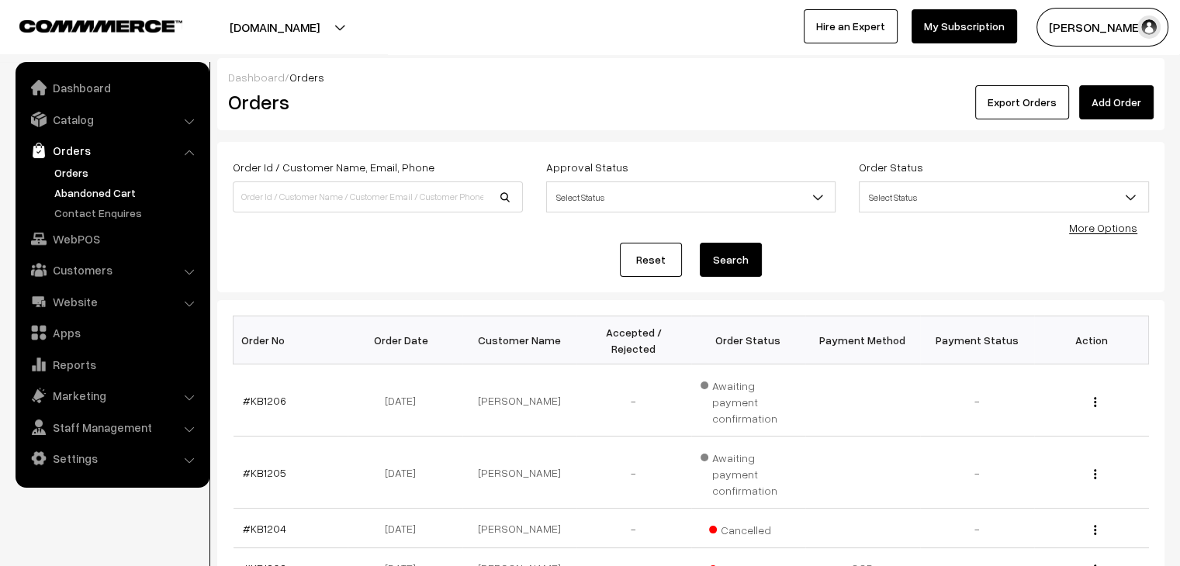
click at [109, 191] on link "Abandoned Cart" at bounding box center [127, 193] width 154 height 16
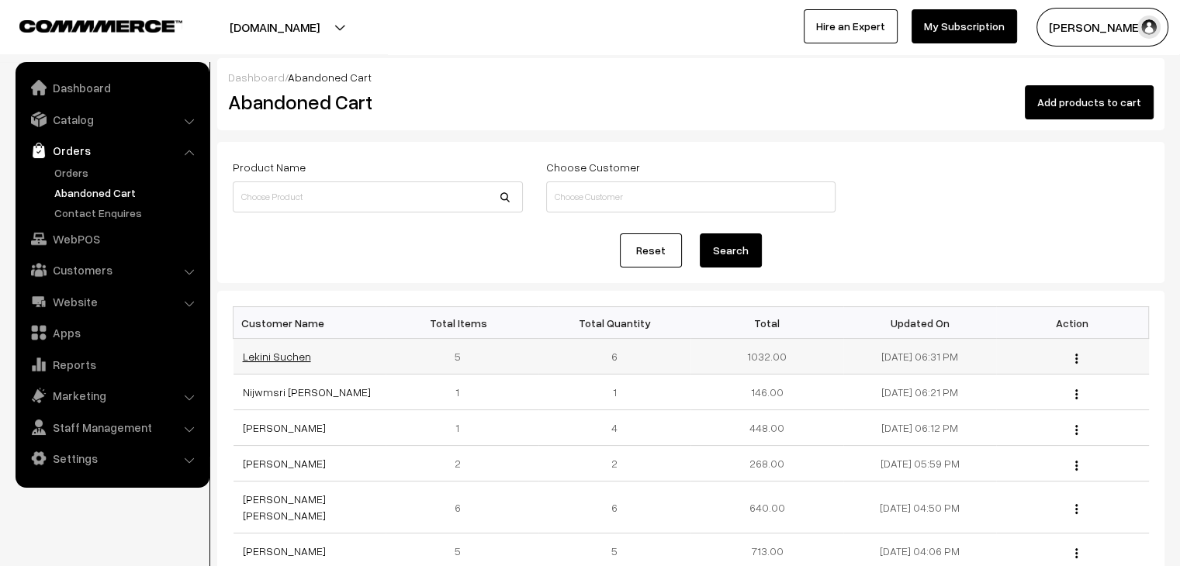
click at [279, 361] on link "Lekini Suchen" at bounding box center [277, 356] width 68 height 13
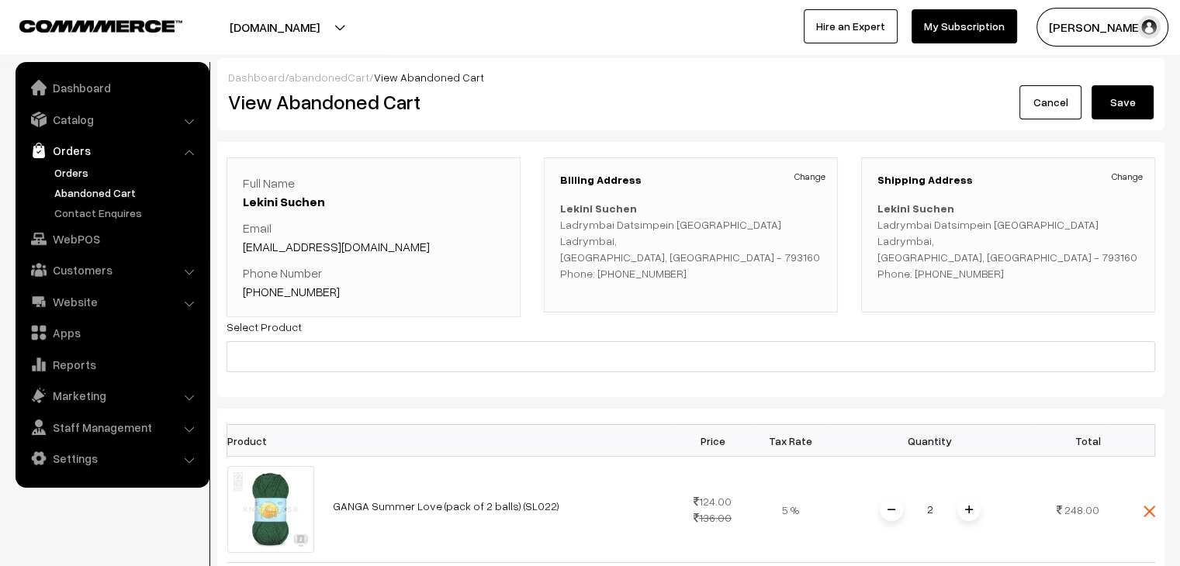
click at [80, 178] on link "Orders" at bounding box center [127, 172] width 154 height 16
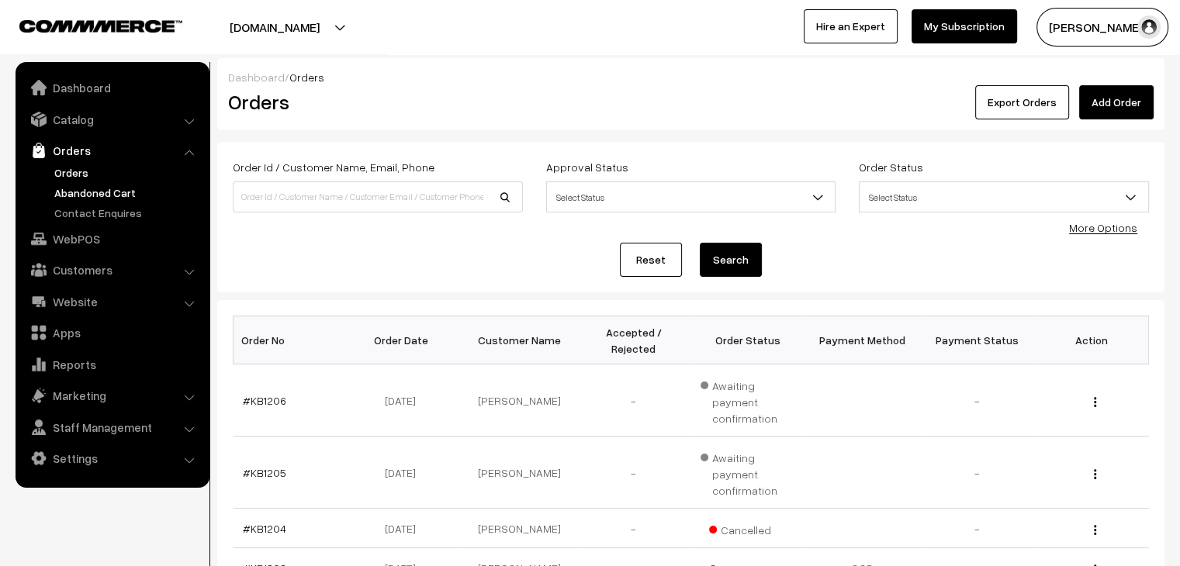
click at [106, 196] on link "Abandoned Cart" at bounding box center [127, 193] width 154 height 16
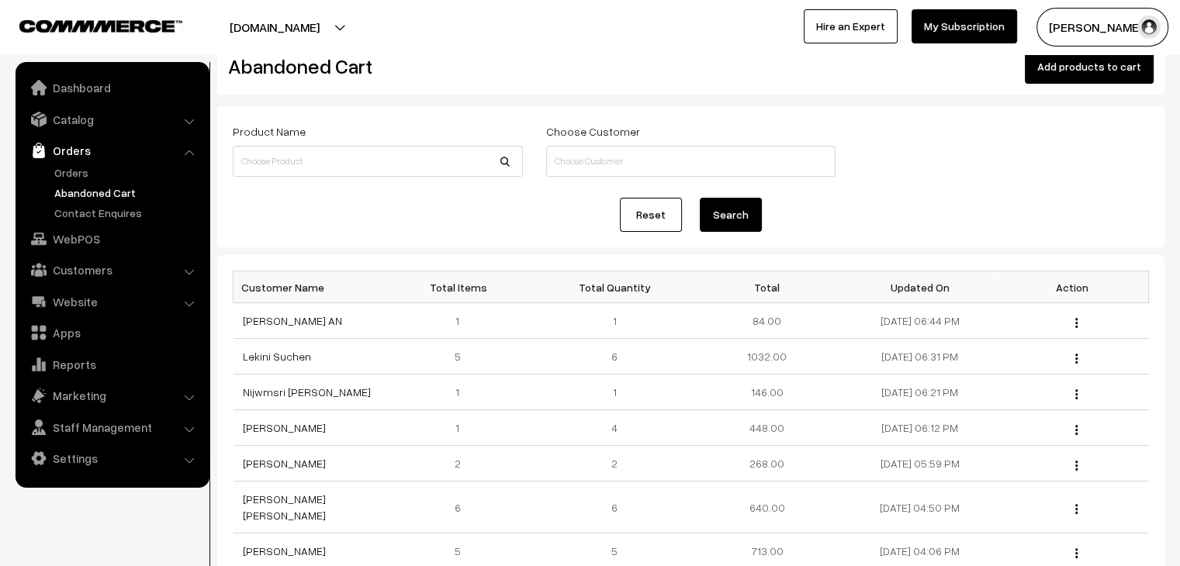
scroll to position [155, 0]
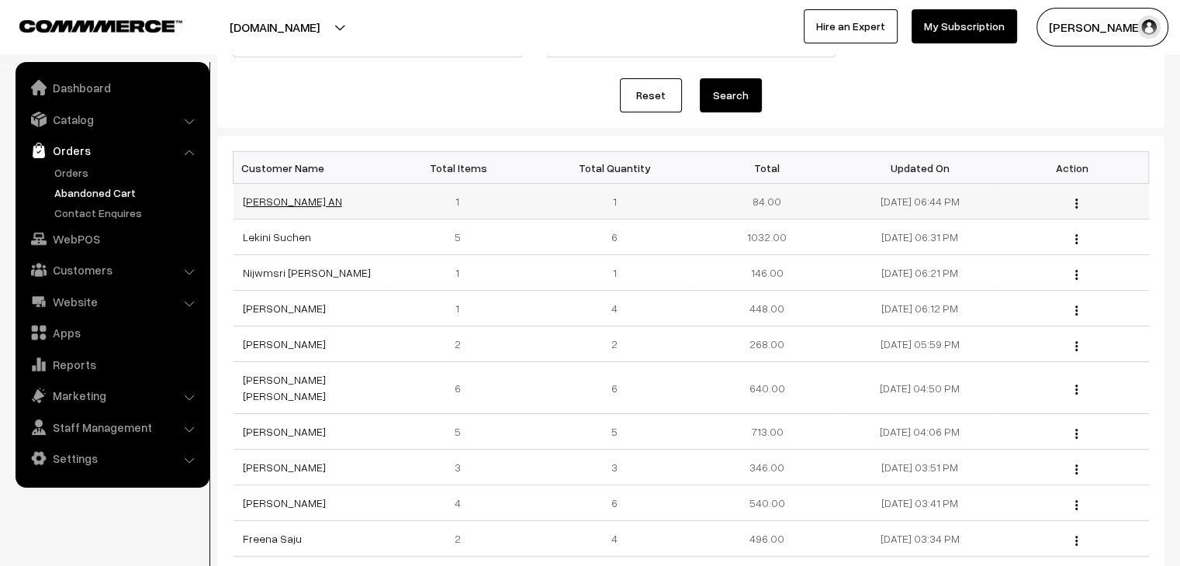
click at [280, 205] on link "[PERSON_NAME] AN" at bounding box center [292, 201] width 99 height 13
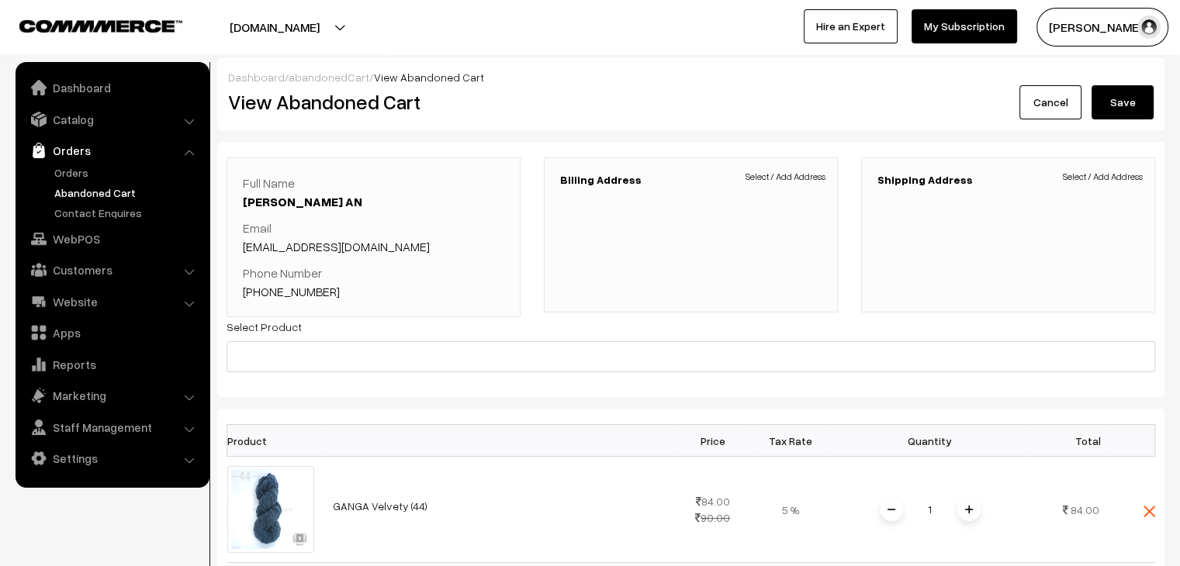
click at [308, 75] on link "abandonedCart" at bounding box center [329, 77] width 81 height 13
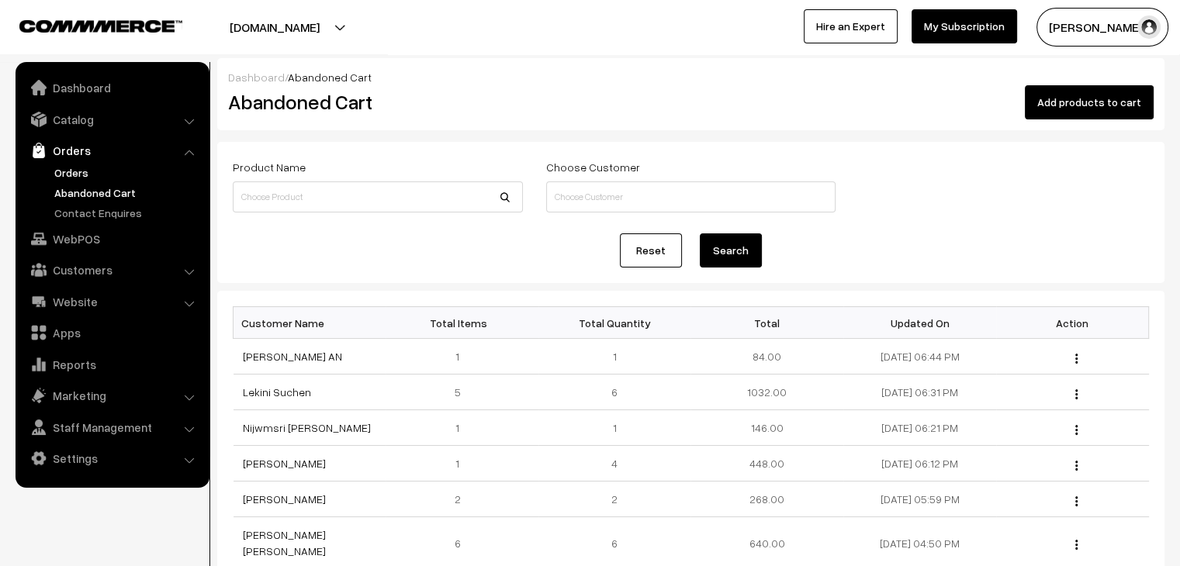
click at [86, 178] on link "Orders" at bounding box center [127, 172] width 154 height 16
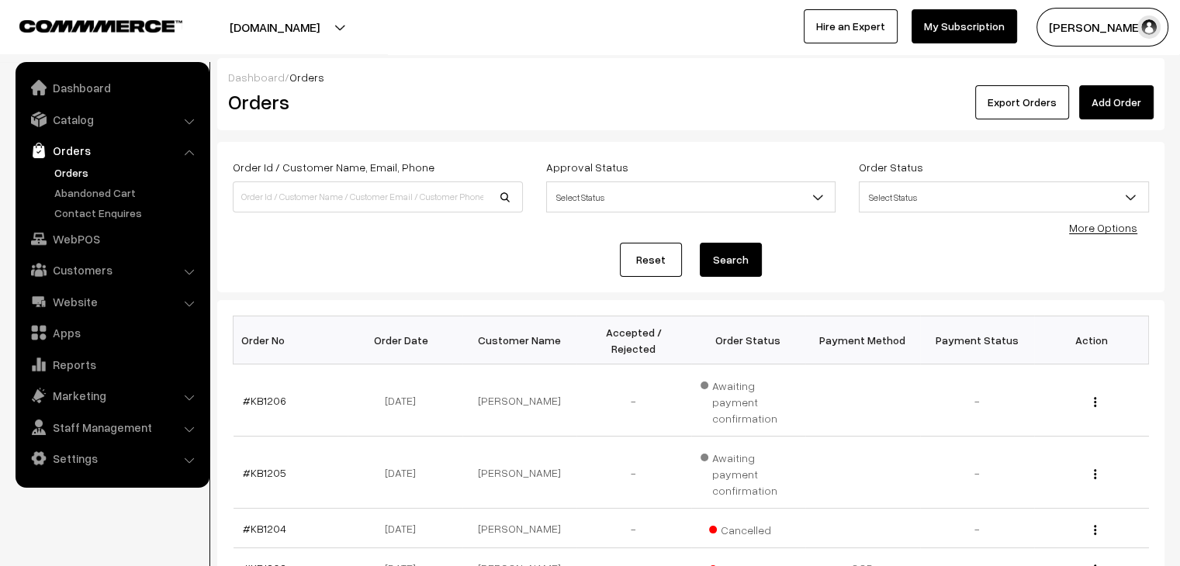
click at [144, 189] on link "Abandoned Cart" at bounding box center [127, 193] width 154 height 16
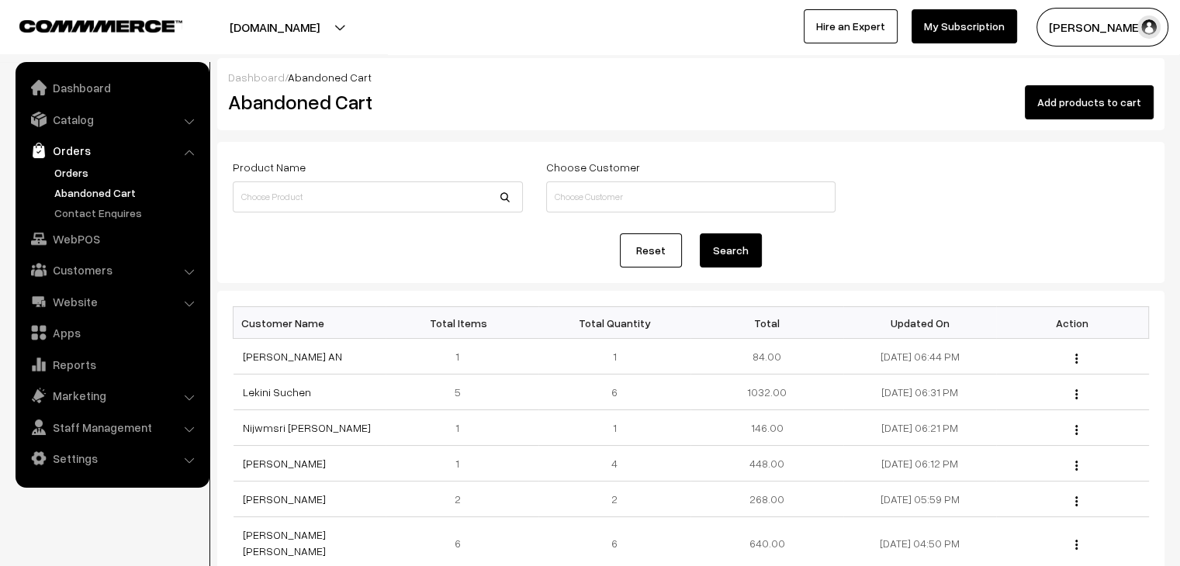
click at [96, 166] on link "Orders" at bounding box center [127, 172] width 154 height 16
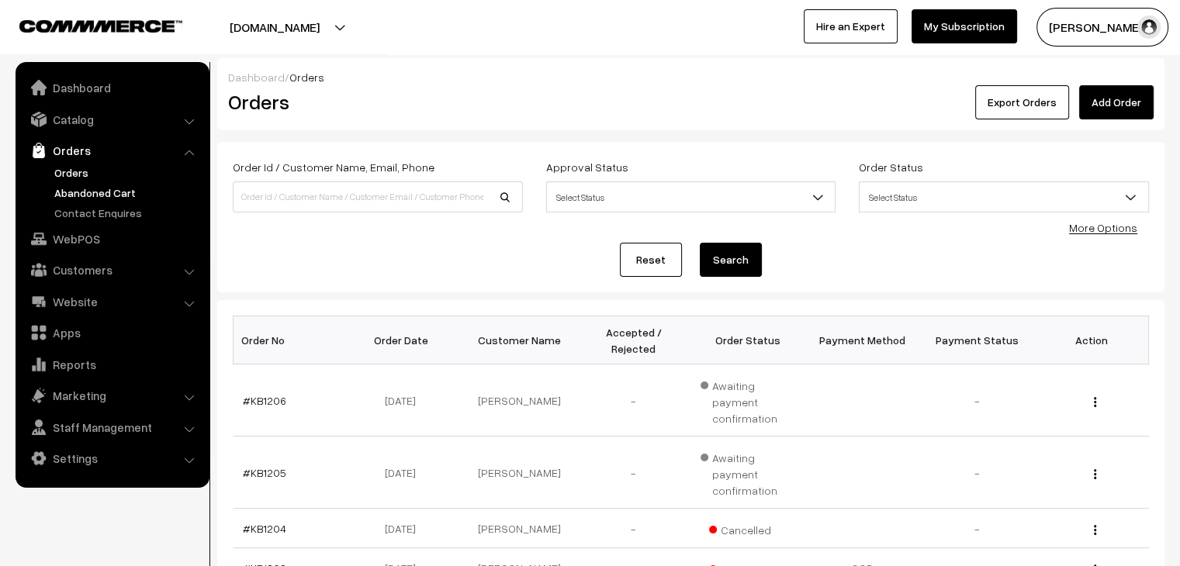
click at [87, 189] on link "Abandoned Cart" at bounding box center [127, 193] width 154 height 16
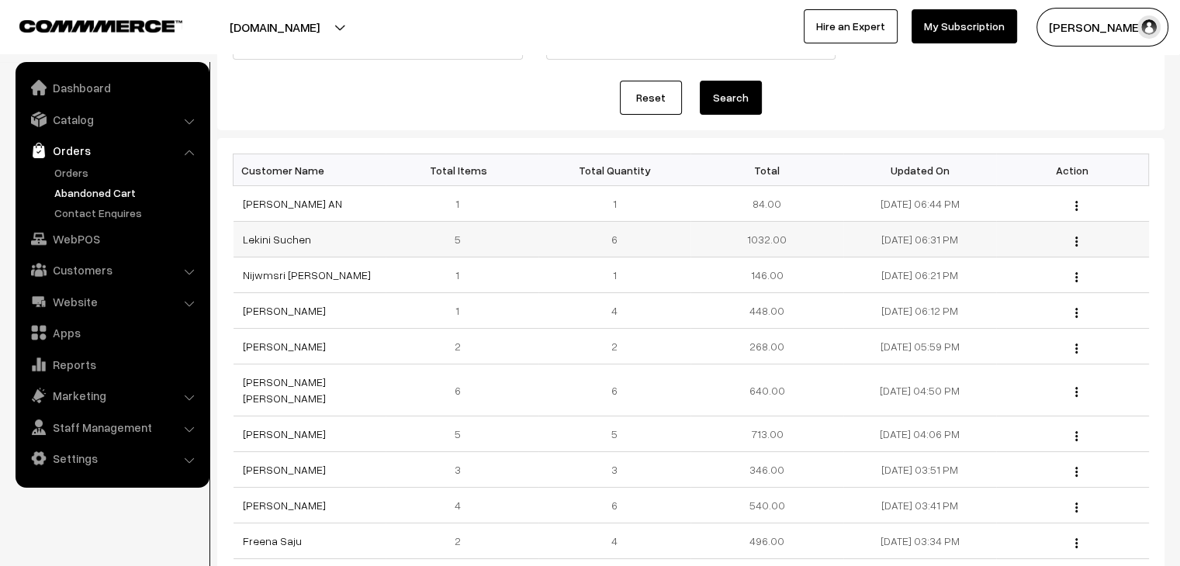
scroll to position [155, 0]
click at [67, 168] on link "Orders" at bounding box center [127, 172] width 154 height 16
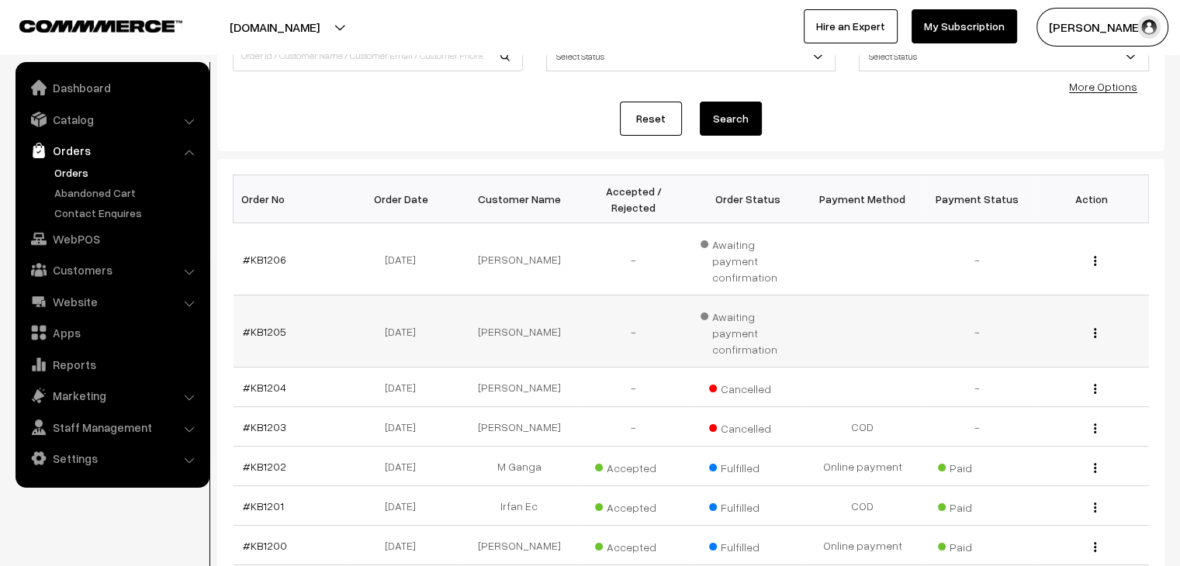
scroll to position [155, 0]
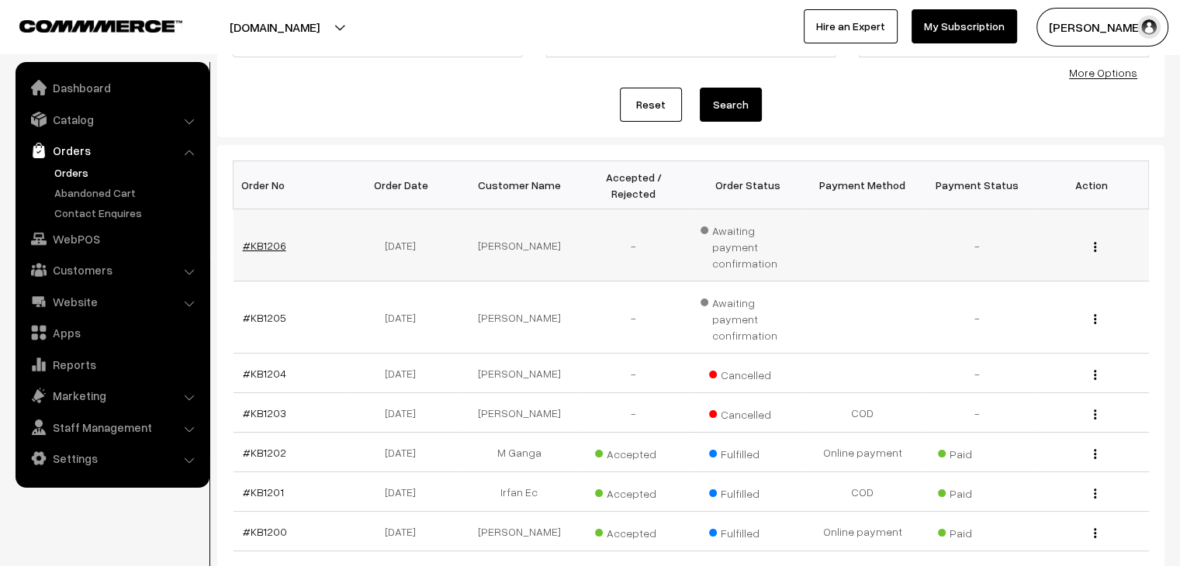
click at [269, 239] on link "#KB1206" at bounding box center [264, 245] width 43 height 13
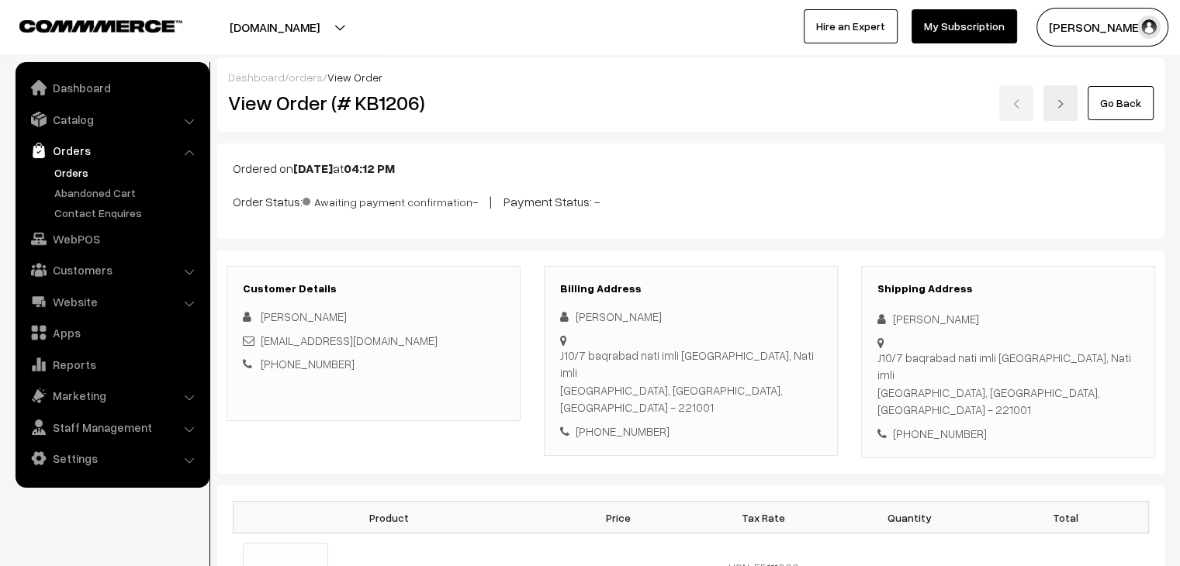
click at [59, 183] on ul "Orders" at bounding box center [112, 192] width 186 height 57
click at [66, 192] on link "Abandoned Cart" at bounding box center [127, 193] width 154 height 16
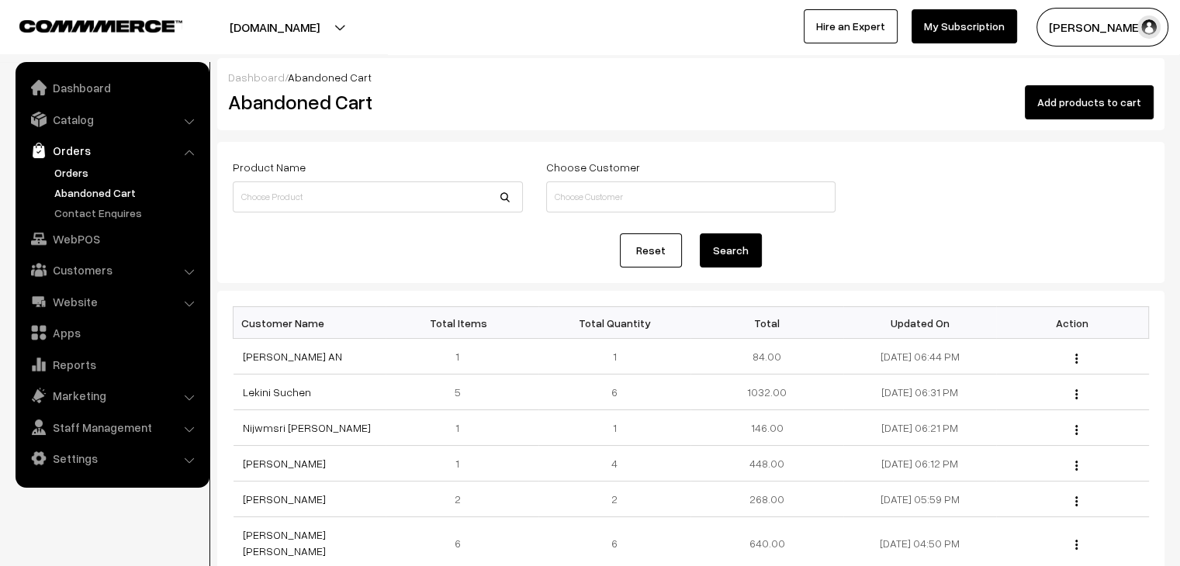
click at [84, 178] on link "Orders" at bounding box center [127, 172] width 154 height 16
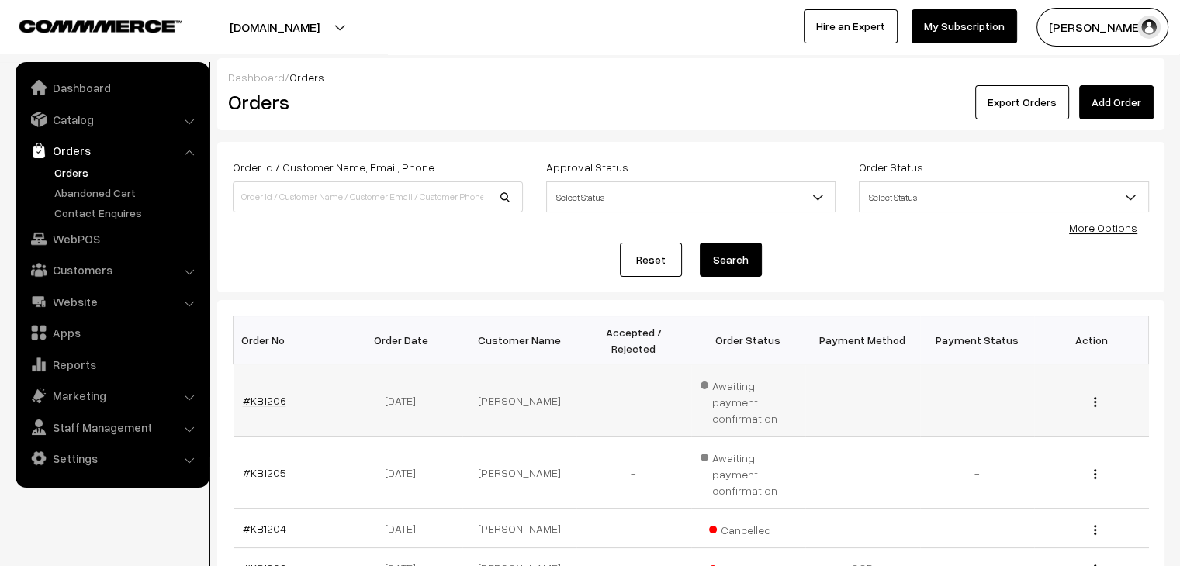
click at [259, 394] on link "#KB1206" at bounding box center [264, 400] width 43 height 13
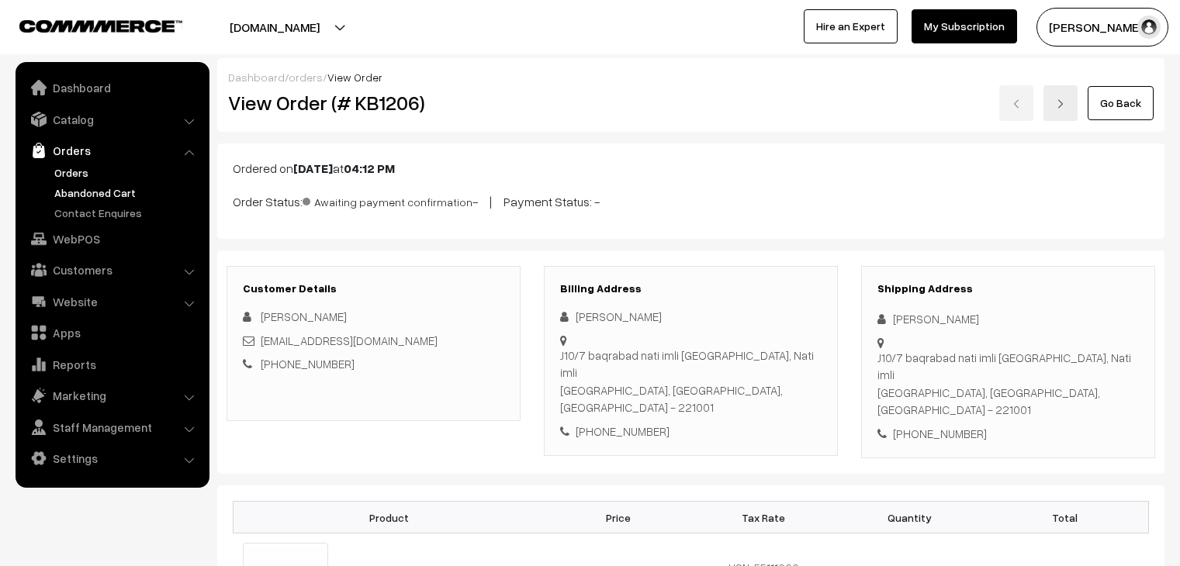
scroll to position [926, 0]
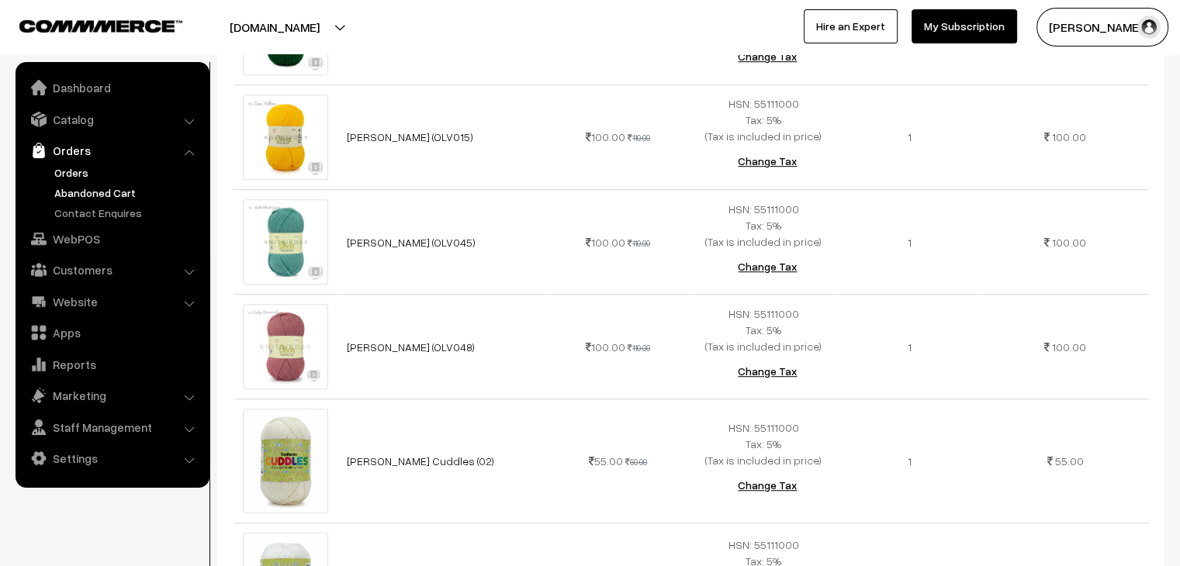
click at [110, 191] on link "Abandoned Cart" at bounding box center [127, 193] width 154 height 16
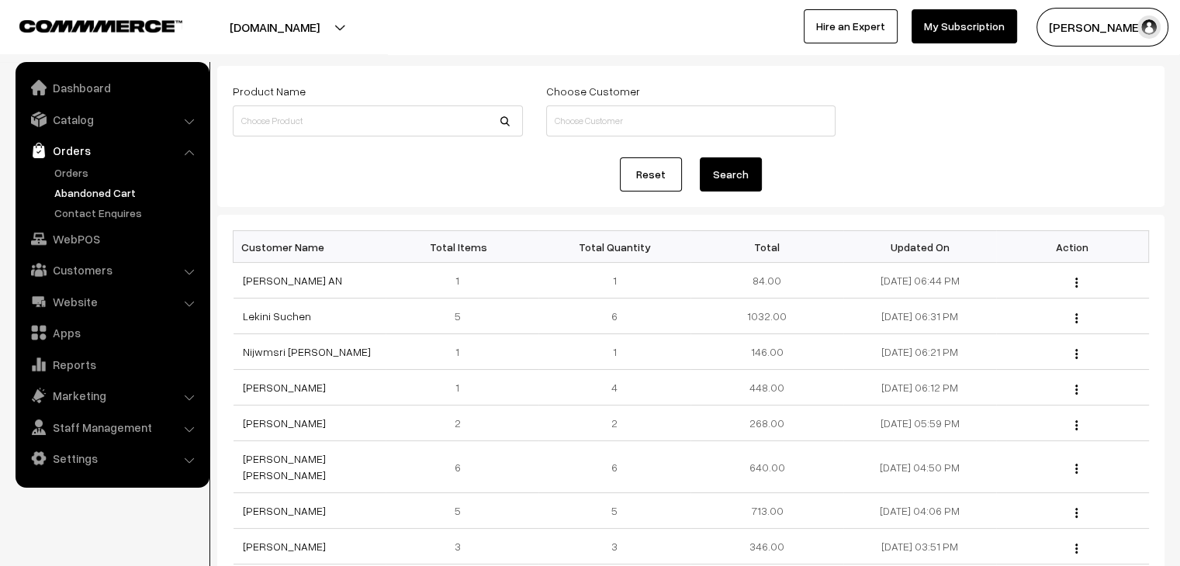
scroll to position [78, 0]
